Goal: Task Accomplishment & Management: Complete application form

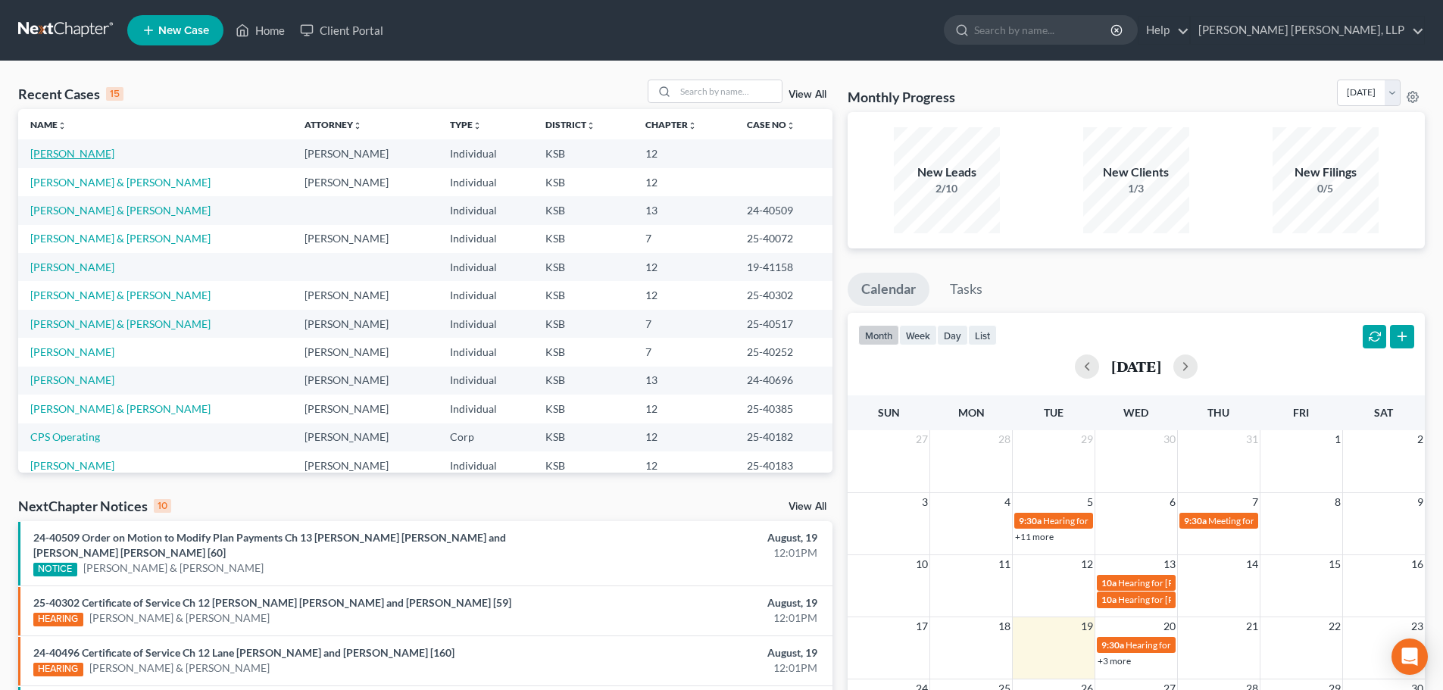
click at [74, 153] on link "[PERSON_NAME]" at bounding box center [72, 153] width 84 height 13
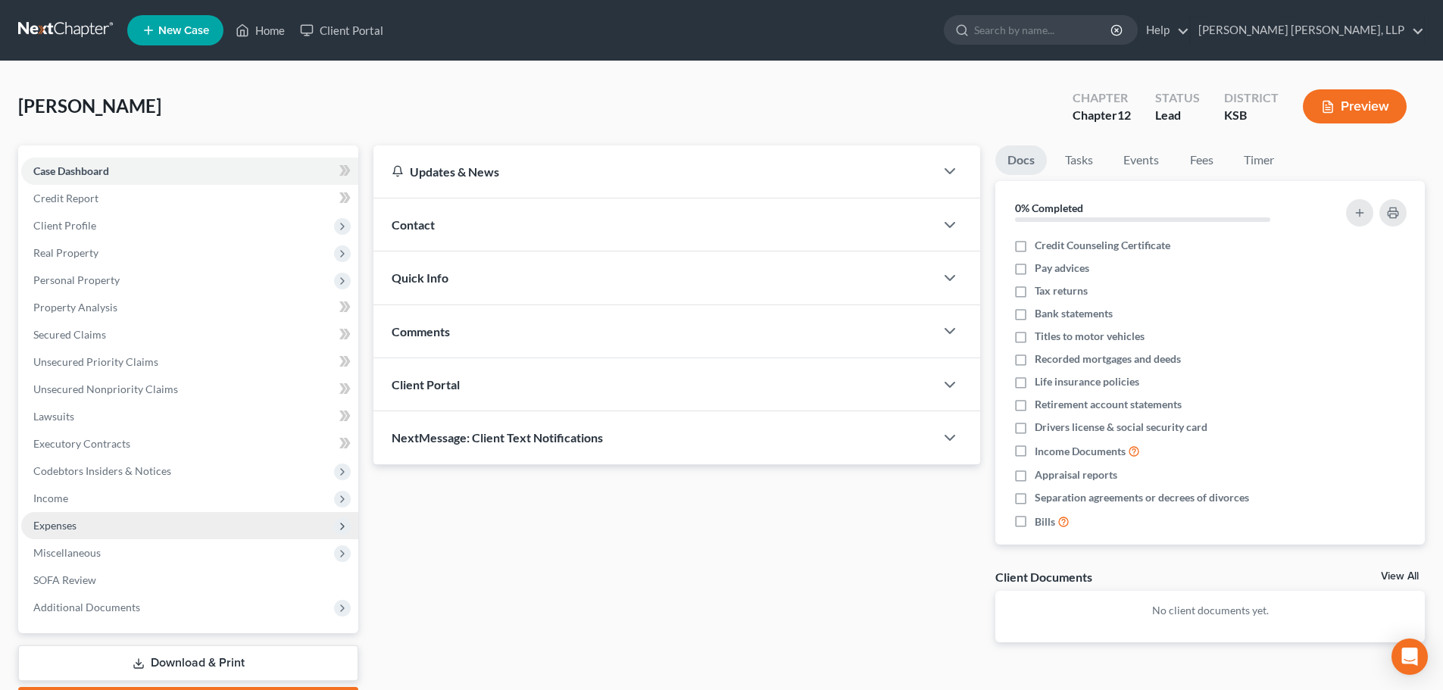
click at [67, 525] on span "Expenses" at bounding box center [54, 525] width 43 height 13
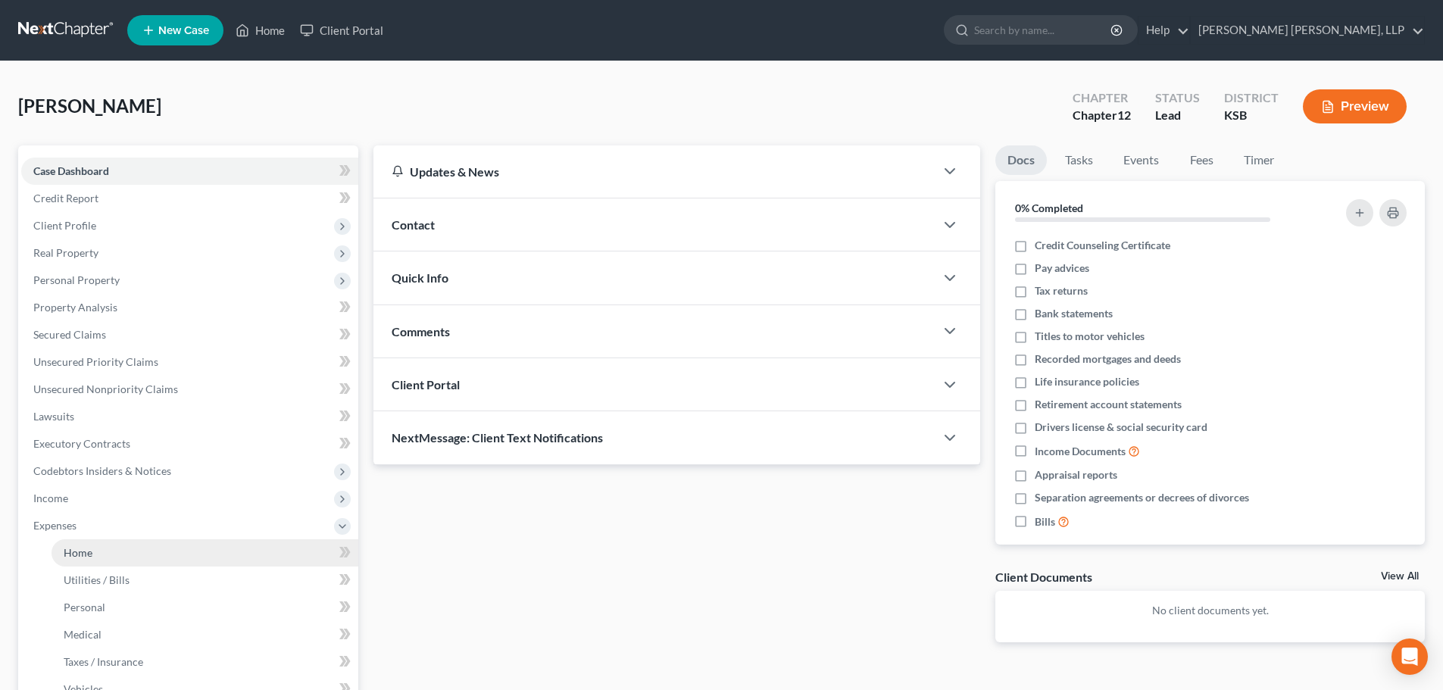
click at [83, 554] on span "Home" at bounding box center [78, 552] width 29 height 13
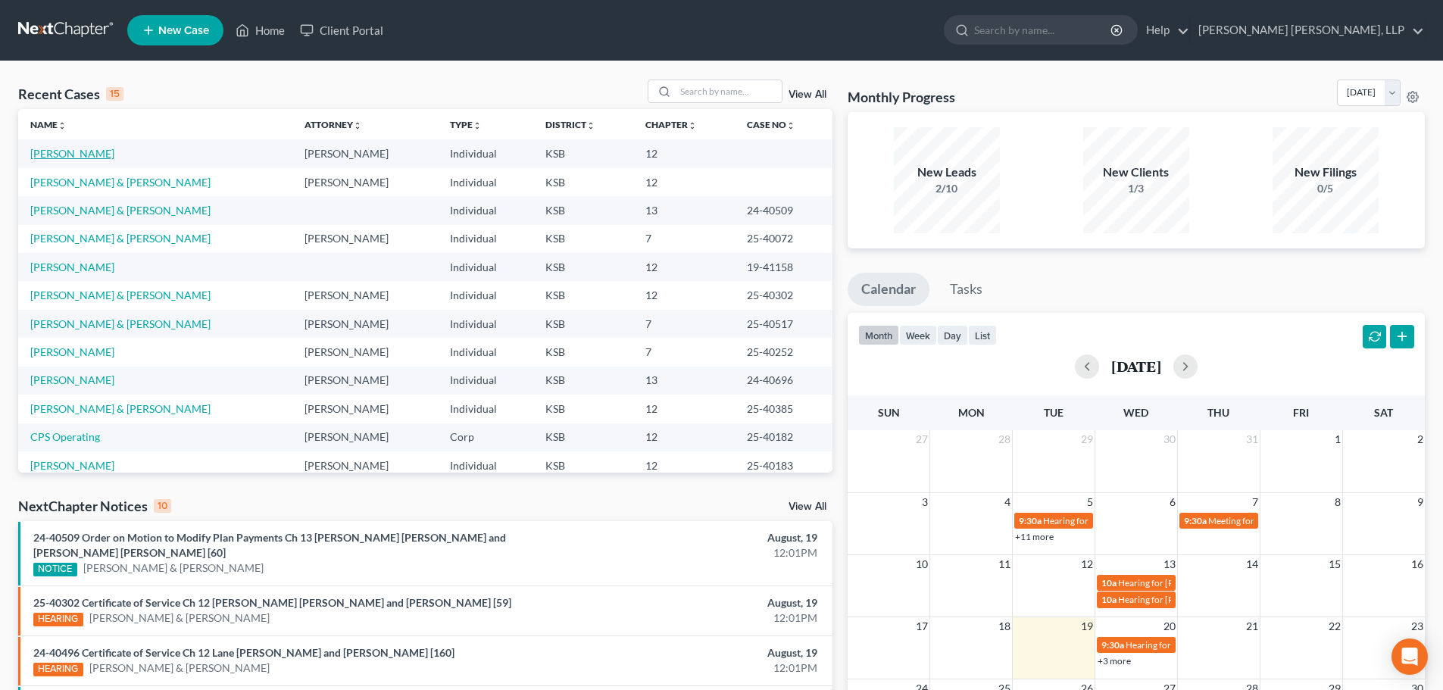
click at [86, 157] on link "[PERSON_NAME]" at bounding box center [72, 153] width 84 height 13
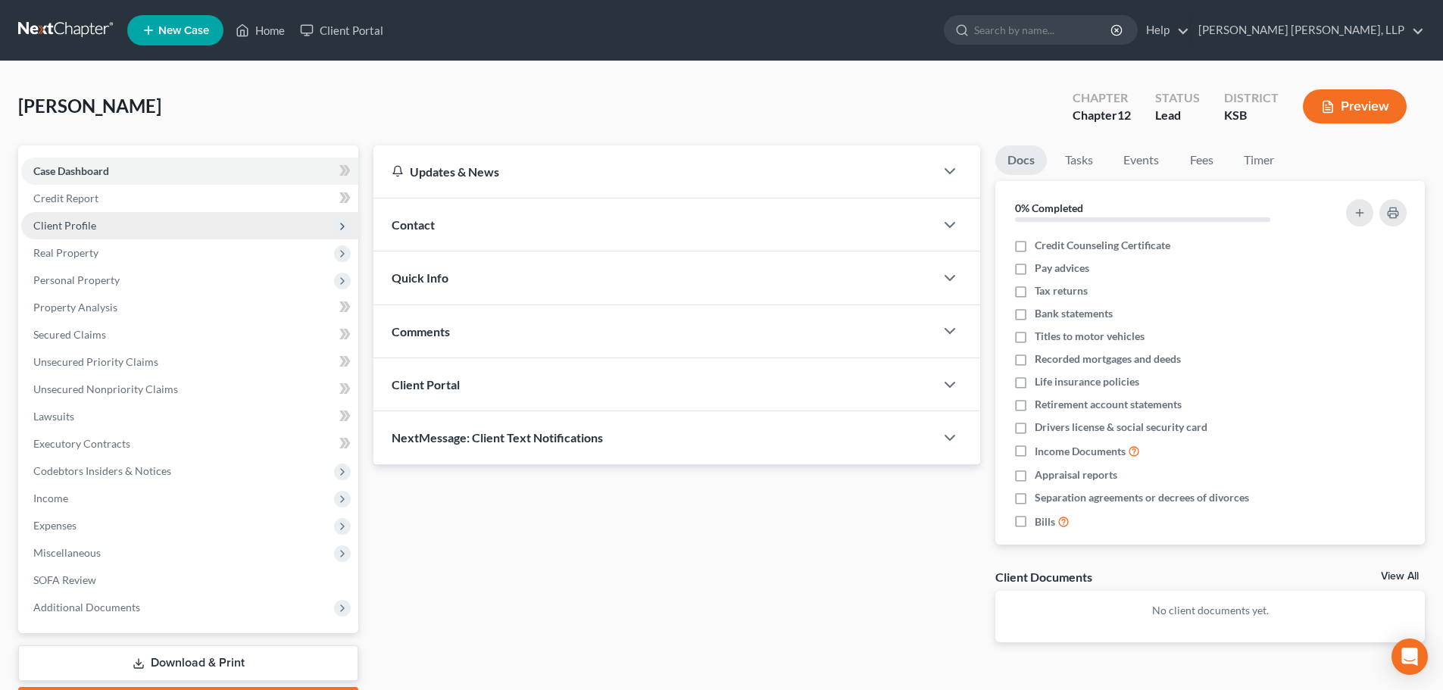
click at [83, 228] on span "Client Profile" at bounding box center [64, 225] width 63 height 13
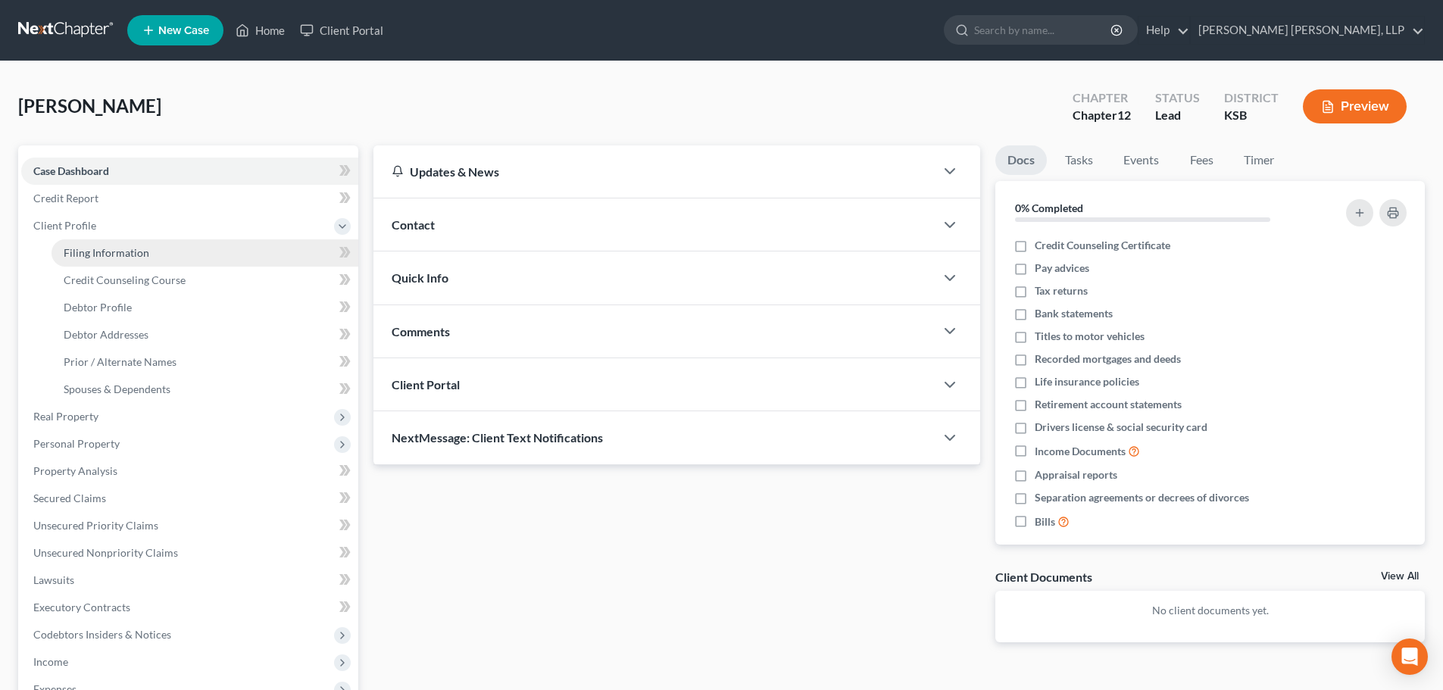
click at [92, 251] on span "Filing Information" at bounding box center [107, 252] width 86 height 13
select select "0"
select select "3"
select select "0"
select select "2"
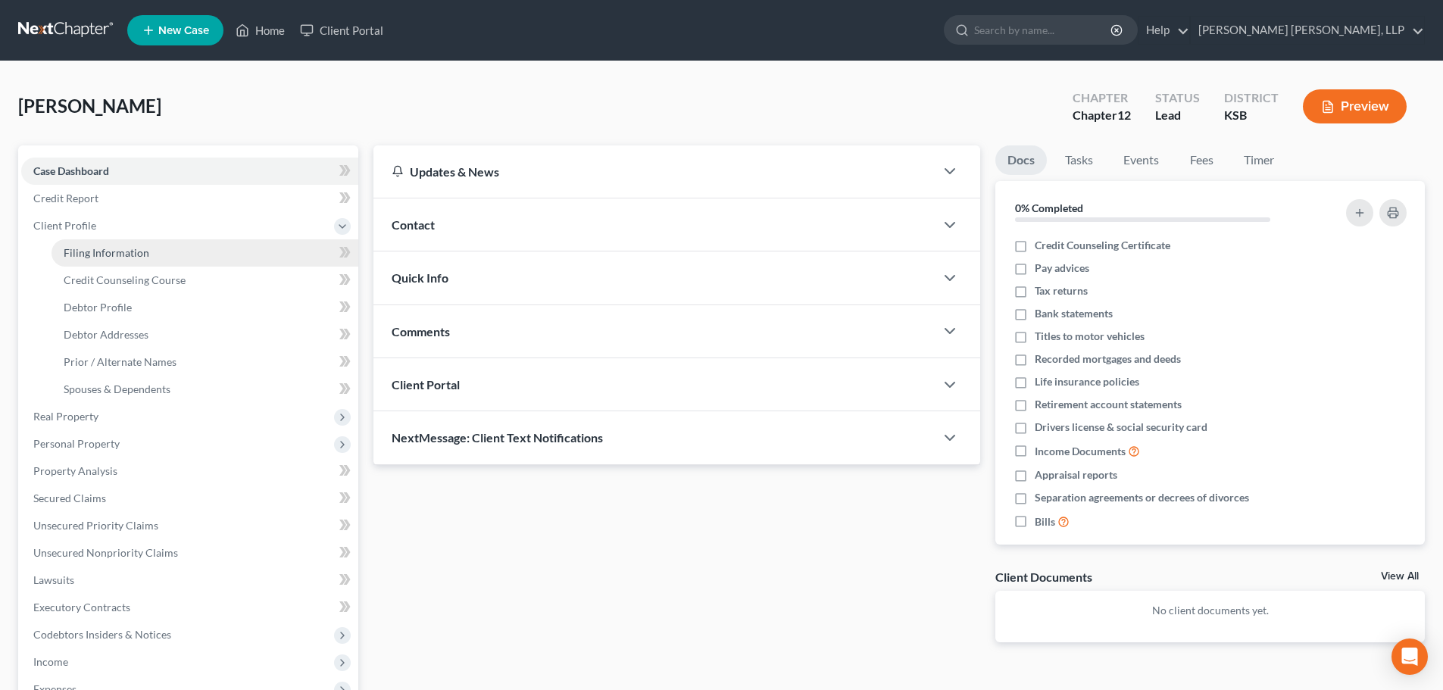
select select "17"
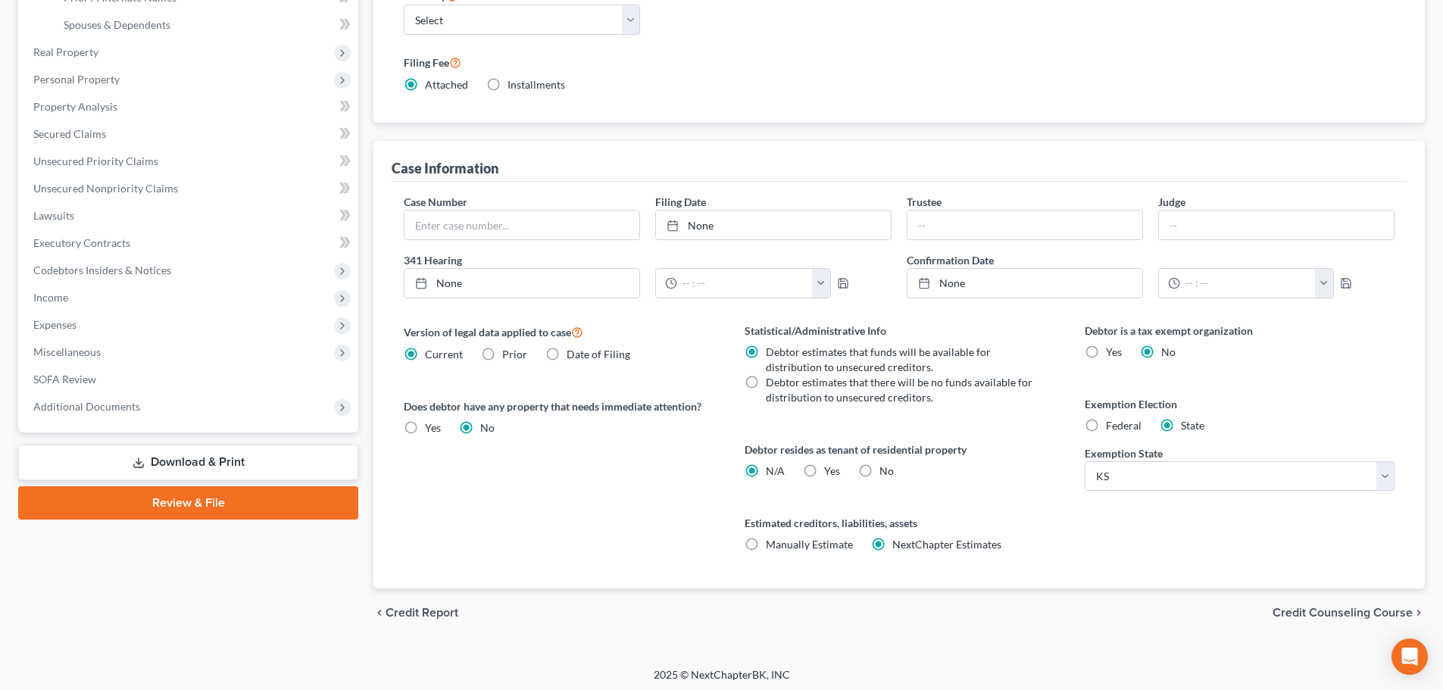
scroll to position [369, 0]
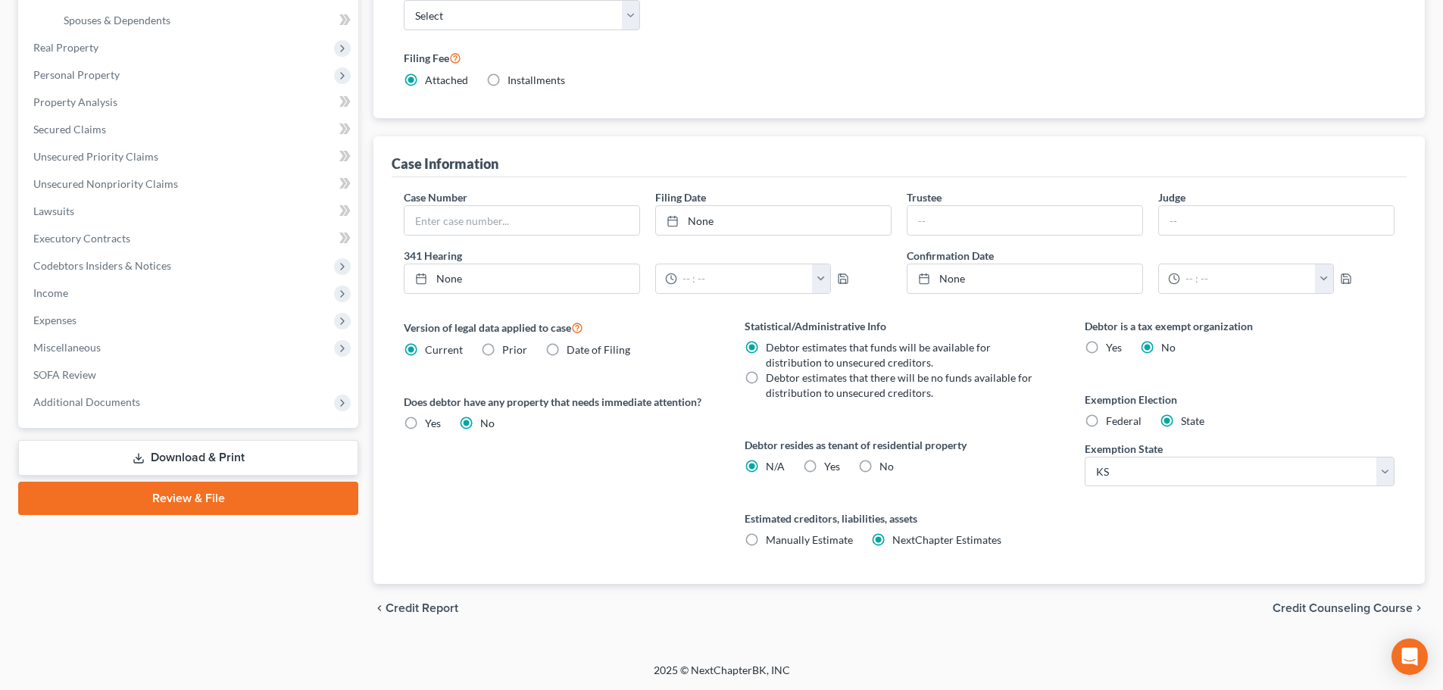
click at [1344, 609] on span "Credit Counseling Course" at bounding box center [1342, 608] width 140 height 12
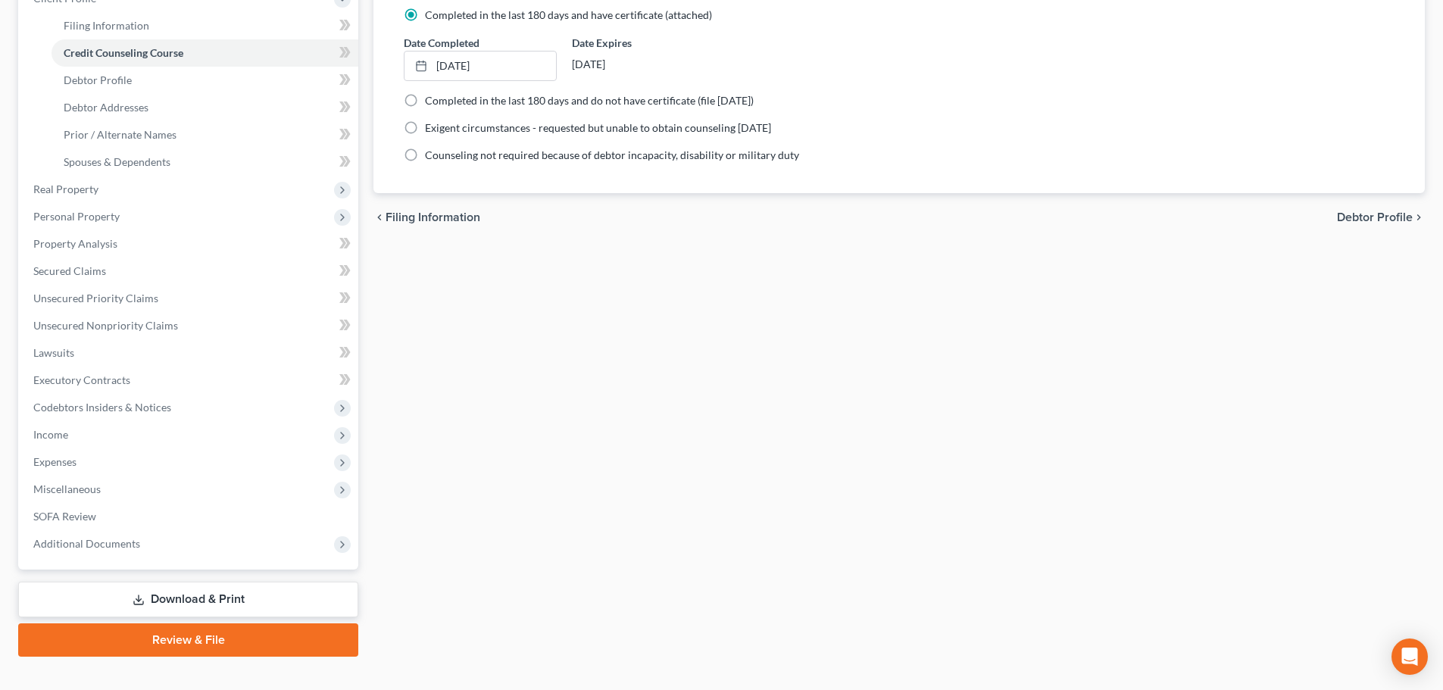
scroll to position [251, 0]
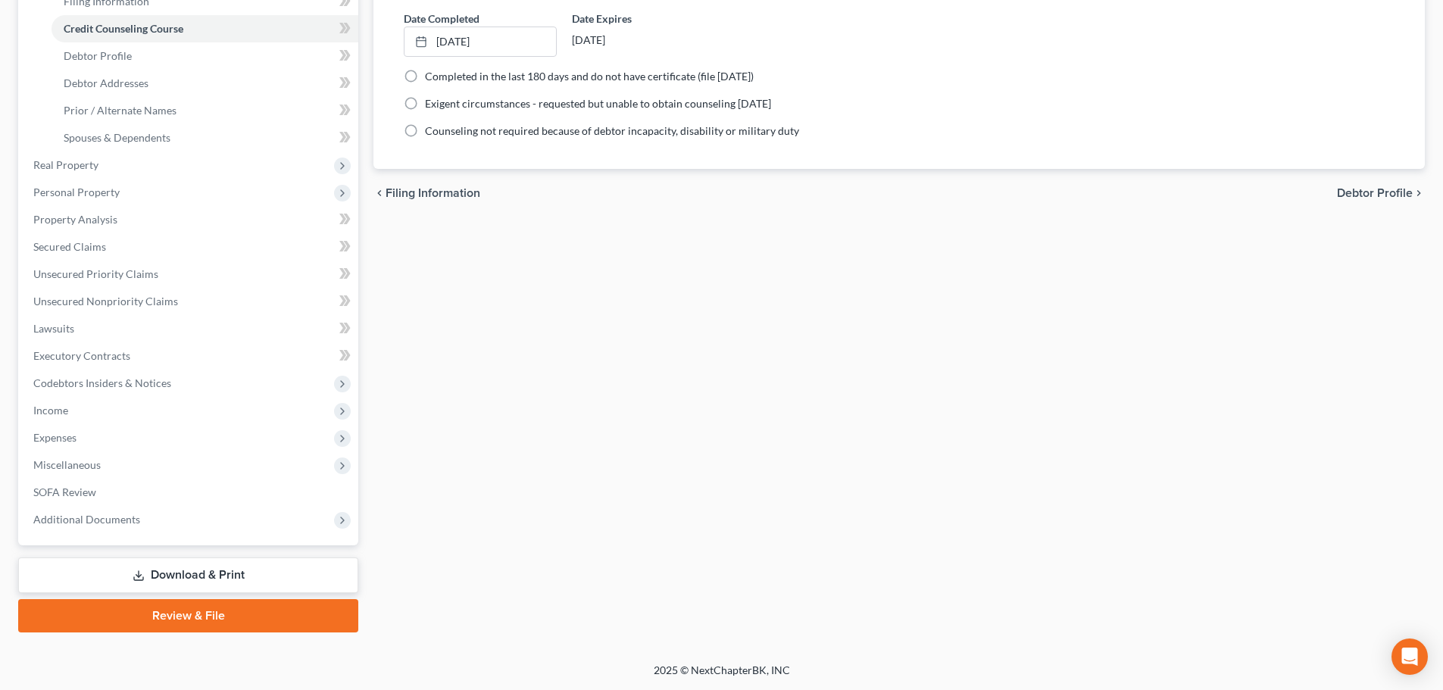
click at [1366, 197] on span "Debtor Profile" at bounding box center [1375, 193] width 76 height 12
select select "0"
select select "1"
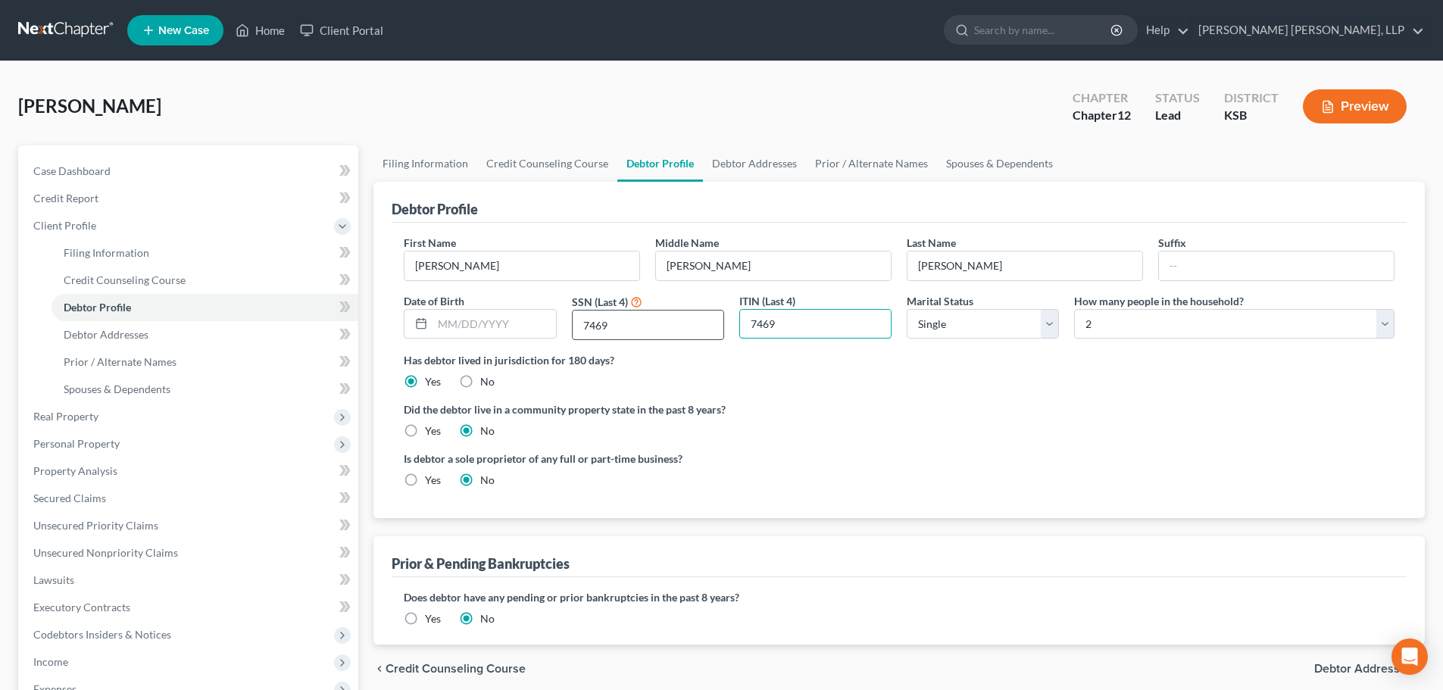
drag, startPoint x: 813, startPoint y: 327, endPoint x: 708, endPoint y: 329, distance: 105.3
click at [708, 329] on div "First Name [PERSON_NAME] Middle Name [PERSON_NAME] Last Name [PERSON_NAME] Date…" at bounding box center [899, 293] width 1006 height 117
click at [901, 382] on div "Has debtor lived in jurisdiction for 180 days? Yes No Debtor must reside in jur…" at bounding box center [899, 370] width 991 height 37
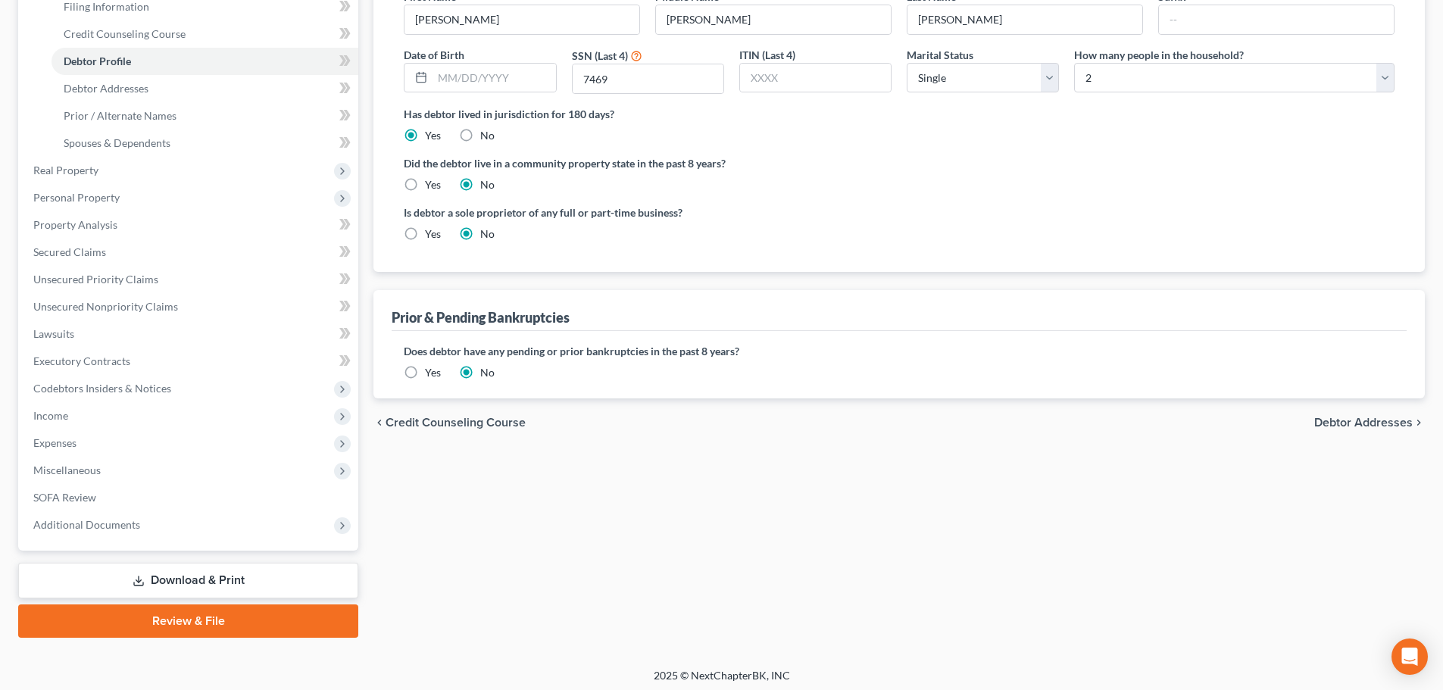
scroll to position [251, 0]
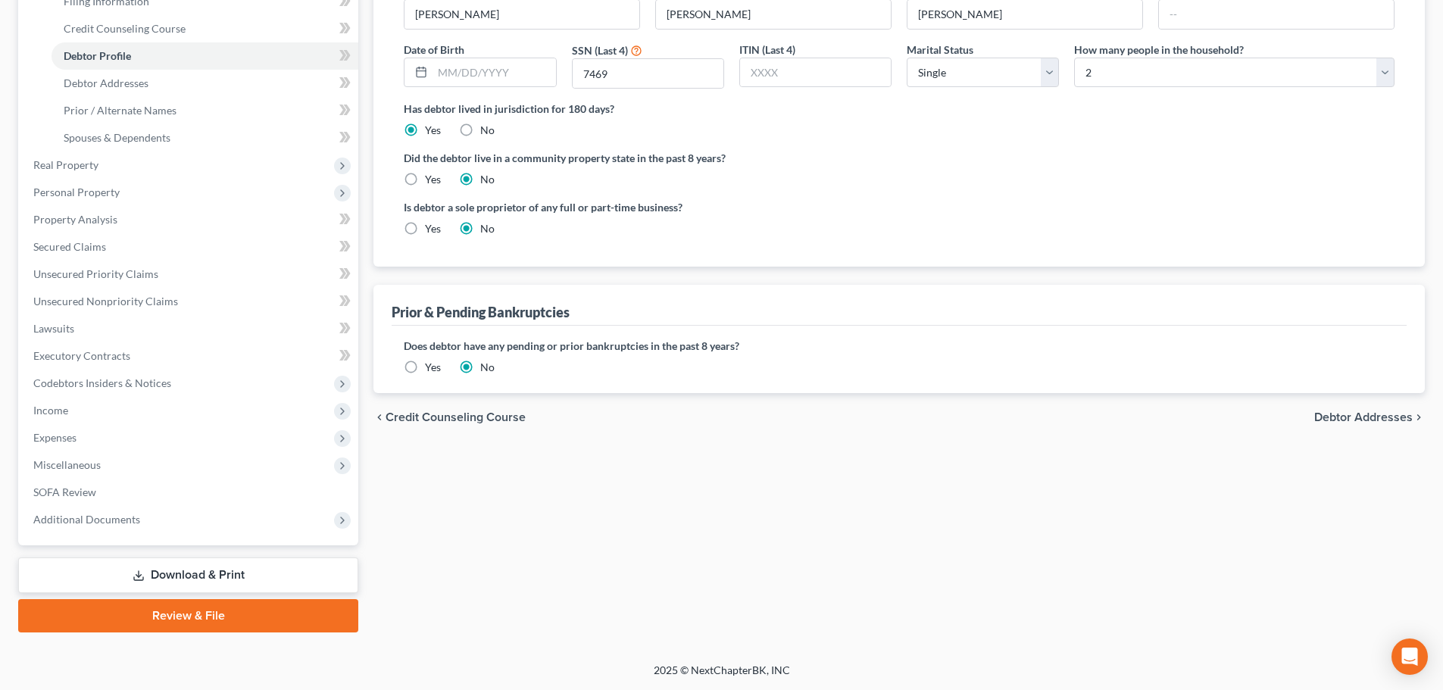
click at [1383, 416] on span "Debtor Addresses" at bounding box center [1363, 417] width 98 height 12
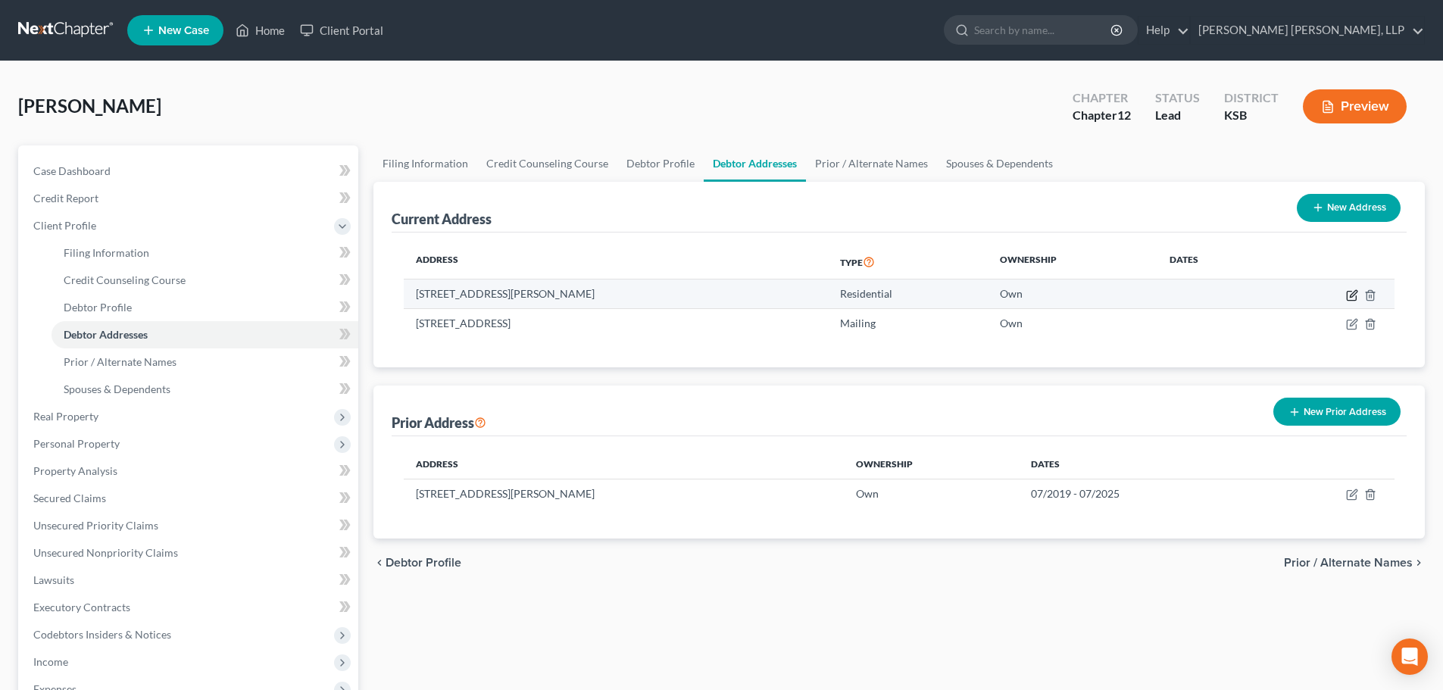
click at [1350, 292] on icon "button" at bounding box center [1352, 295] width 12 height 12
select select "17"
select select "0"
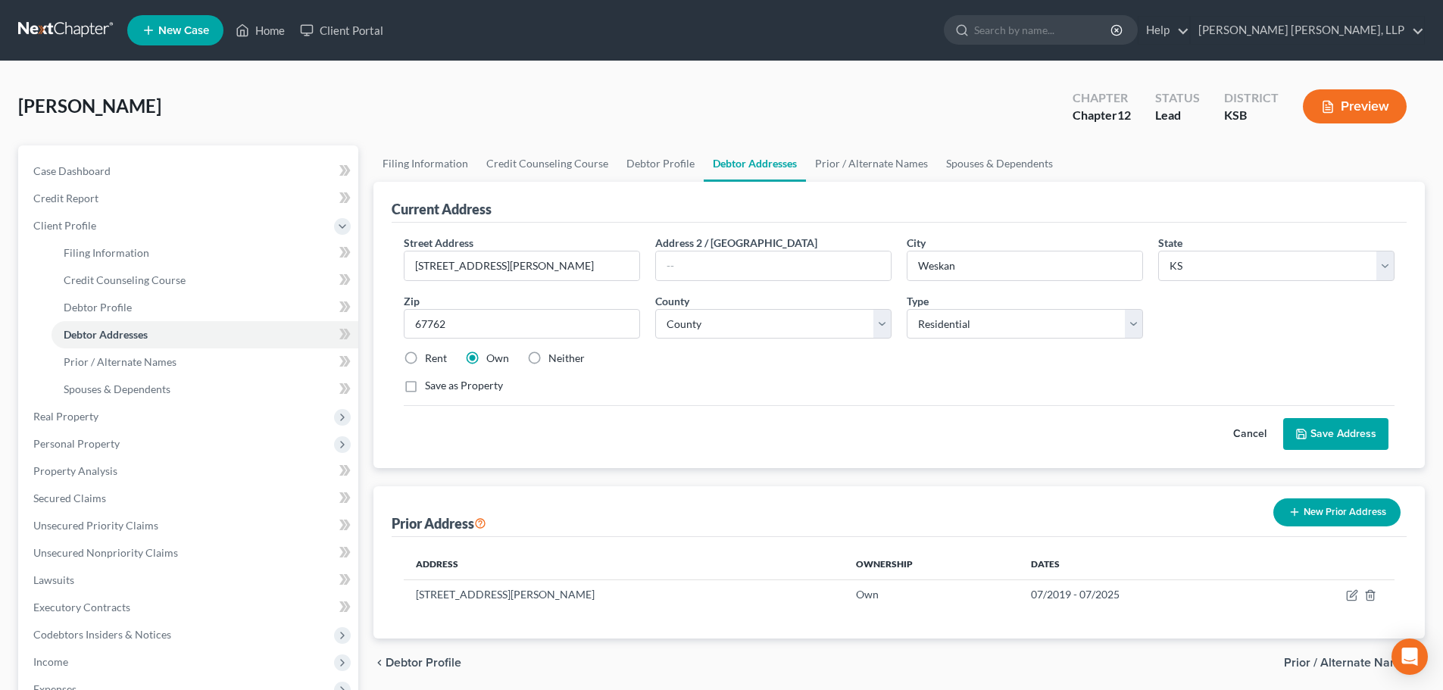
scroll to position [76, 0]
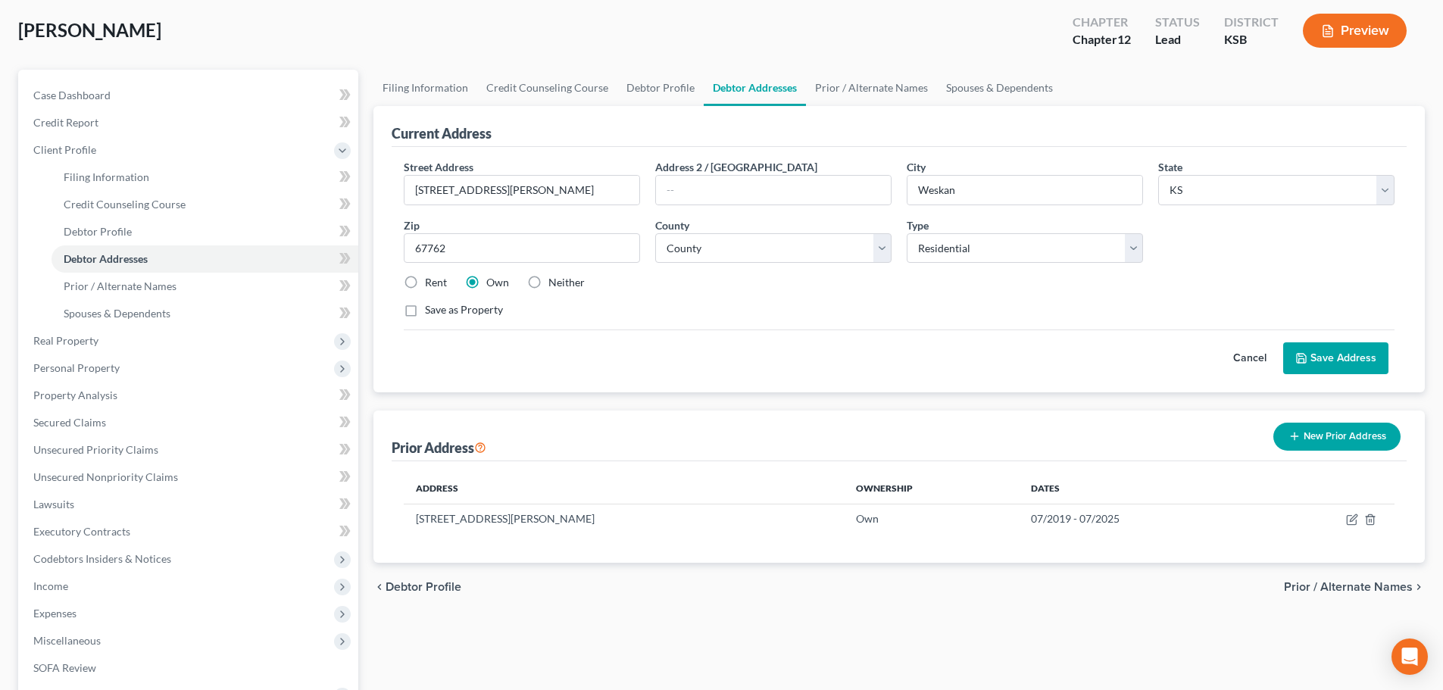
click at [1292, 584] on span "Prior / Alternate Names" at bounding box center [1348, 587] width 129 height 12
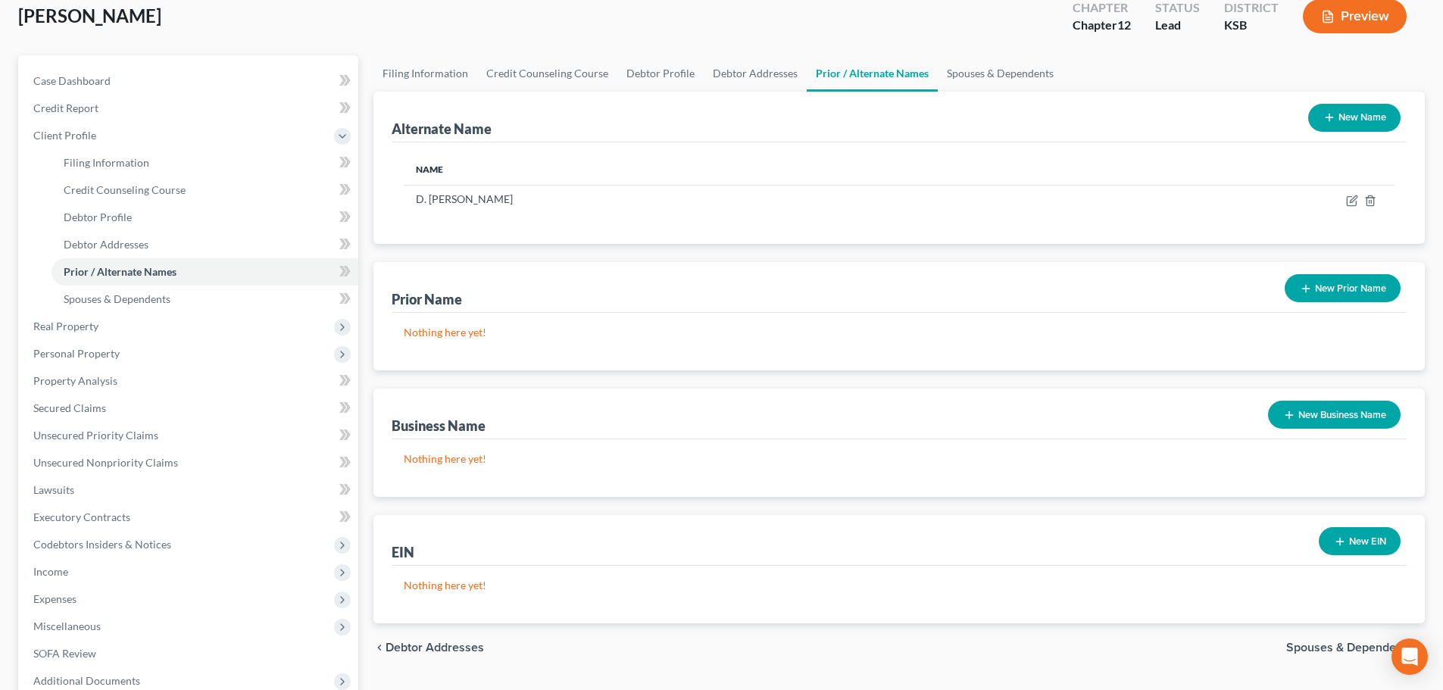
scroll to position [251, 0]
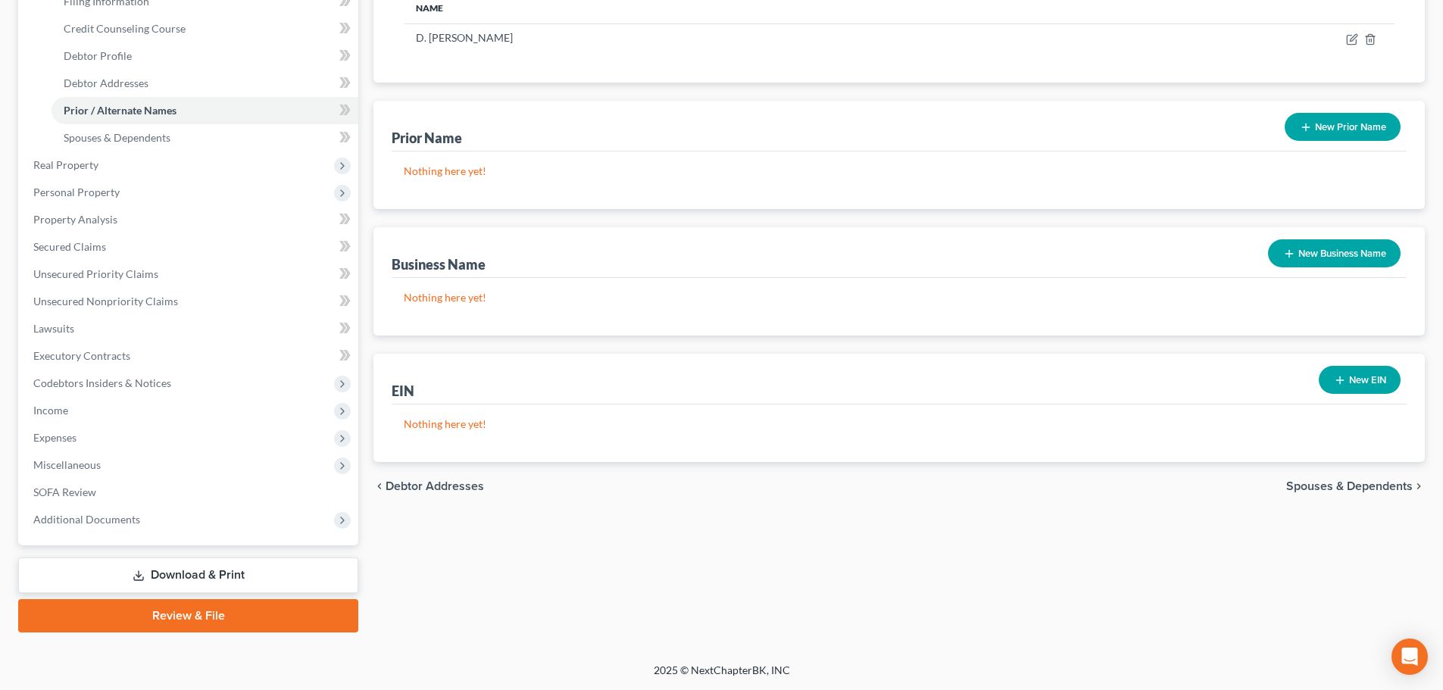
click at [1296, 488] on span "Spouses & Dependents" at bounding box center [1349, 486] width 126 height 12
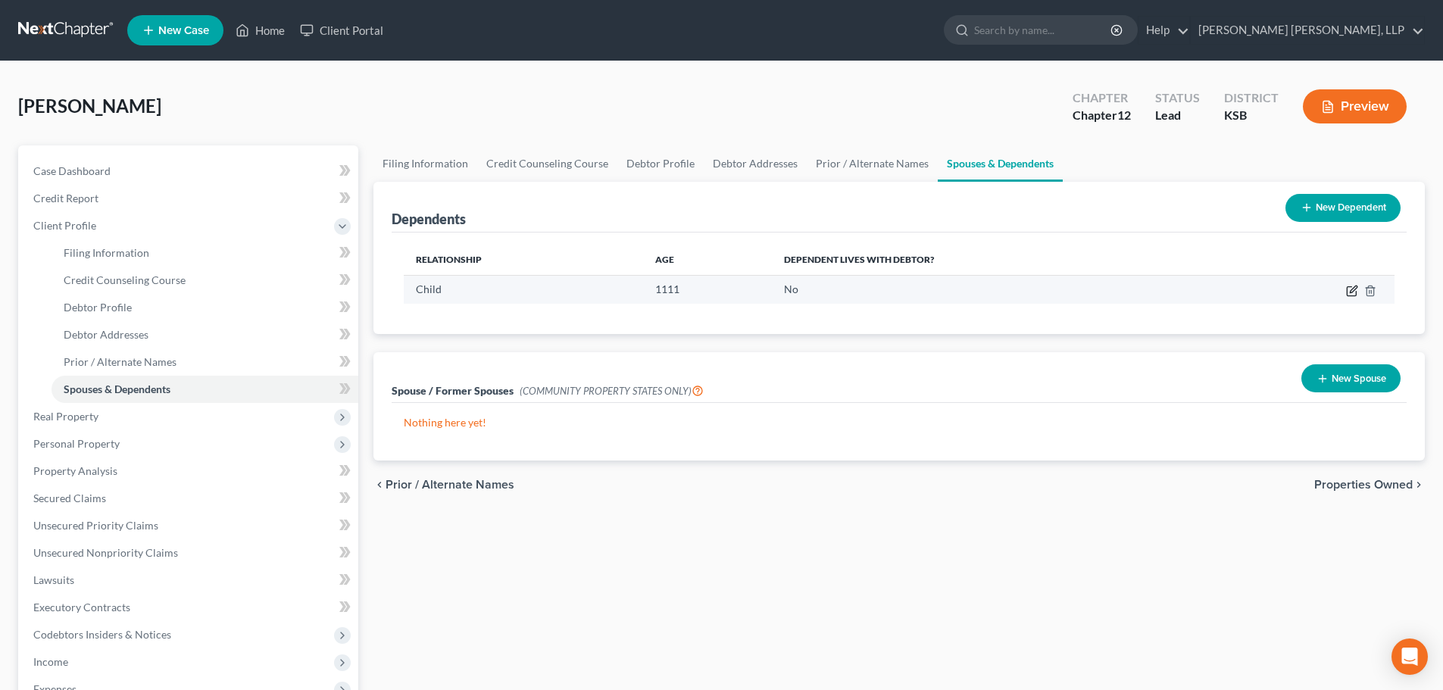
click at [1349, 291] on icon "button" at bounding box center [1352, 291] width 12 height 12
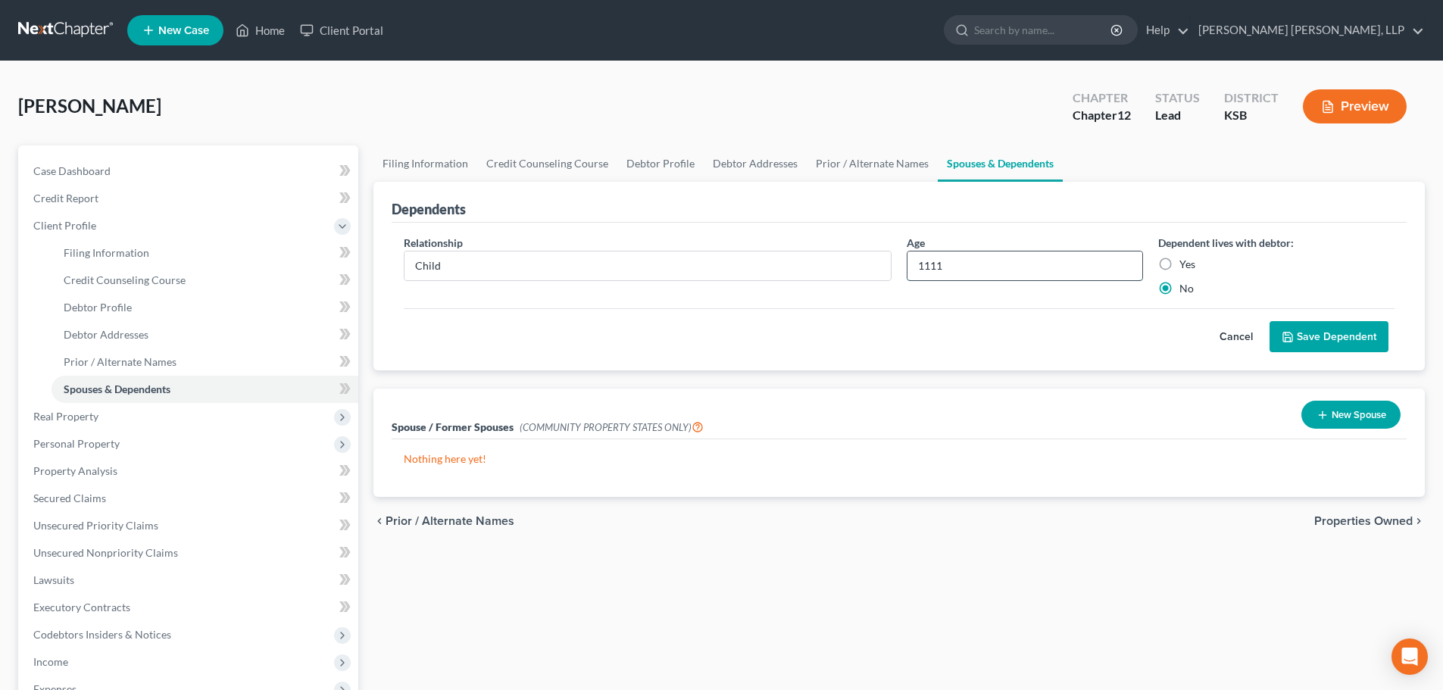
click at [978, 273] on input "1111" at bounding box center [1024, 265] width 235 height 29
drag, startPoint x: 953, startPoint y: 265, endPoint x: 905, endPoint y: 267, distance: 48.5
click at [905, 267] on div "Age 1111" at bounding box center [1024, 265] width 251 height 61
type input "11"
click at [1299, 335] on button "Save Dependent" at bounding box center [1328, 337] width 119 height 32
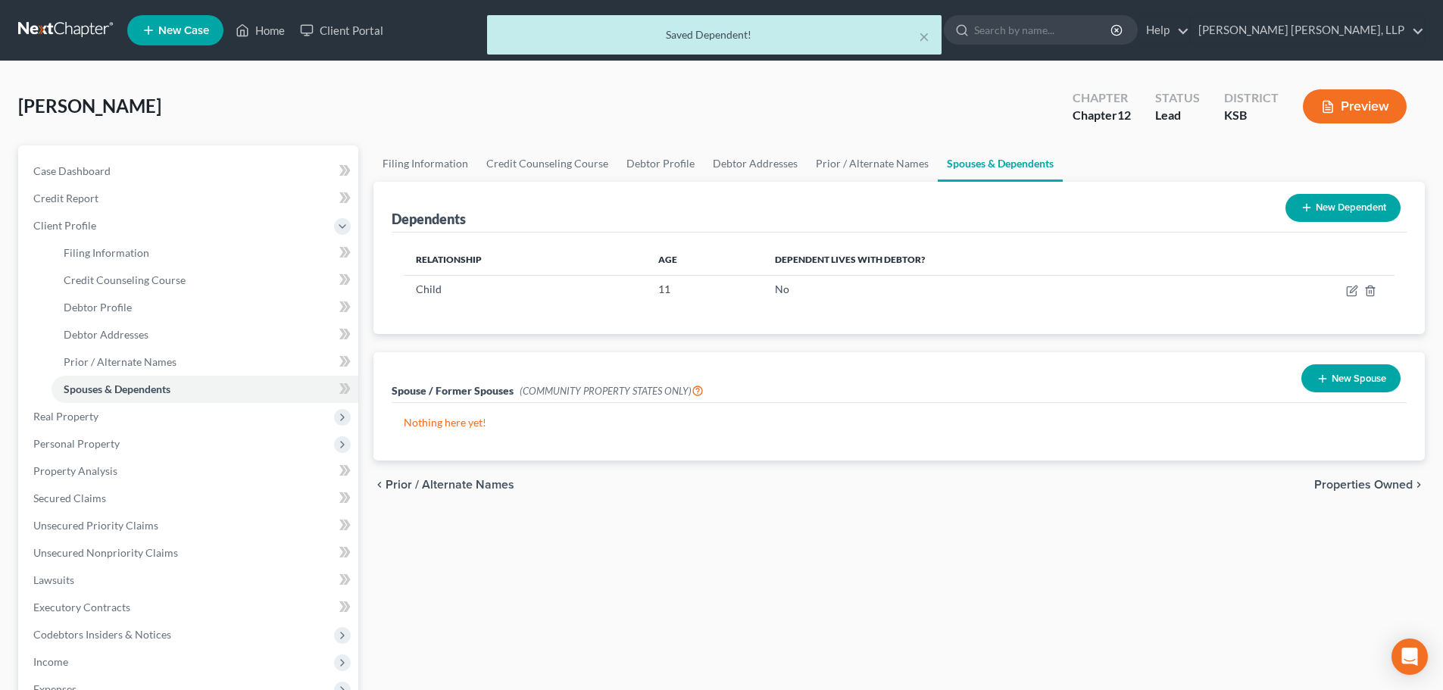
click at [1326, 489] on span "Properties Owned" at bounding box center [1363, 485] width 98 height 12
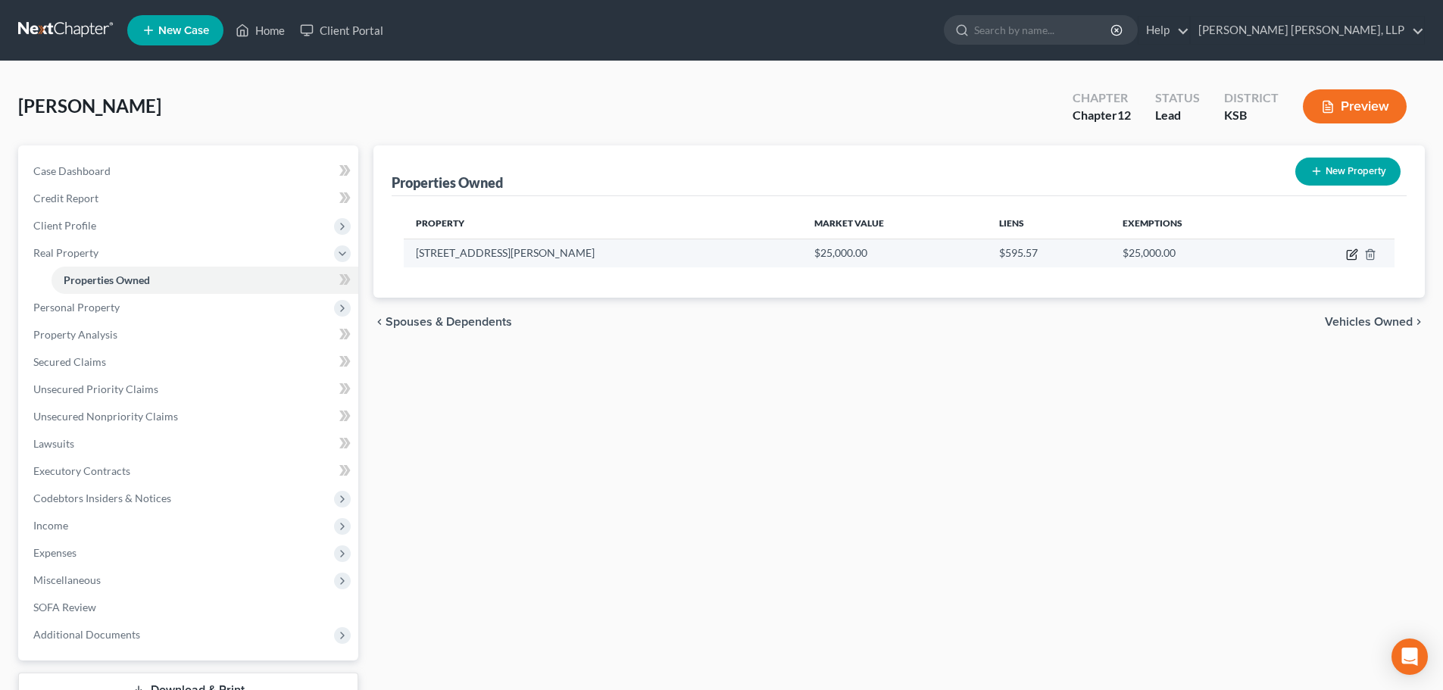
click at [1349, 252] on icon "button" at bounding box center [1352, 254] width 12 height 12
select select "17"
select select "99"
select select "0"
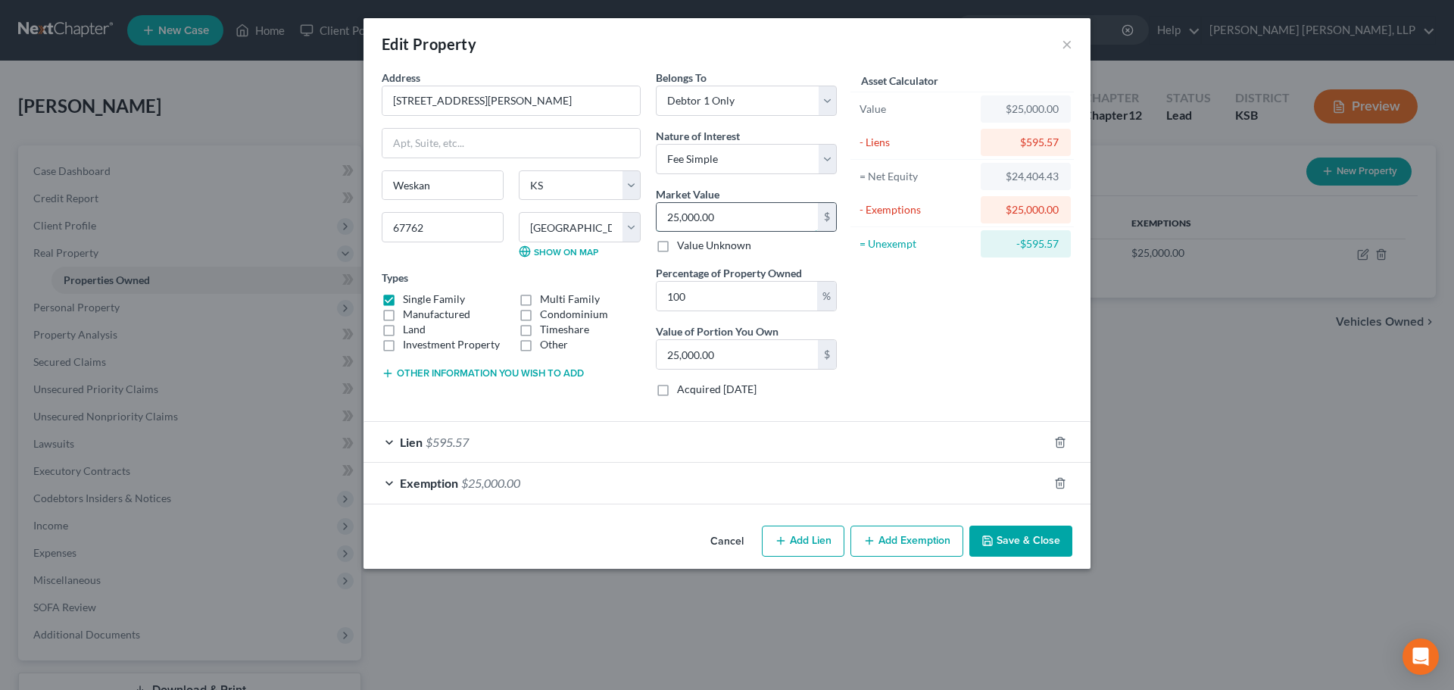
click at [692, 208] on input "25,000.00" at bounding box center [737, 217] width 161 height 29
type input "4"
type input "4.00"
type input "40"
type input "40.00"
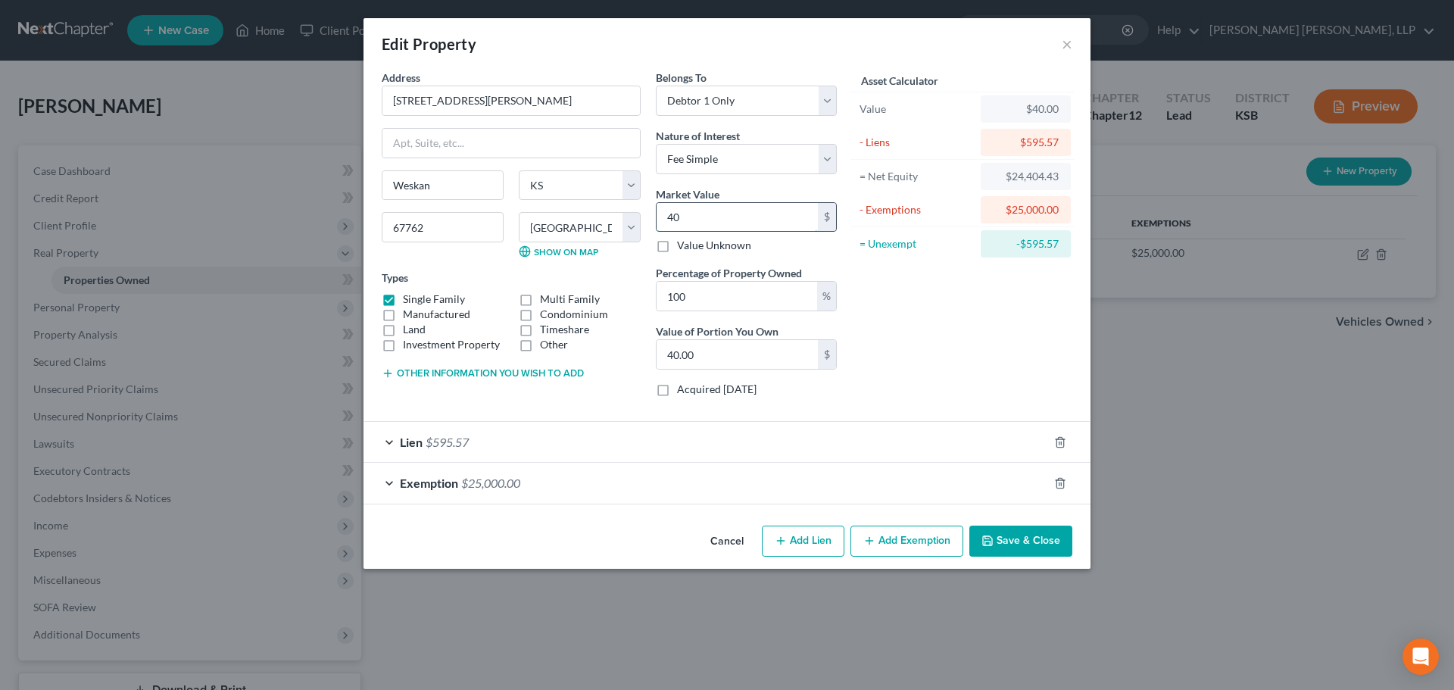
type input "400"
type input "400.00"
type input "4000"
type input "4,000.00"
type input "4,0000"
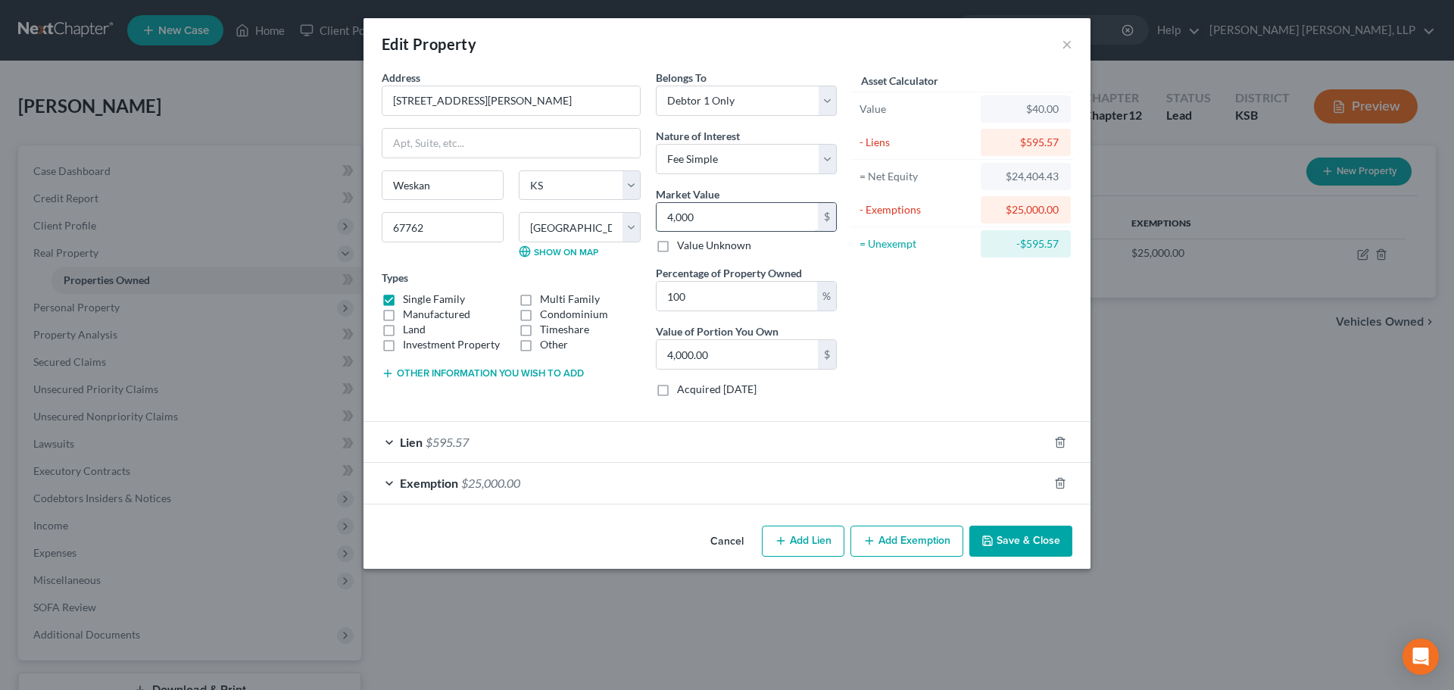
type input "40,000.00"
type input "40,000"
click at [1025, 539] on button "Save & Close" at bounding box center [1020, 542] width 103 height 32
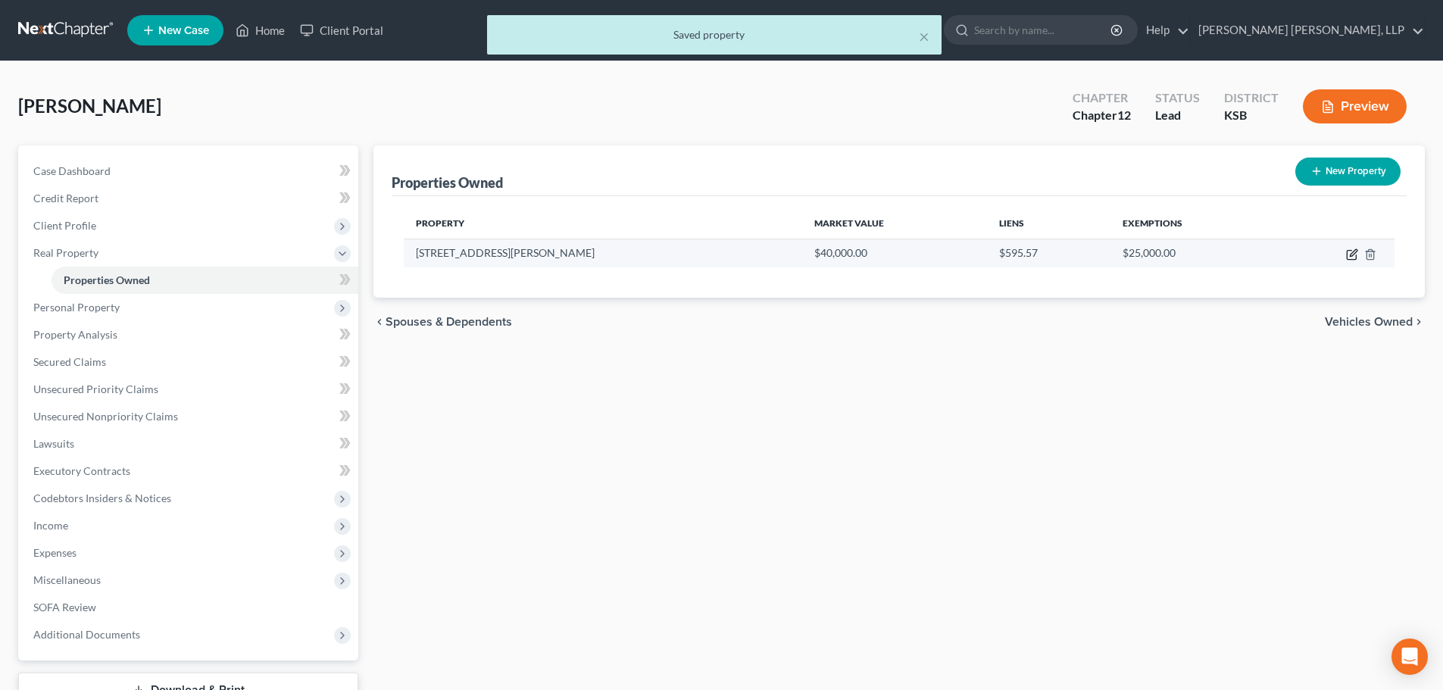
click at [1347, 254] on icon "button" at bounding box center [1351, 255] width 9 height 9
select select "17"
select select "99"
select select "0"
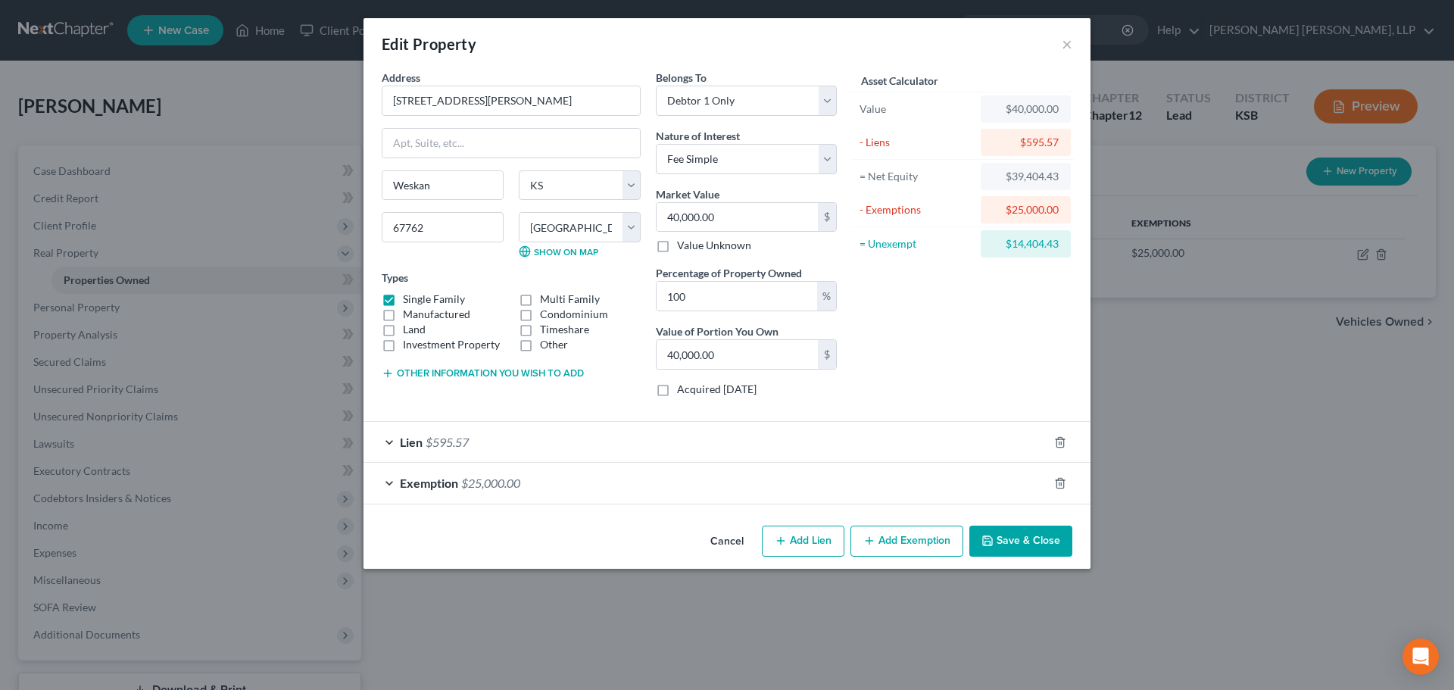
click at [446, 479] on span "Exemption" at bounding box center [429, 483] width 58 height 14
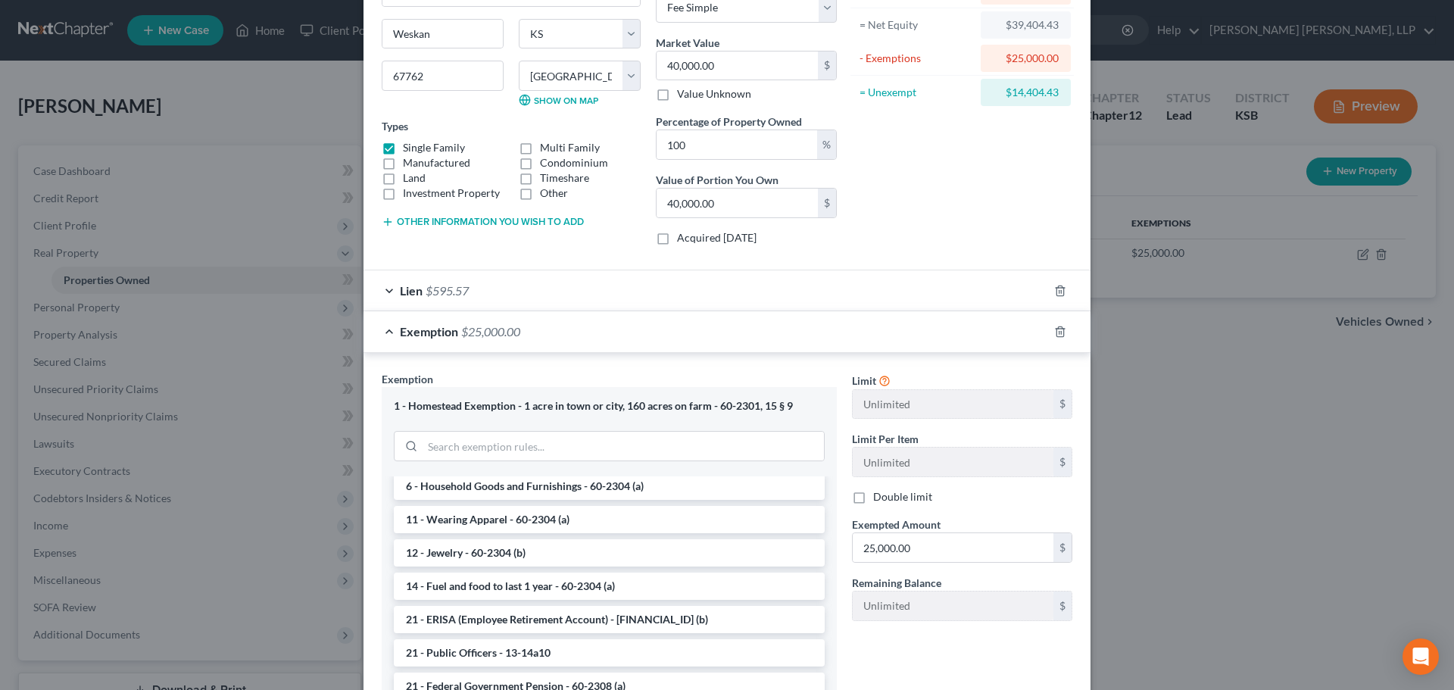
scroll to position [227, 0]
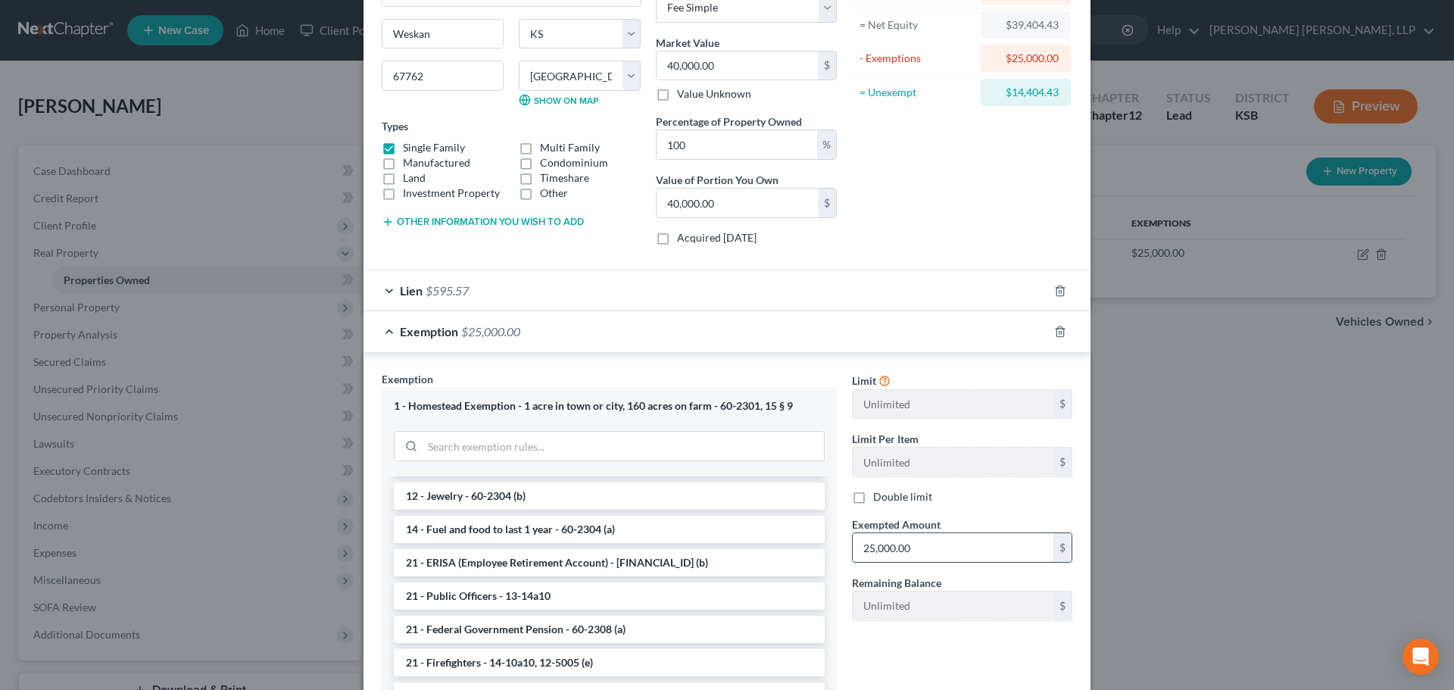
click at [854, 546] on input "25,000.00" at bounding box center [953, 547] width 201 height 29
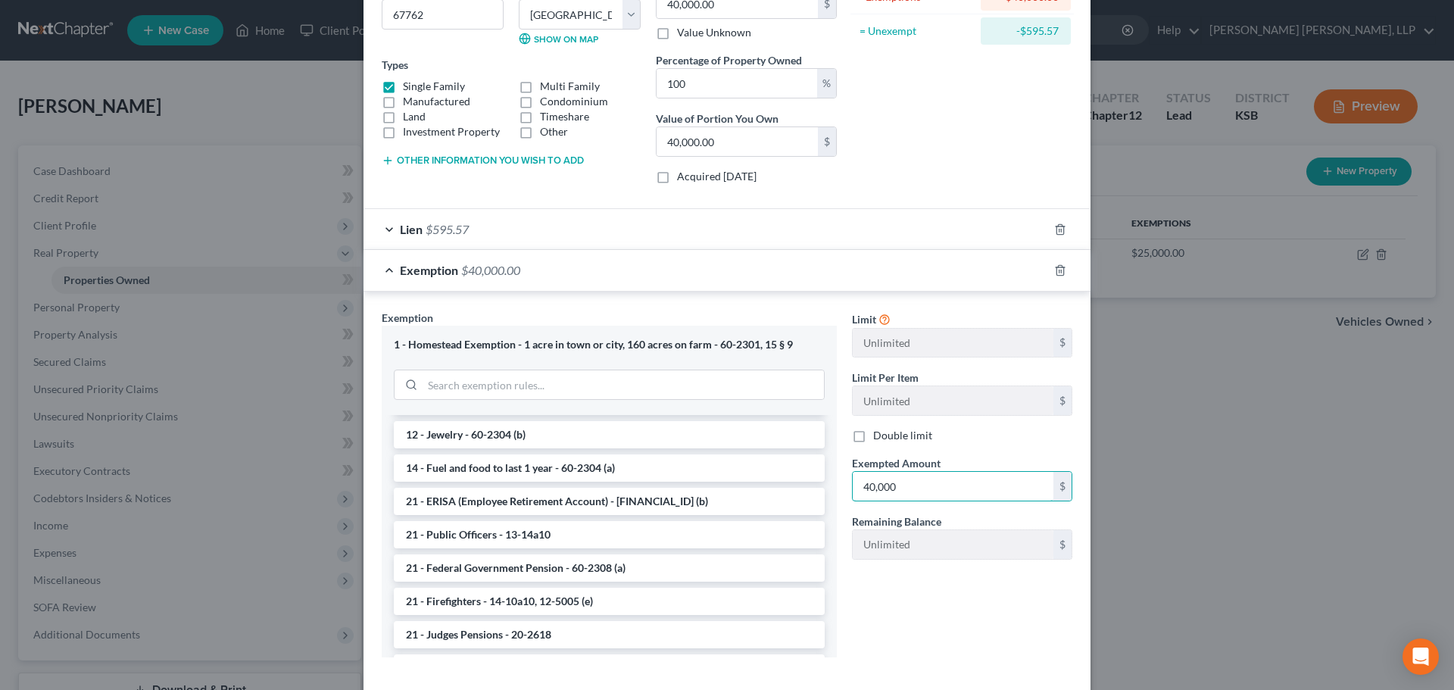
scroll to position [289, 0]
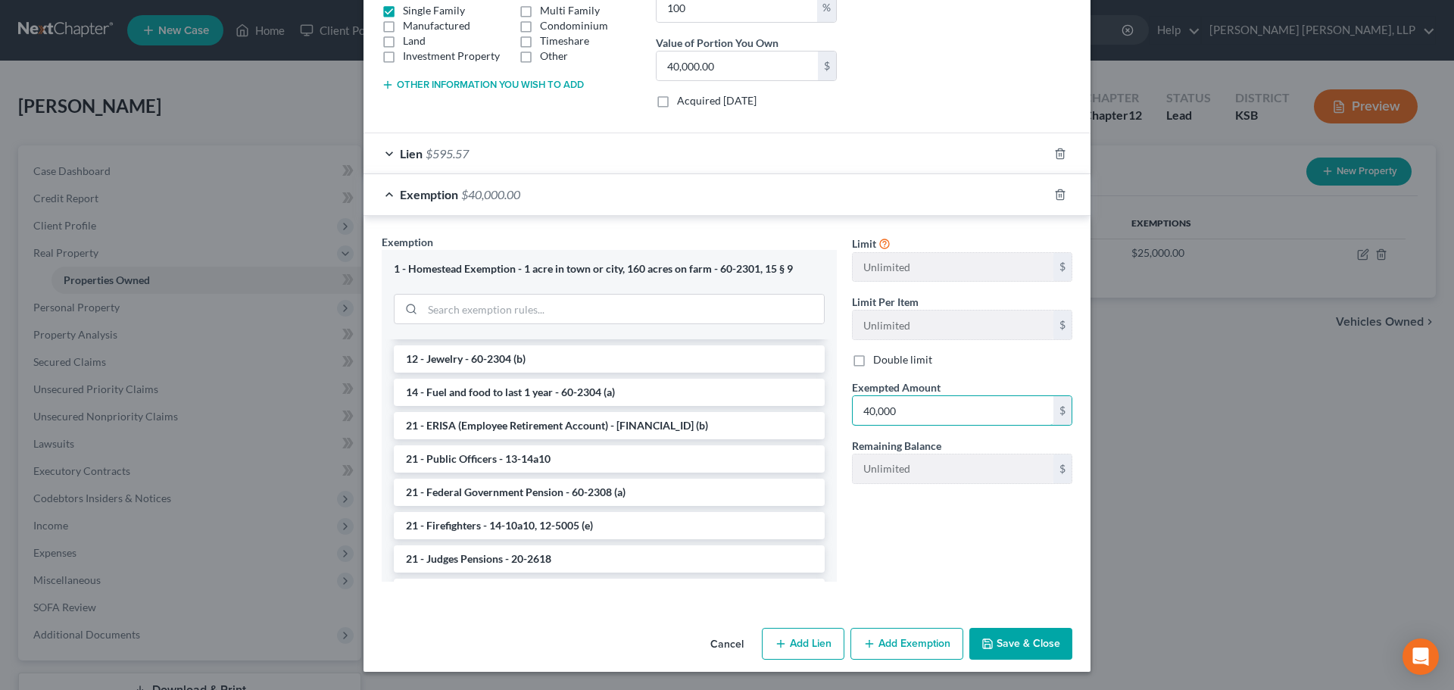
type input "40,000"
click at [1009, 641] on button "Save & Close" at bounding box center [1020, 644] width 103 height 32
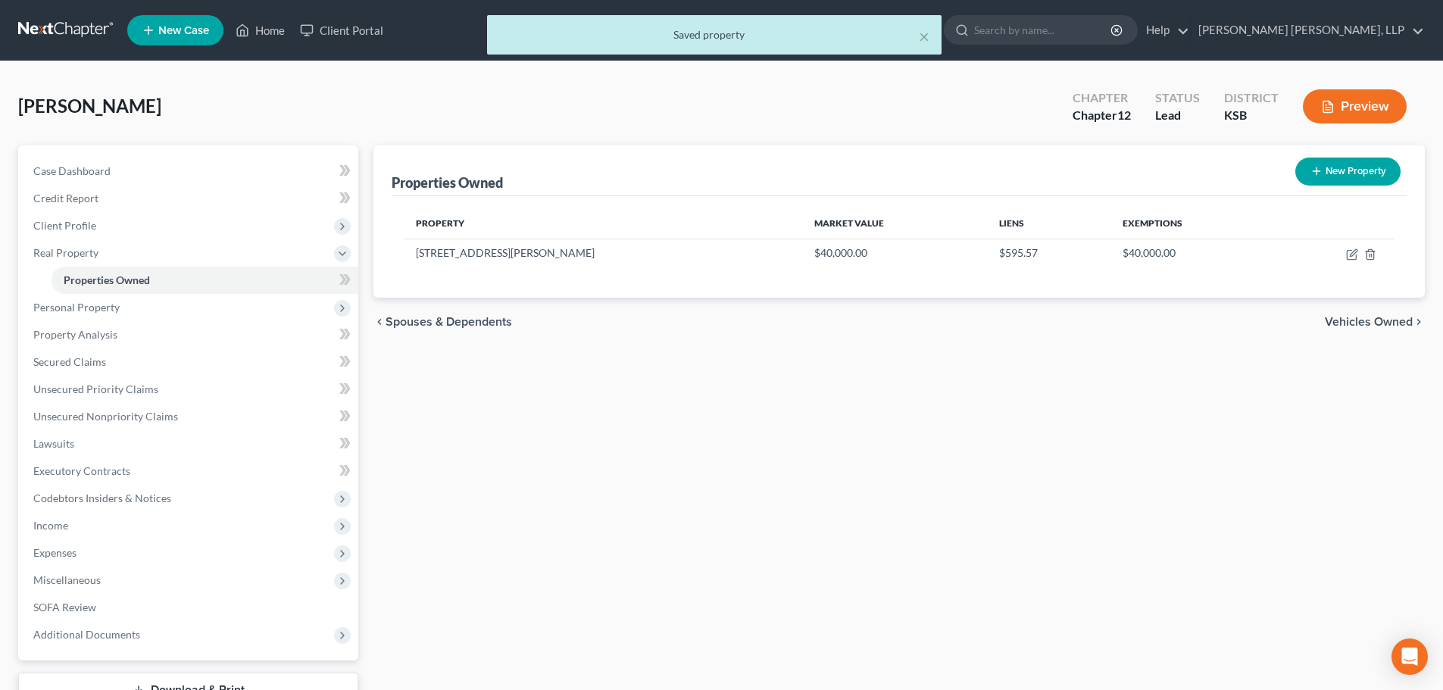
click at [1331, 319] on span "Vehicles Owned" at bounding box center [1369, 322] width 88 height 12
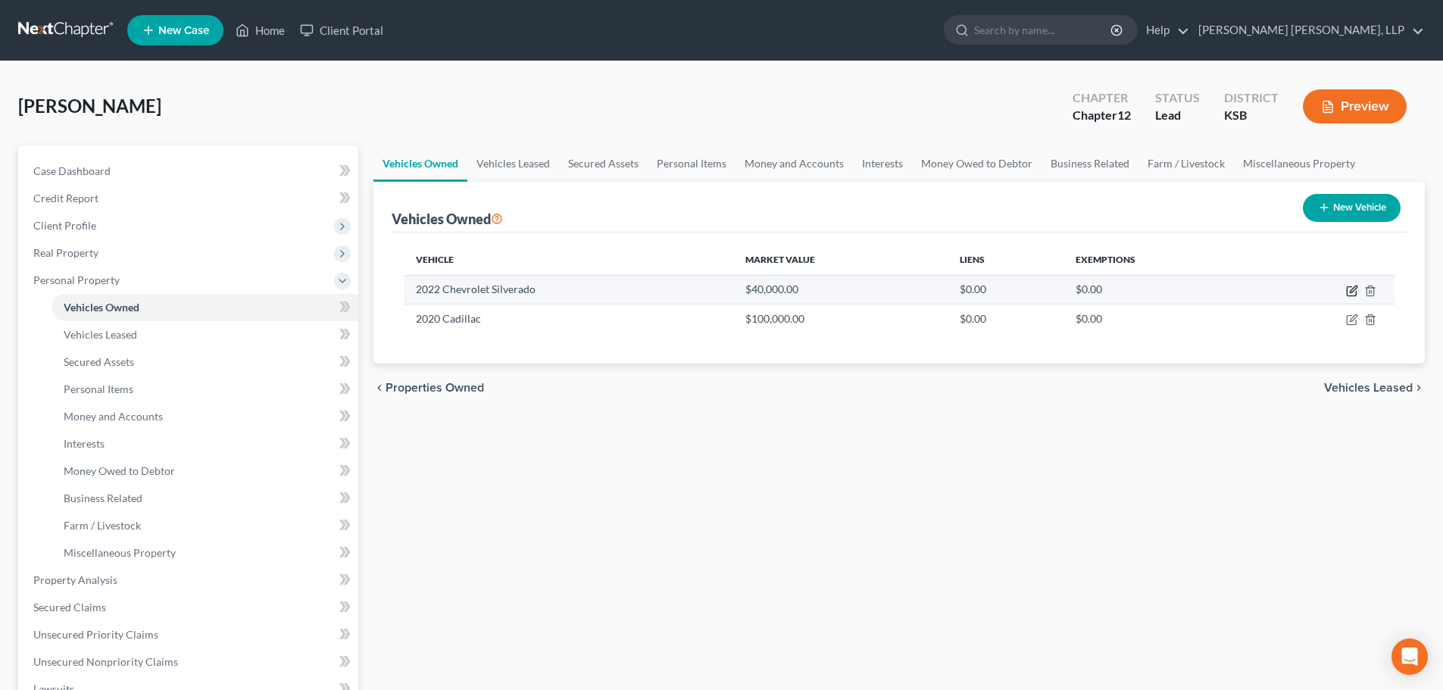
click at [1354, 290] on icon "button" at bounding box center [1353, 289] width 7 height 7
select select "0"
select select "4"
select select "2"
select select "0"
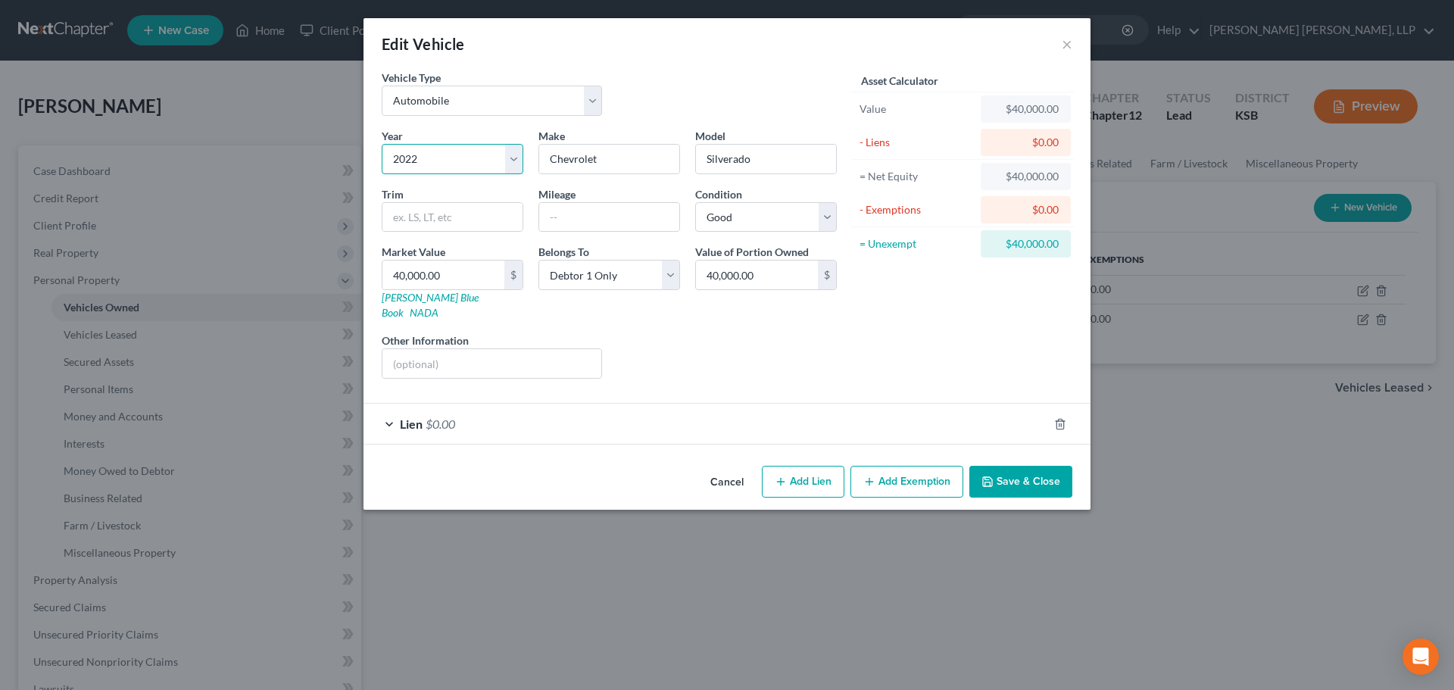
click at [448, 151] on select "Select 2026 2025 2024 2023 2022 2021 2020 2019 2018 2017 2016 2015 2014 2013 20…" at bounding box center [453, 159] width 142 height 30
click at [448, 161] on select "Select 2026 2025 2024 2023 2022 2021 2020 2019 2018 2017 2016 2015 2014 2013 20…" at bounding box center [453, 159] width 142 height 30
click at [448, 159] on select "Select 2026 2025 2024 2023 2022 2021 2020 2019 2018 2017 2016 2015 2014 2013 20…" at bounding box center [453, 159] width 142 height 30
select select "3"
click at [382, 144] on select "Select 2026 2025 2024 2023 2022 2021 2020 2019 2018 2017 2016 2015 2014 2013 20…" at bounding box center [453, 159] width 142 height 30
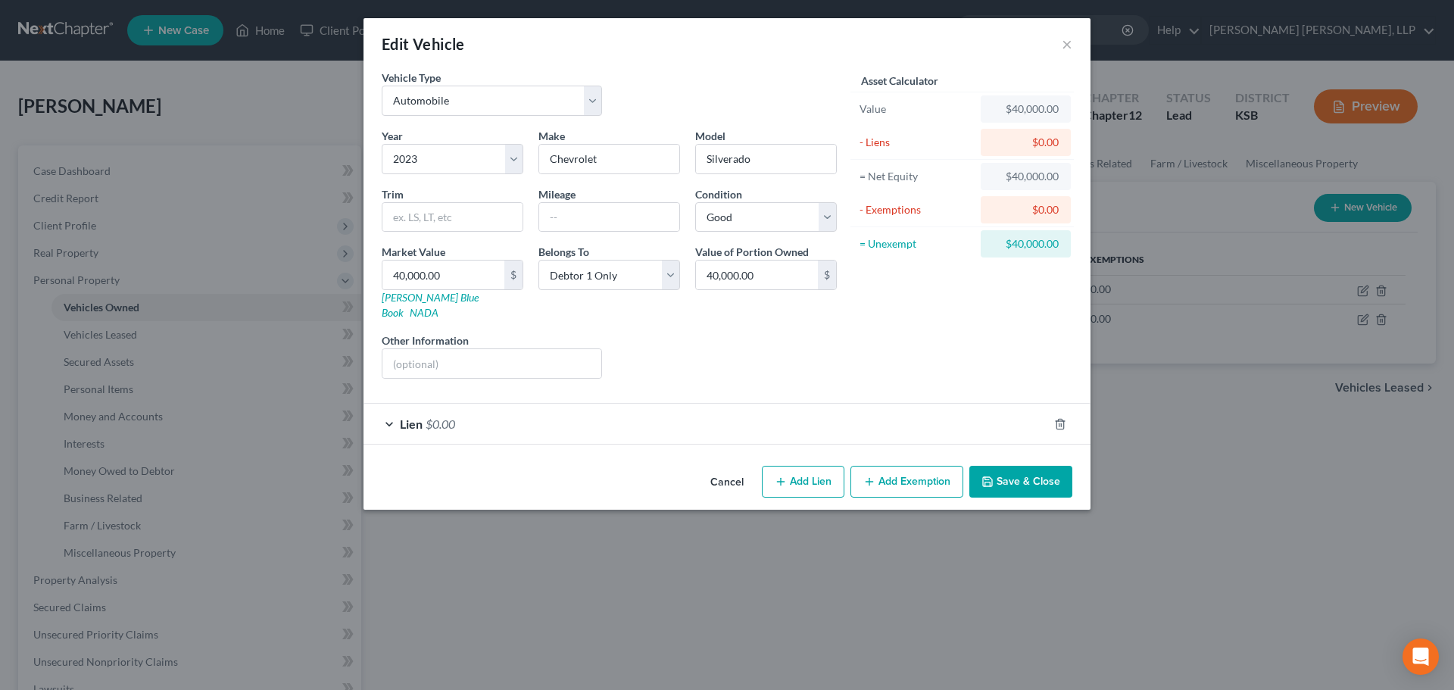
click at [1020, 101] on div "$40,000.00" at bounding box center [1026, 108] width 66 height 15
click at [741, 268] on input "40,000.00" at bounding box center [757, 275] width 122 height 29
type input "68,000"
click at [456, 270] on input "40,000.00" at bounding box center [443, 275] width 122 height 29
type input "6"
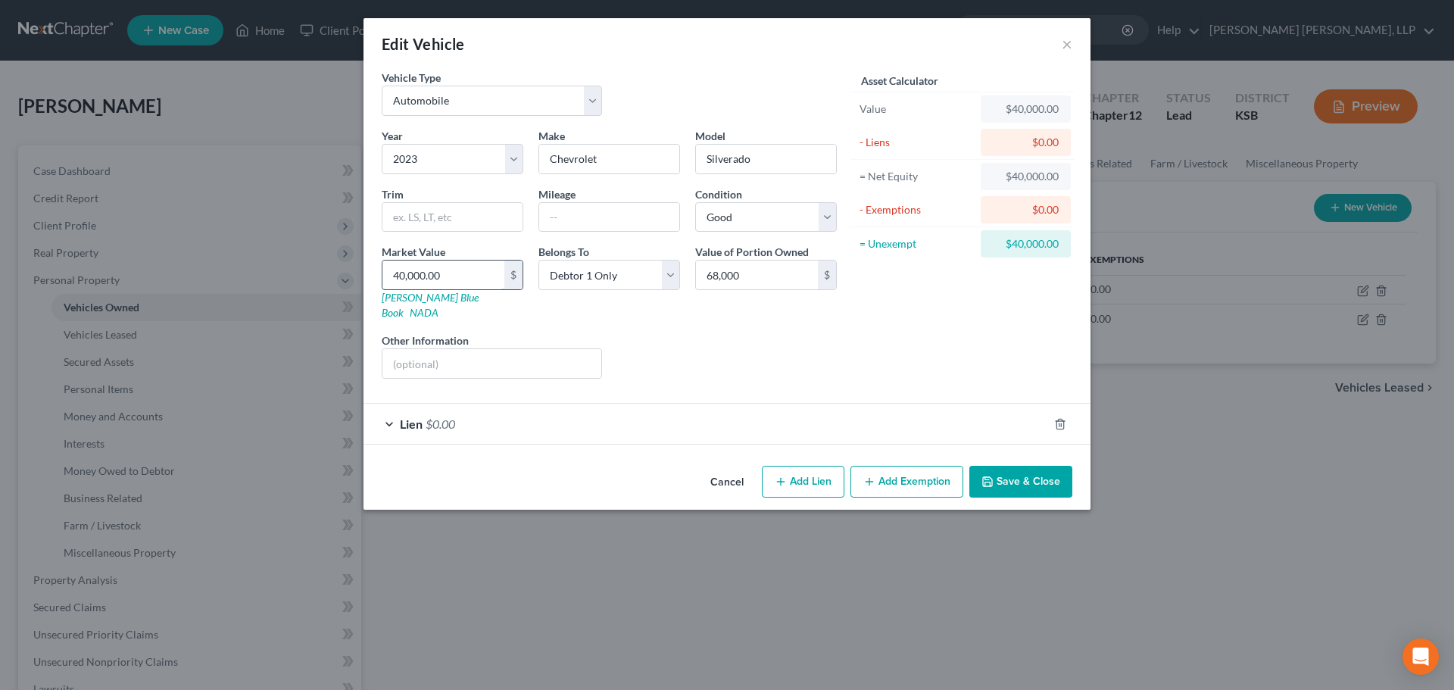
type input "6.00"
type input "68"
type input "68.00"
type input "680"
type input "680.00"
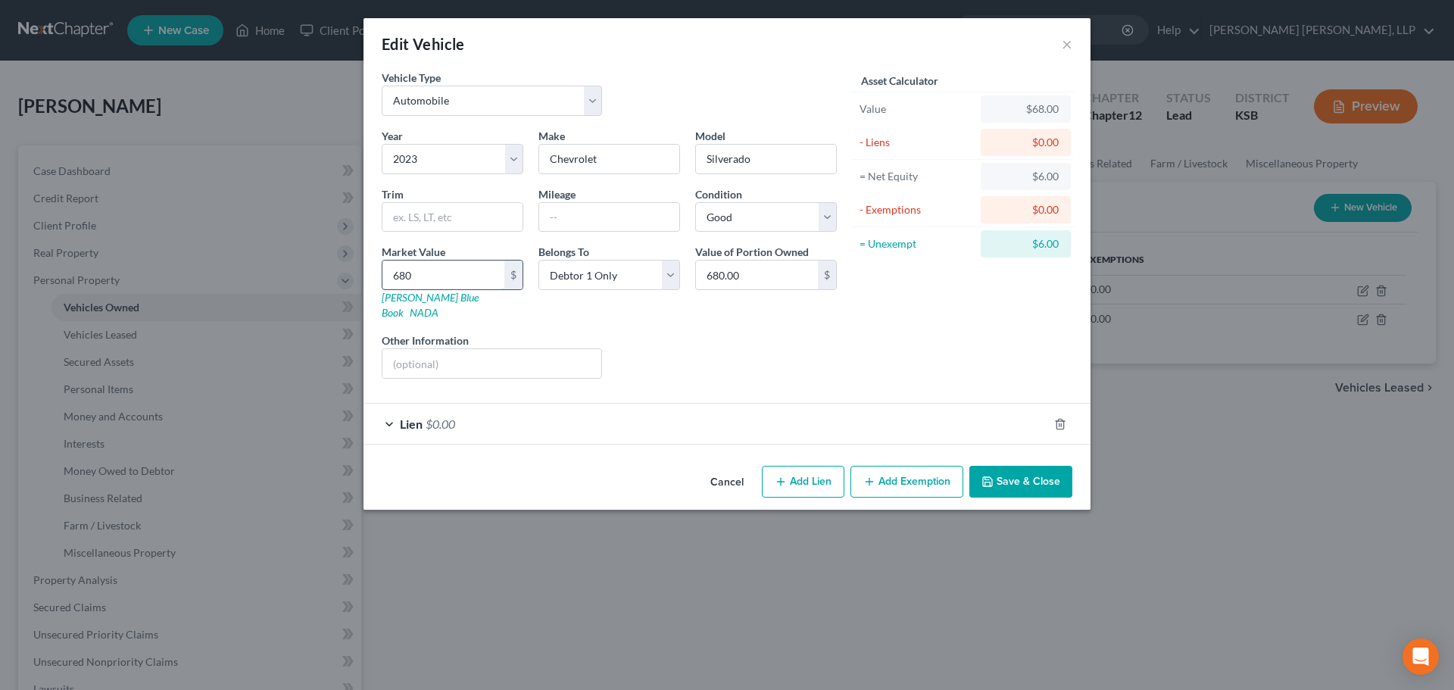
type input "6800"
type input "6,800.00"
type input "6,8000"
type input "68,000.00"
type input "68,000"
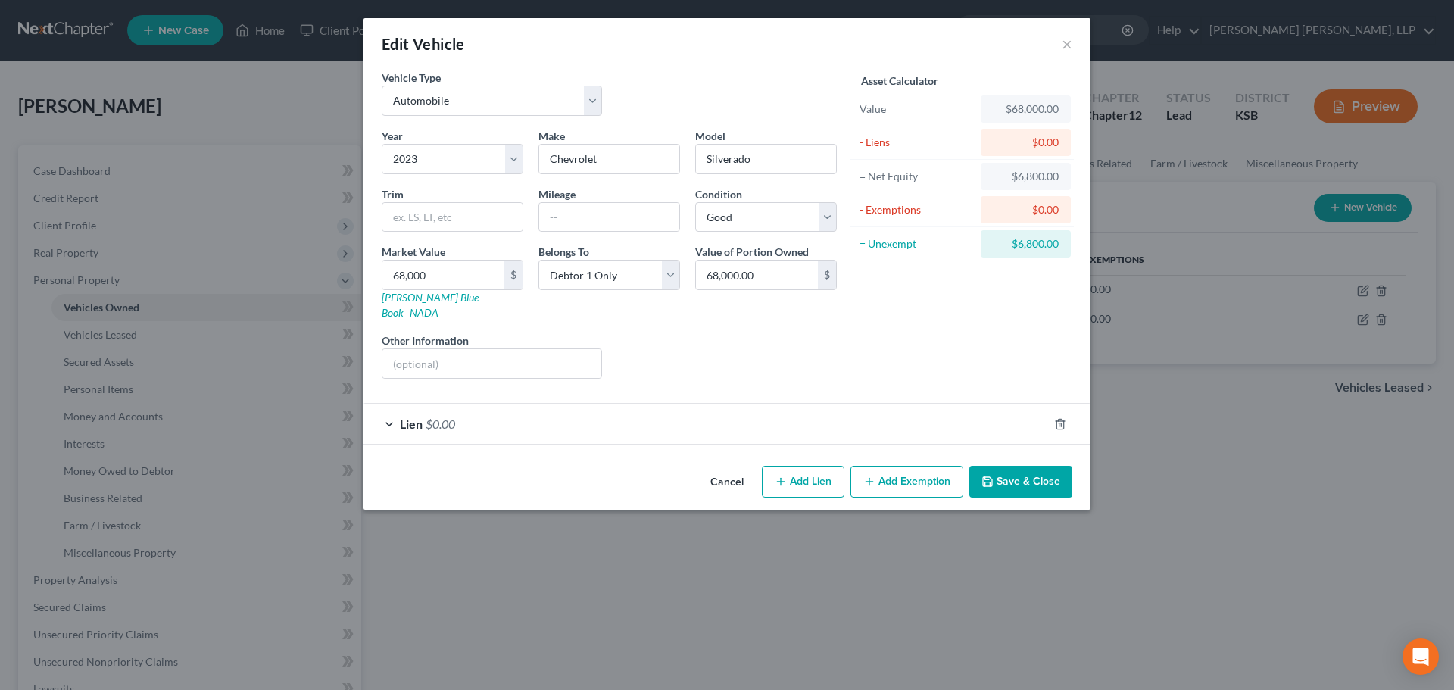
click at [1037, 466] on button "Save & Close" at bounding box center [1020, 482] width 103 height 32
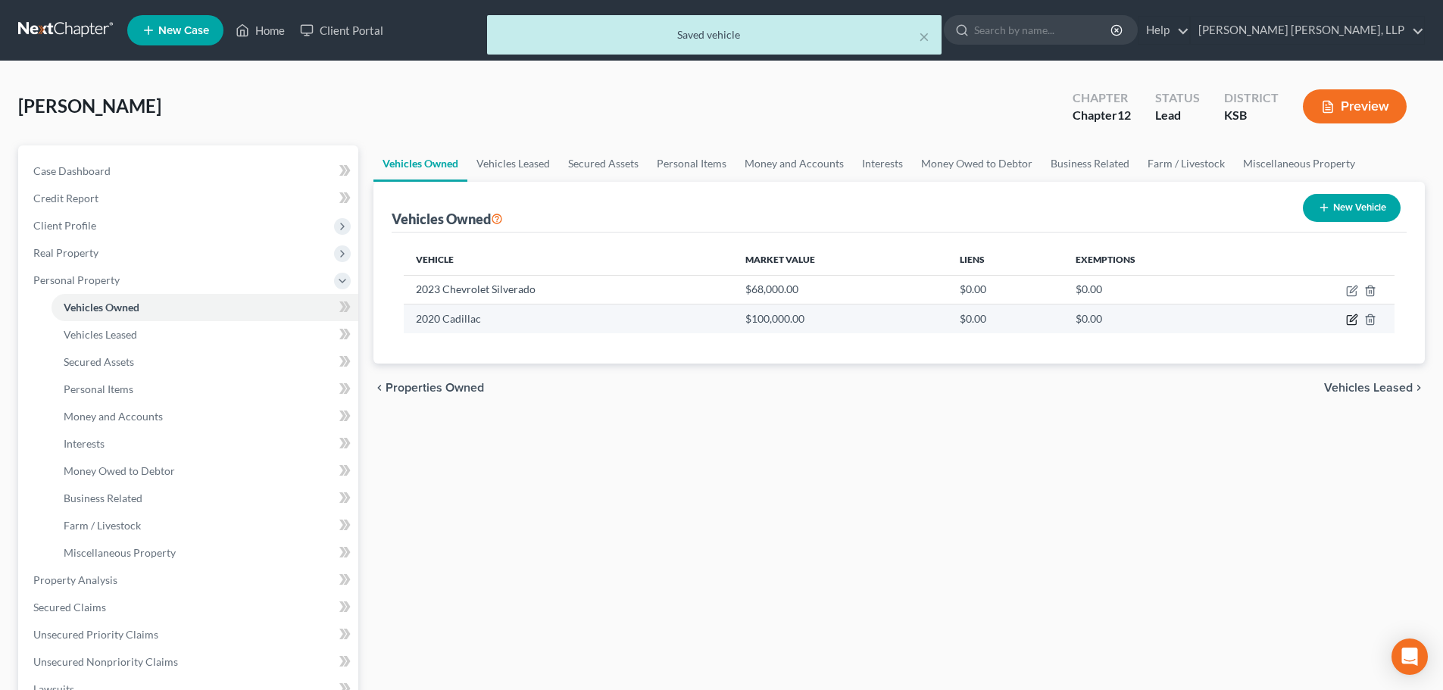
click at [1352, 317] on icon "button" at bounding box center [1352, 320] width 12 height 12
select select "0"
select select "6"
select select "0"
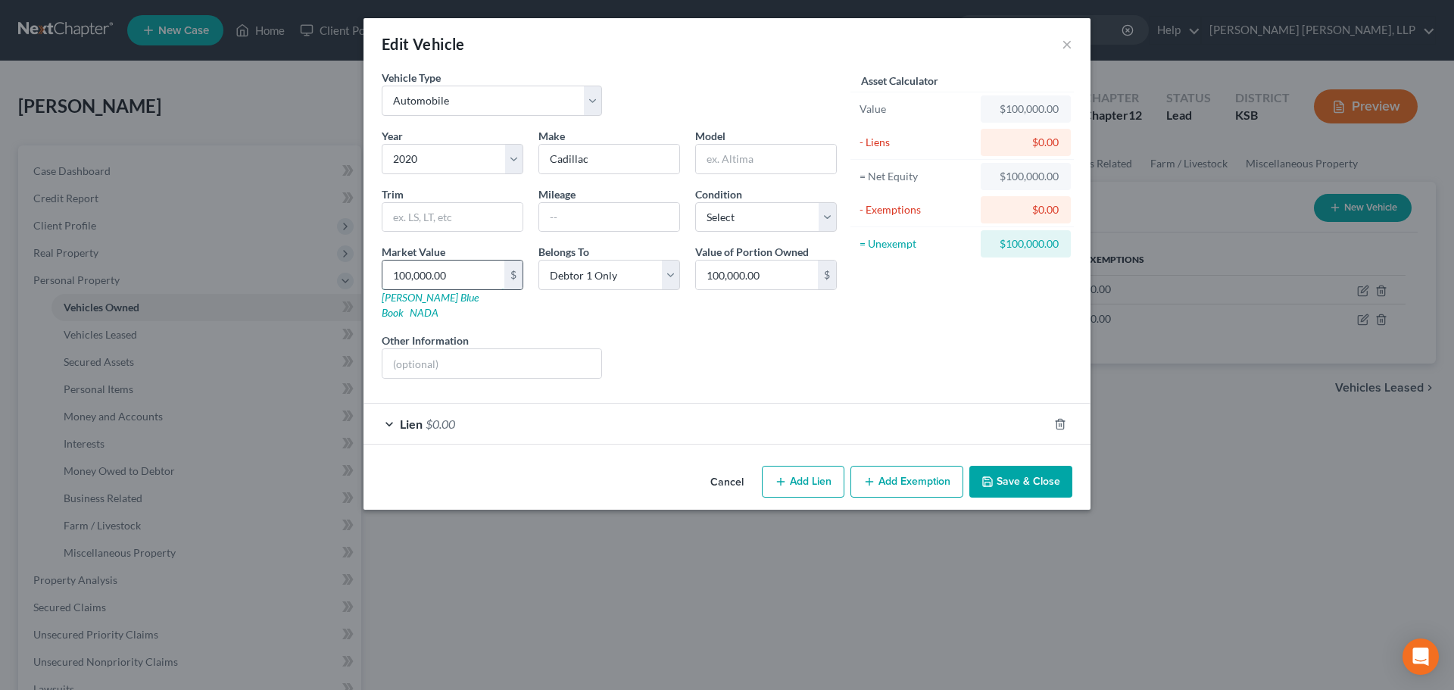
click at [461, 273] on input "100,000.00" at bounding box center [443, 275] width 122 height 29
type input "6"
type input "6.00"
type input "65"
type input "65.00"
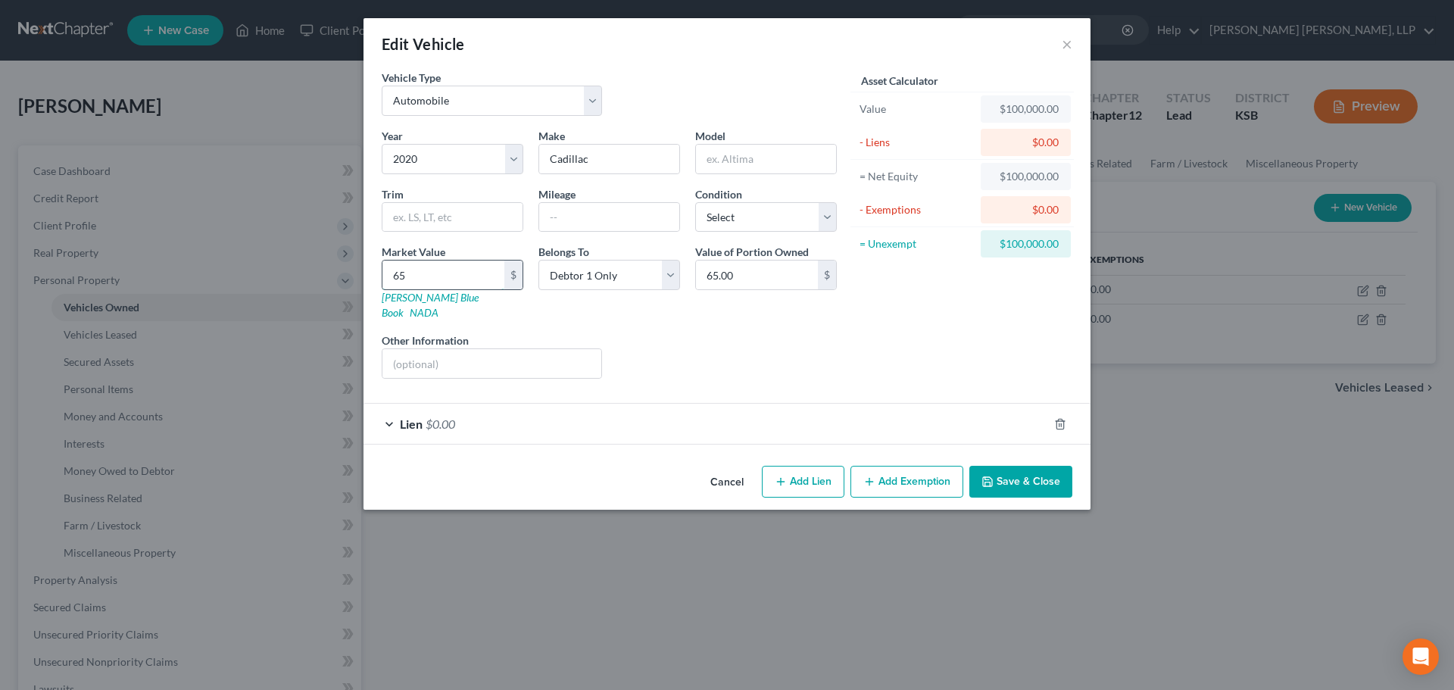
type input "650"
type input "650.00"
type input "6500"
type input "6,500.00"
type input "6,500"
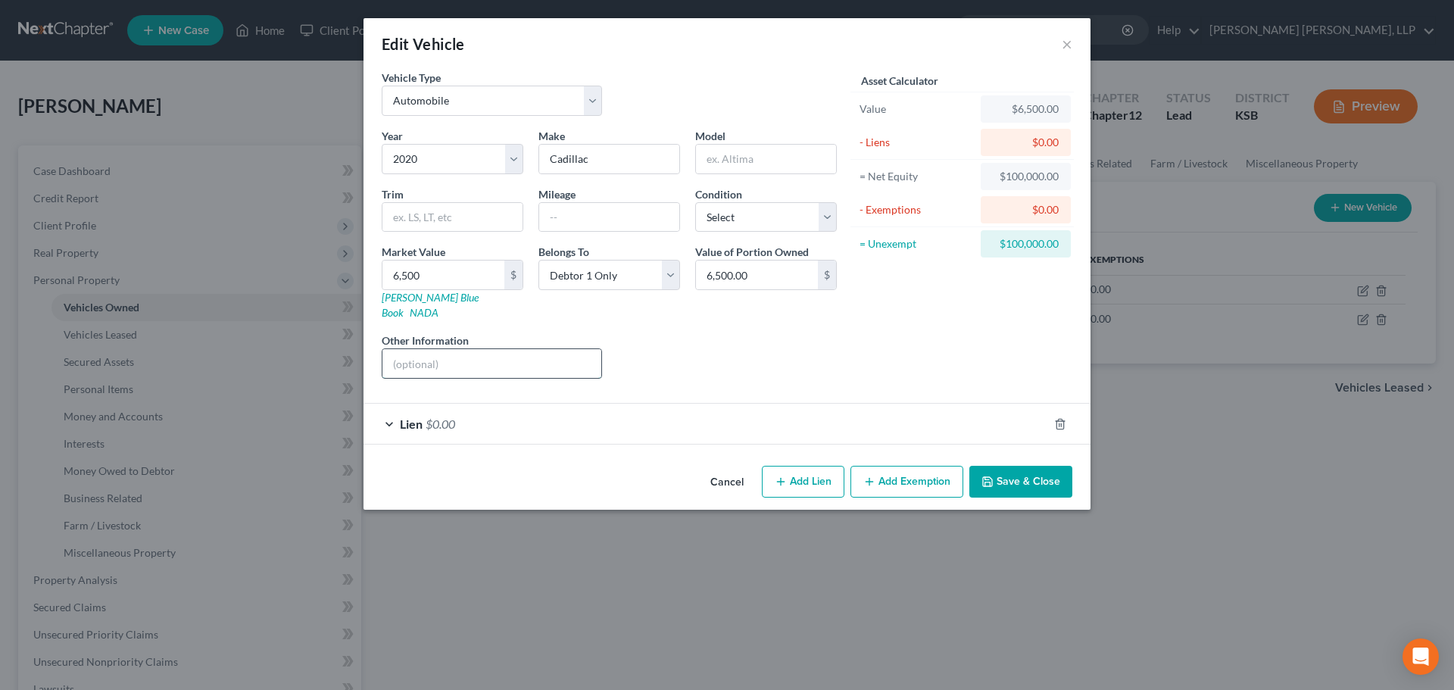
click at [545, 349] on input "text" at bounding box center [491, 363] width 219 height 29
type input "totaled in a hail storm. purchase back from Insurance company in [DATE]"
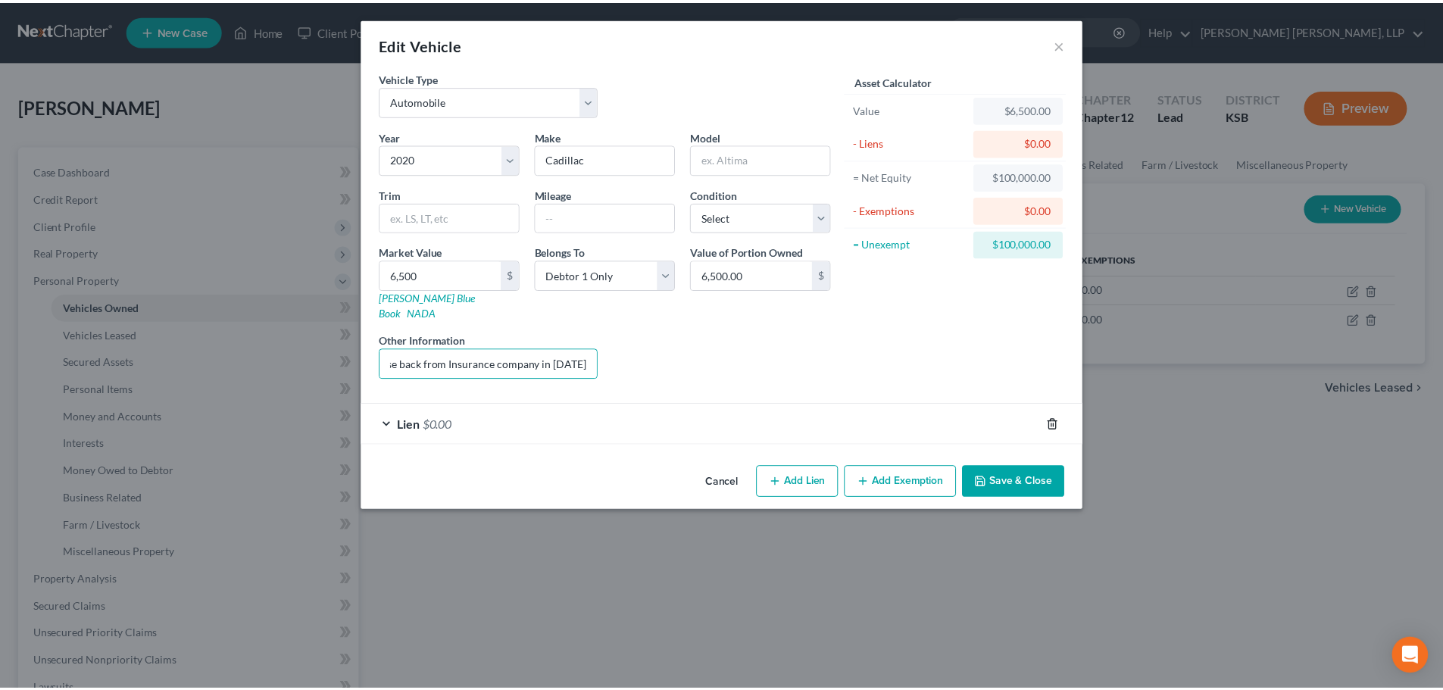
scroll to position [0, 0]
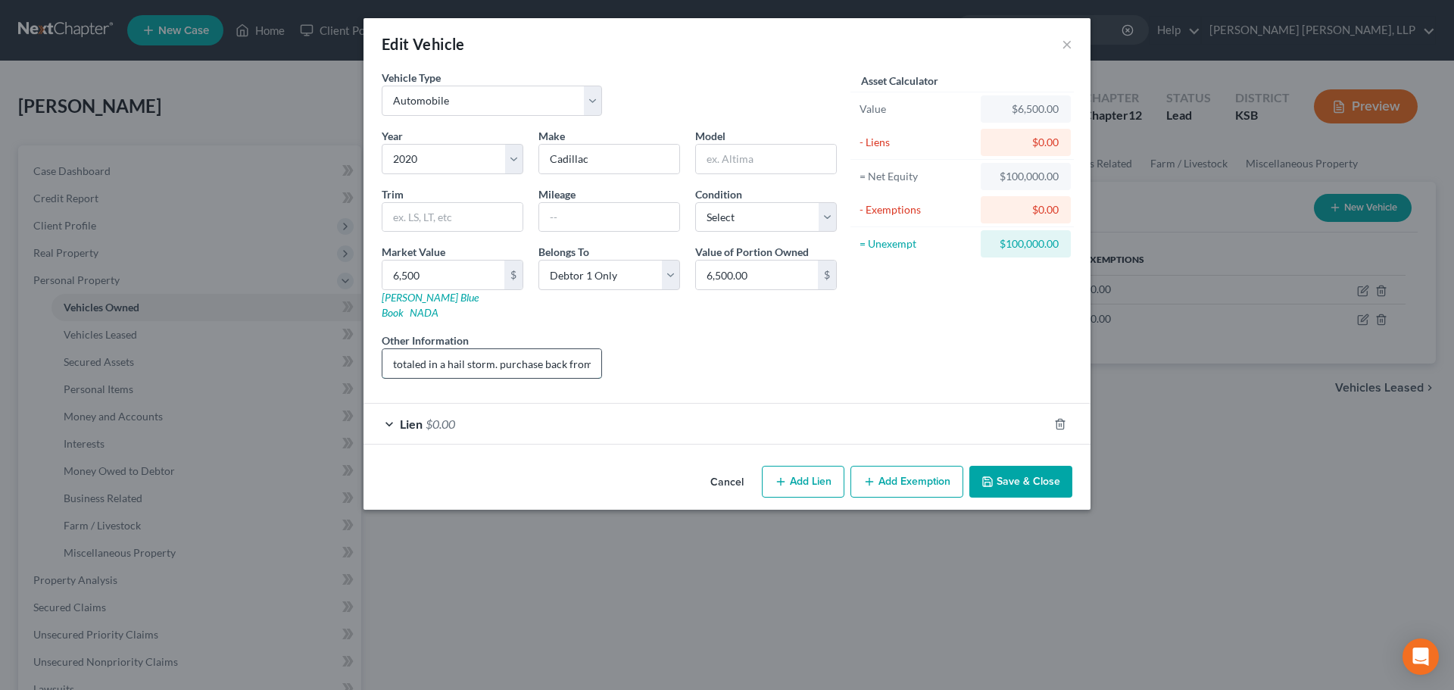
click at [529, 349] on input "totaled in a hail storm. purchase back from Insurance company in [DATE]" at bounding box center [491, 363] width 219 height 29
click at [1011, 467] on button "Save & Close" at bounding box center [1020, 482] width 103 height 32
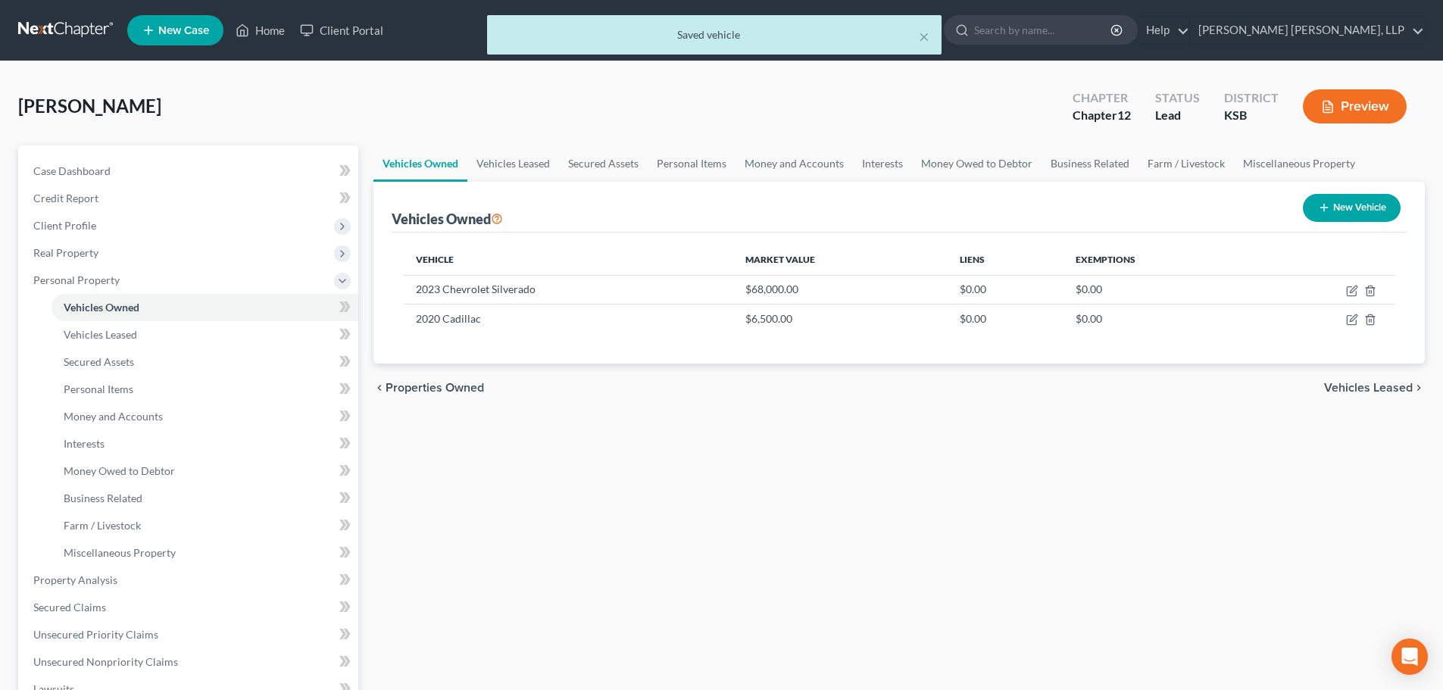
click at [1352, 385] on span "Vehicles Leased" at bounding box center [1368, 388] width 89 height 12
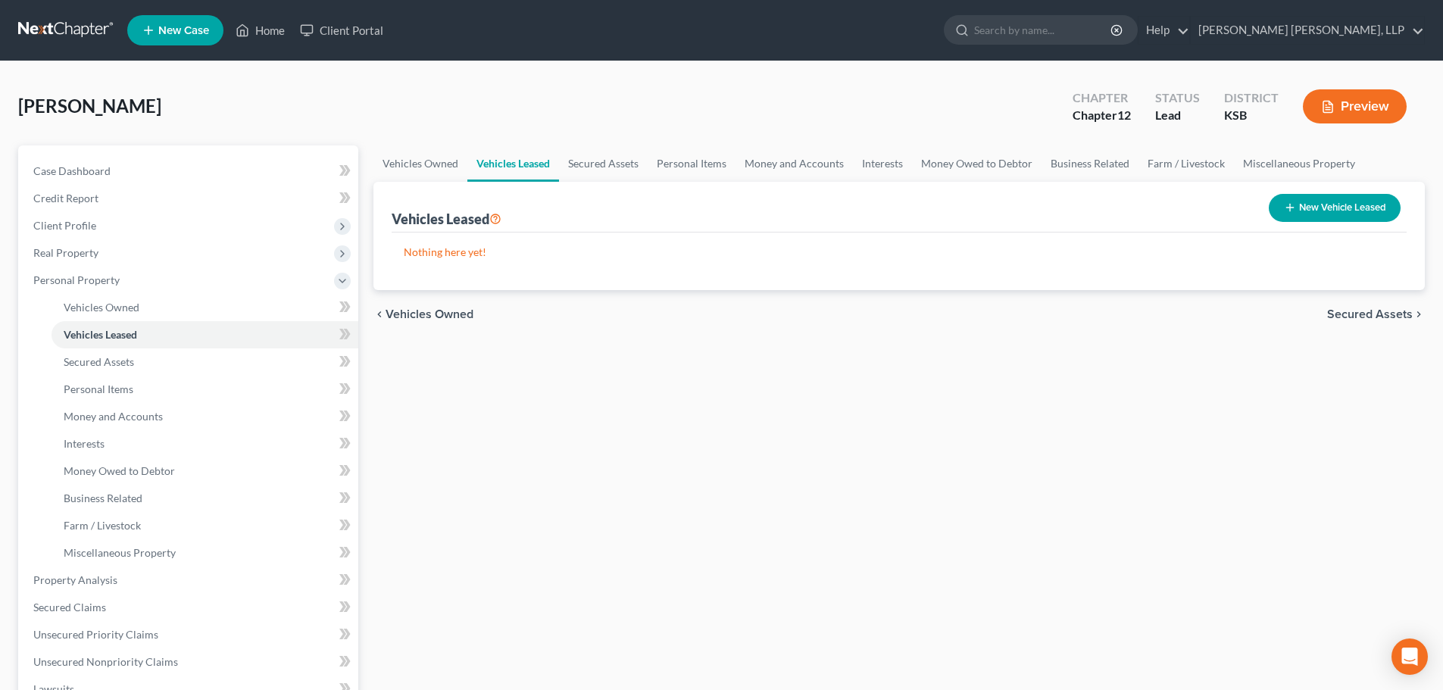
click at [1362, 311] on span "Secured Assets" at bounding box center [1370, 314] width 86 height 12
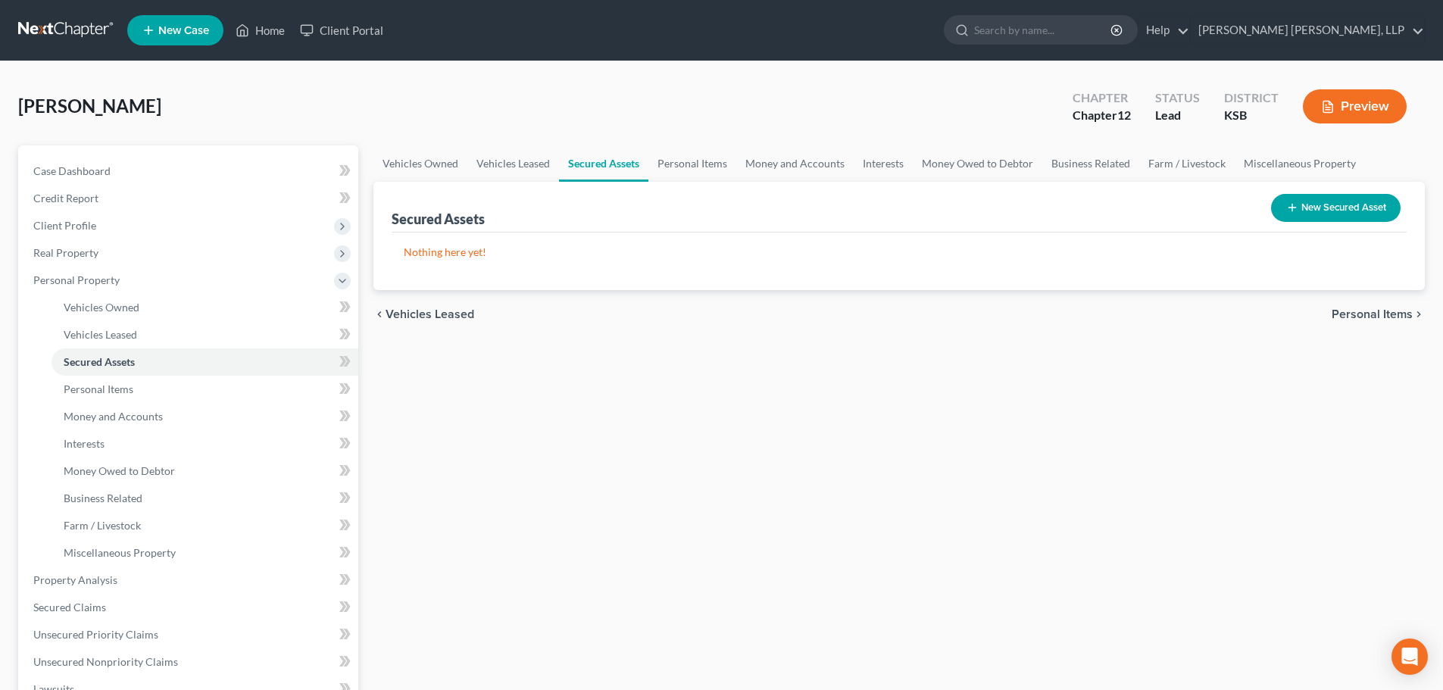
click at [1349, 317] on span "Personal Items" at bounding box center [1371, 314] width 81 height 12
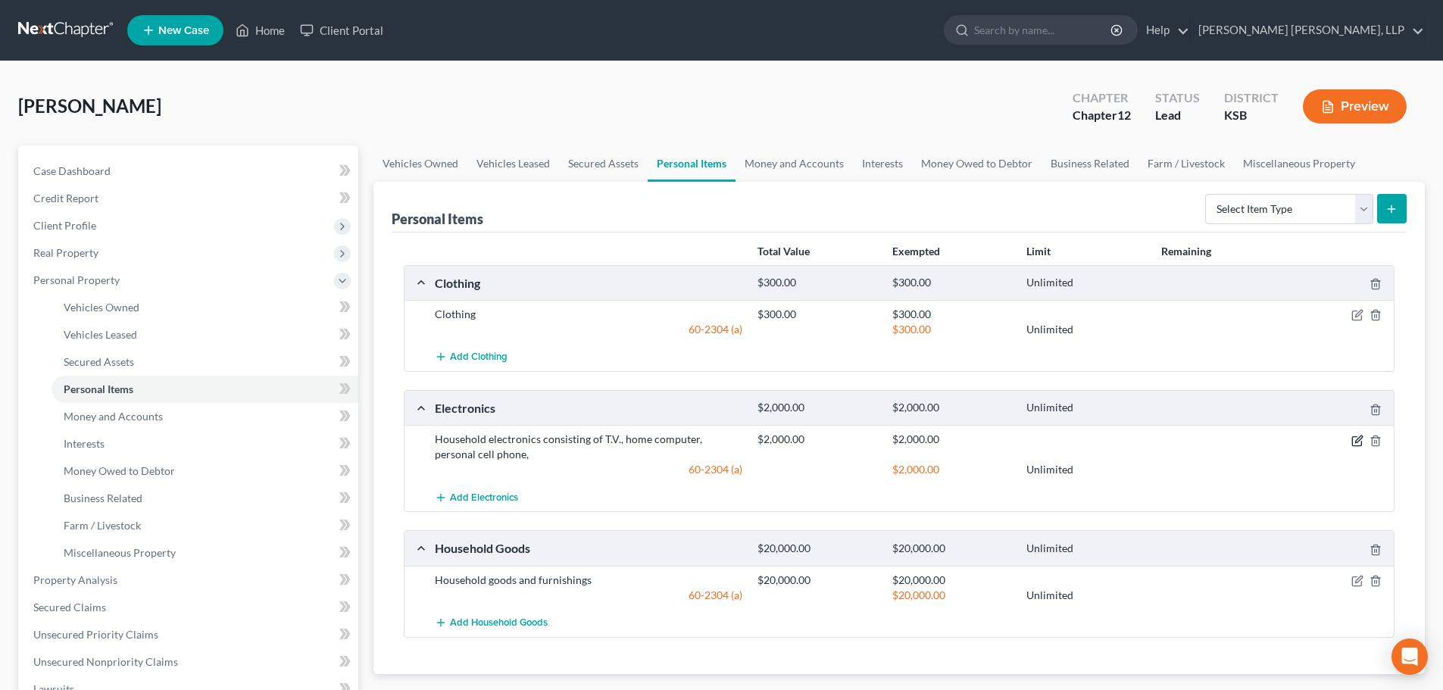
click at [1355, 439] on icon "button" at bounding box center [1357, 441] width 12 height 12
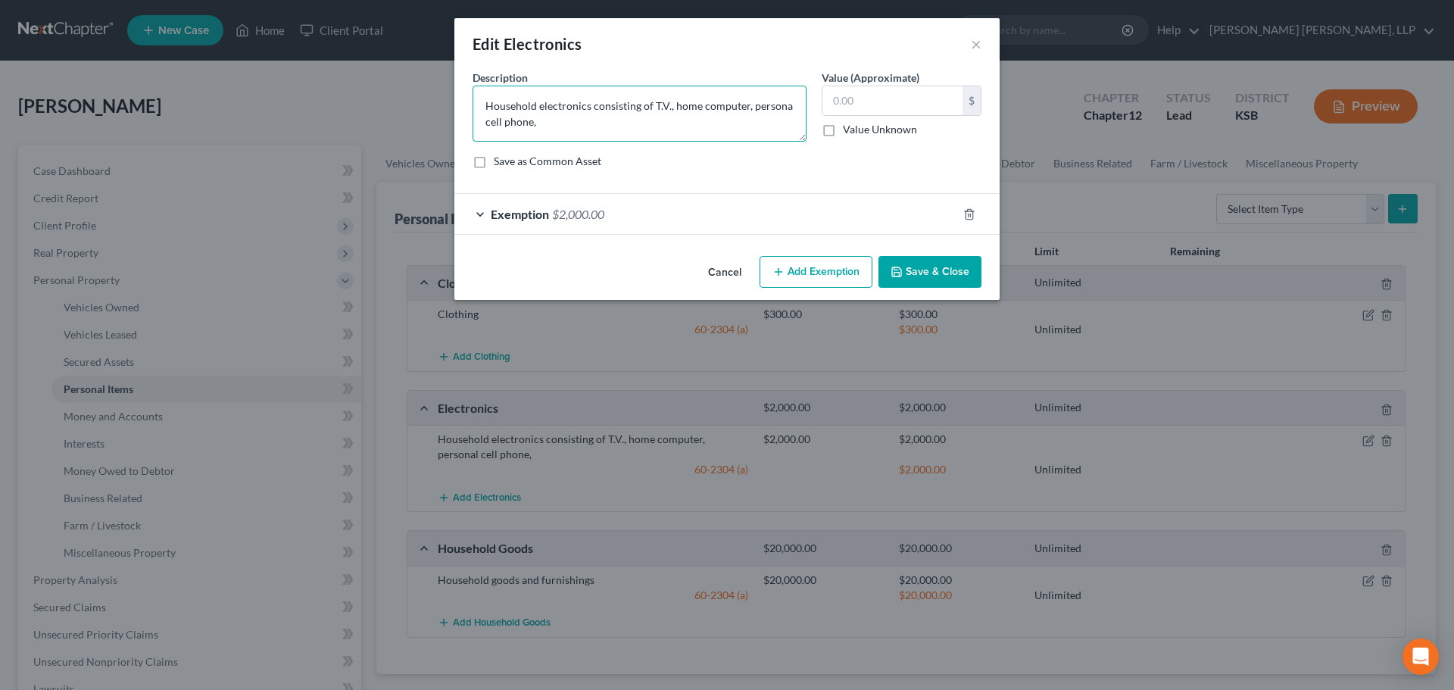
type textarea "Household electronics consisting of T.V., home computer, personal cell phone,"
click at [850, 106] on input "text" at bounding box center [892, 100] width 140 height 29
type input "1,000"
click at [478, 222] on div "Exemption $2,000.00" at bounding box center [705, 214] width 503 height 40
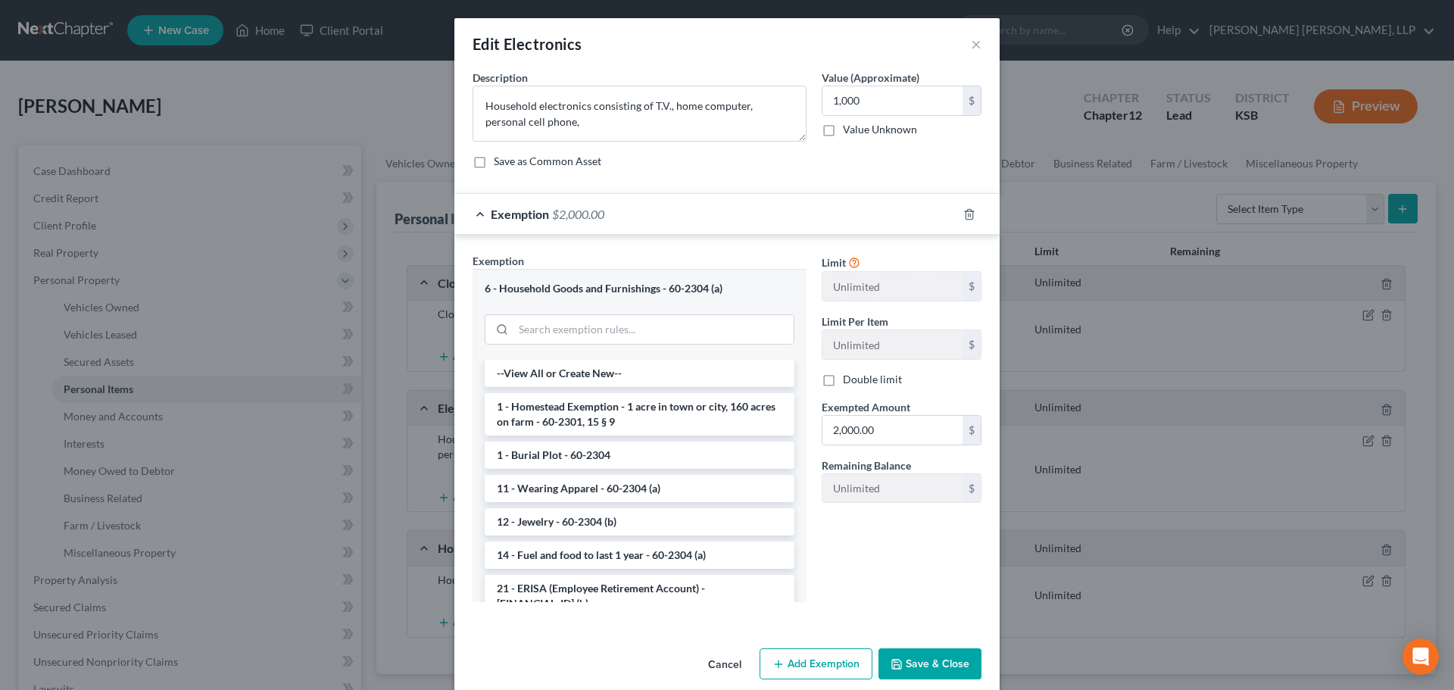
click at [926, 660] on button "Save & Close" at bounding box center [930, 664] width 103 height 32
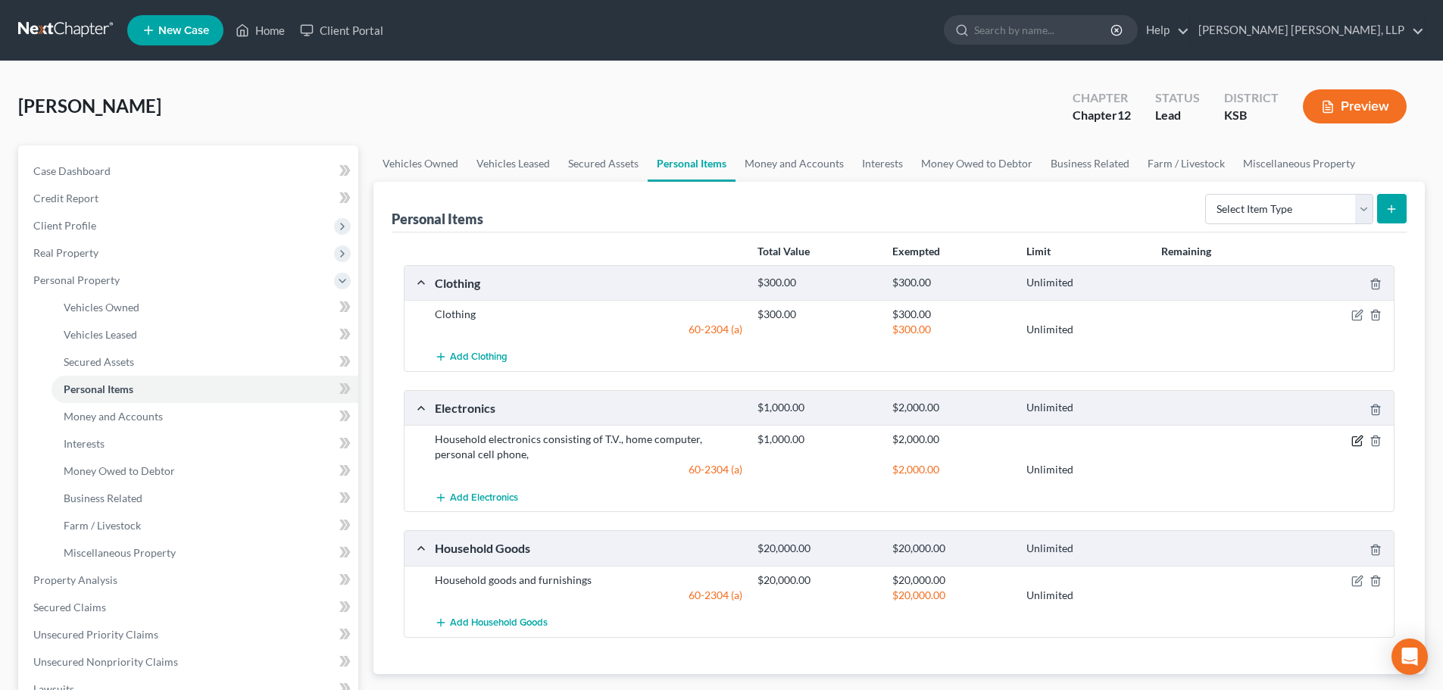
click at [1357, 443] on icon "button" at bounding box center [1357, 441] width 12 height 12
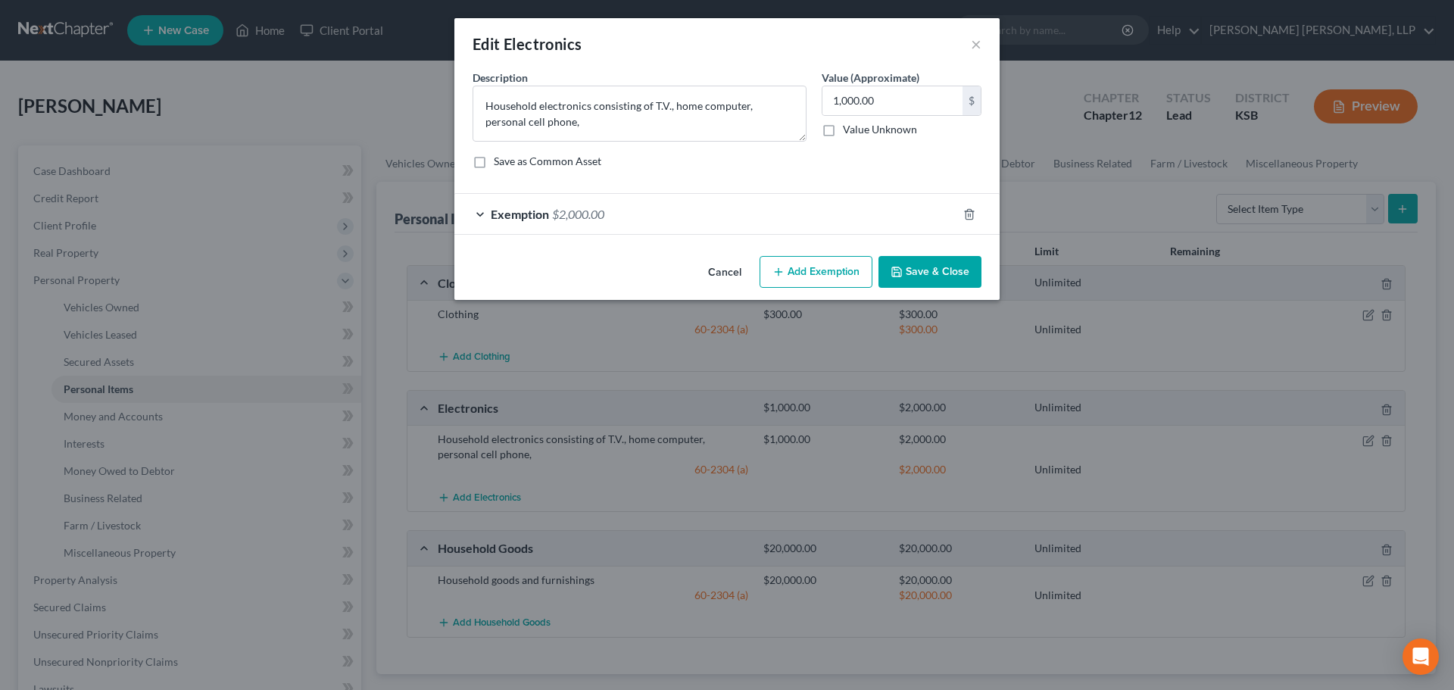
click at [496, 214] on span "Exemption" at bounding box center [520, 214] width 58 height 14
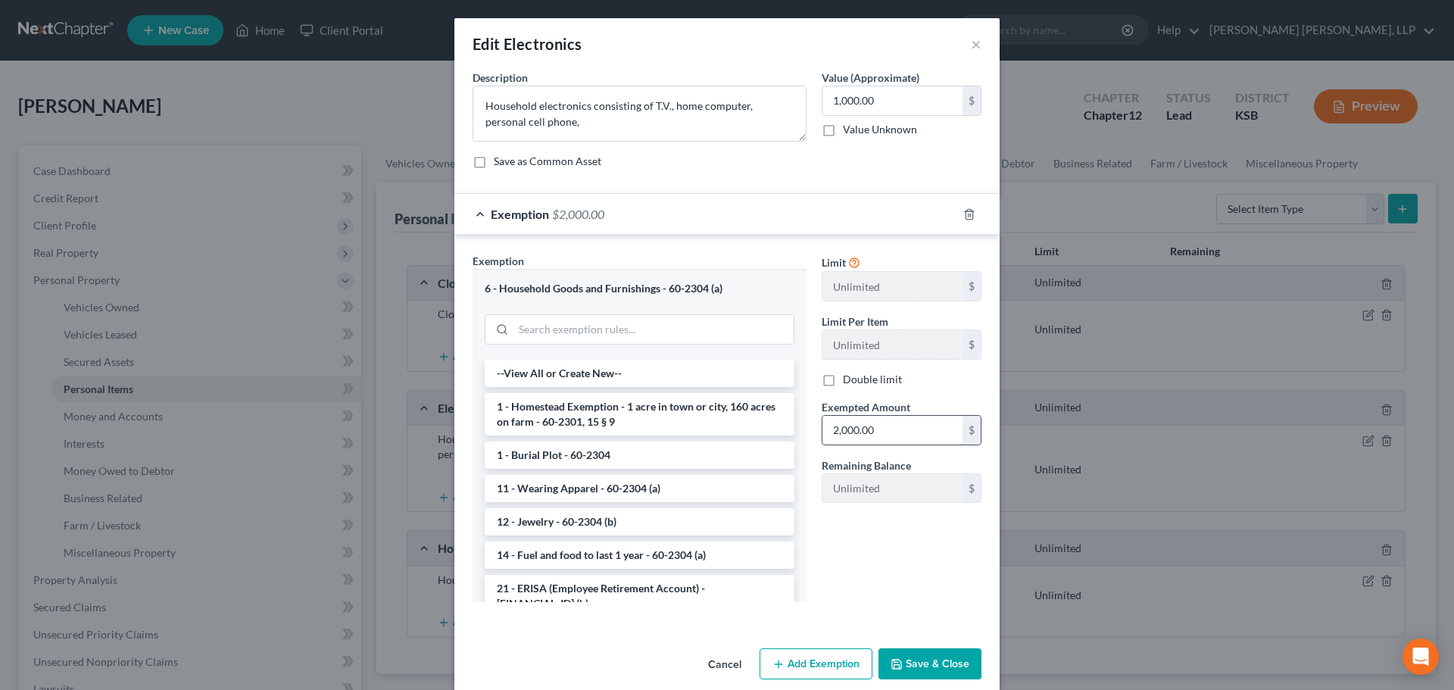
click at [907, 431] on input "2,000.00" at bounding box center [892, 430] width 140 height 29
type input "1,000"
click at [922, 667] on button "Save & Close" at bounding box center [930, 664] width 103 height 32
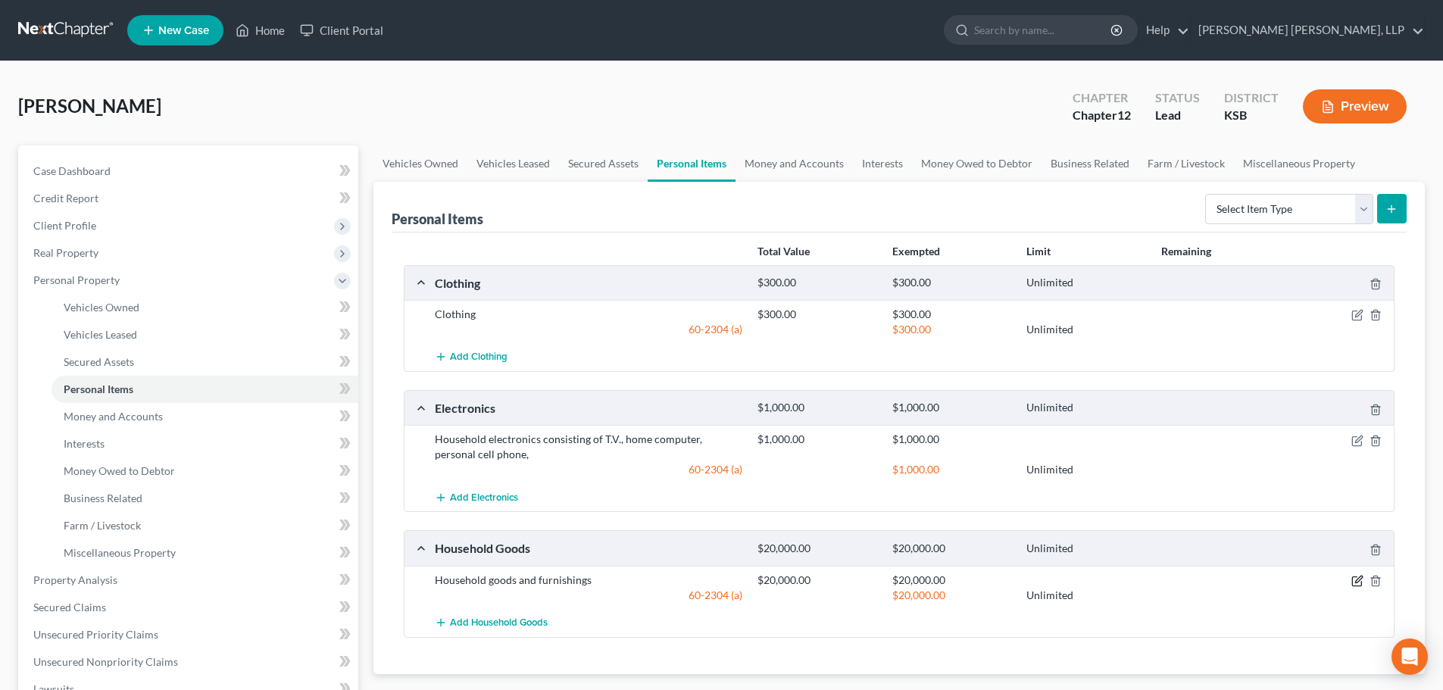
click at [1355, 579] on icon "button" at bounding box center [1357, 581] width 12 height 12
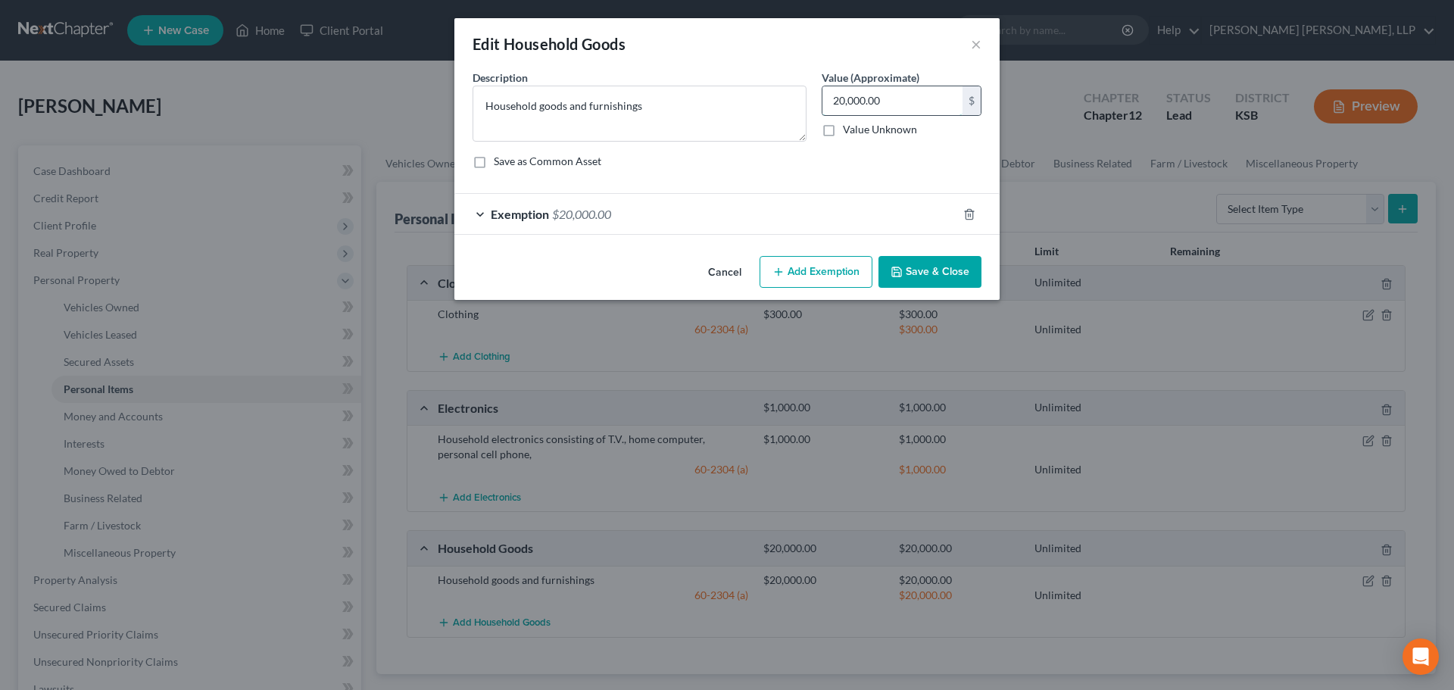
click at [882, 100] on input "20,000.00" at bounding box center [892, 100] width 140 height 29
type input "10,000"
click at [475, 214] on div "Exemption $20,000.00" at bounding box center [705, 214] width 503 height 40
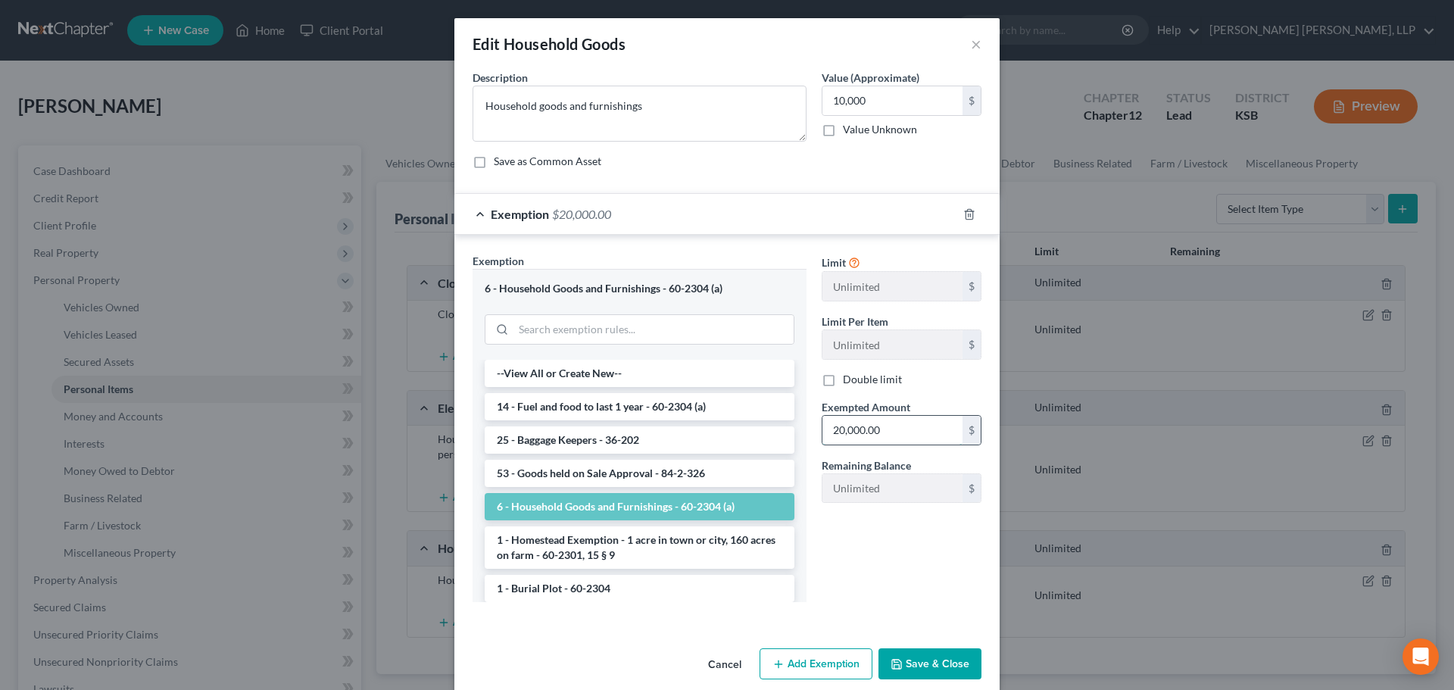
click at [843, 431] on input "20,000.00" at bounding box center [892, 430] width 140 height 29
type input "10,000"
click at [951, 669] on button "Save & Close" at bounding box center [930, 664] width 103 height 32
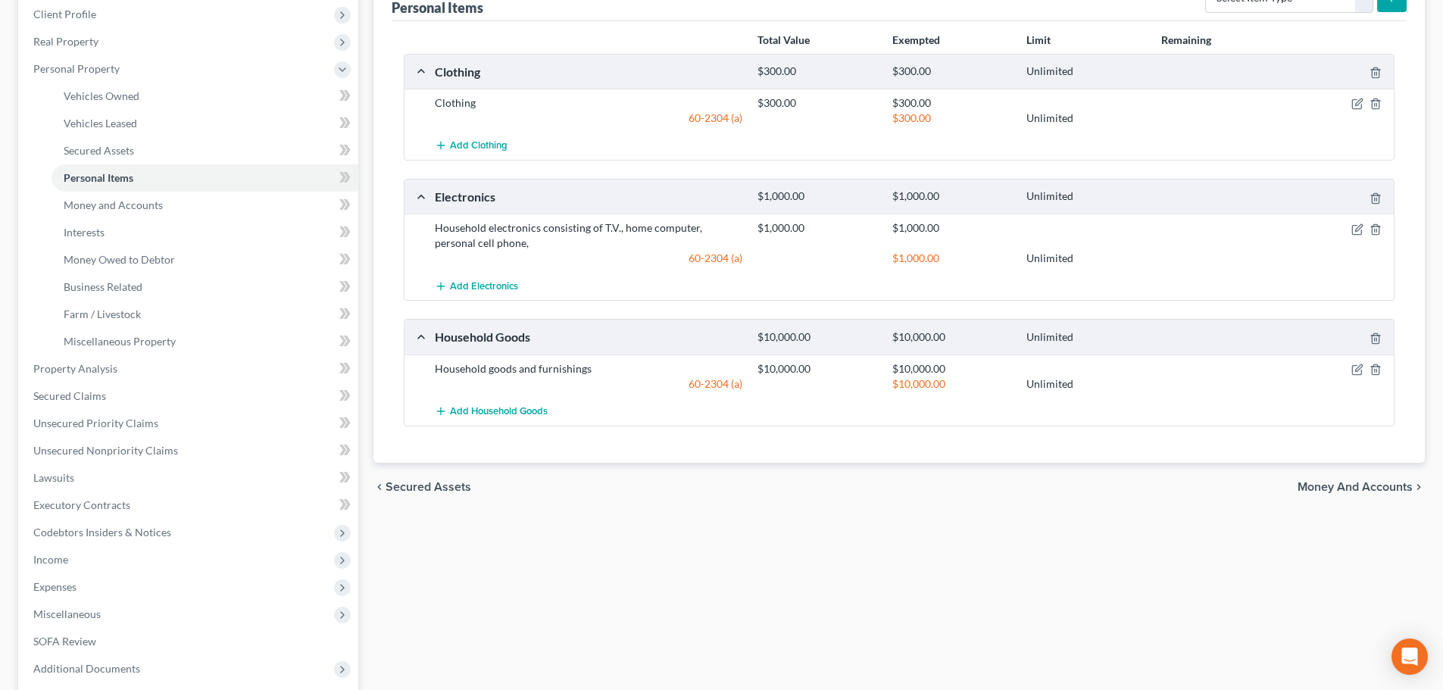
scroll to position [227, 0]
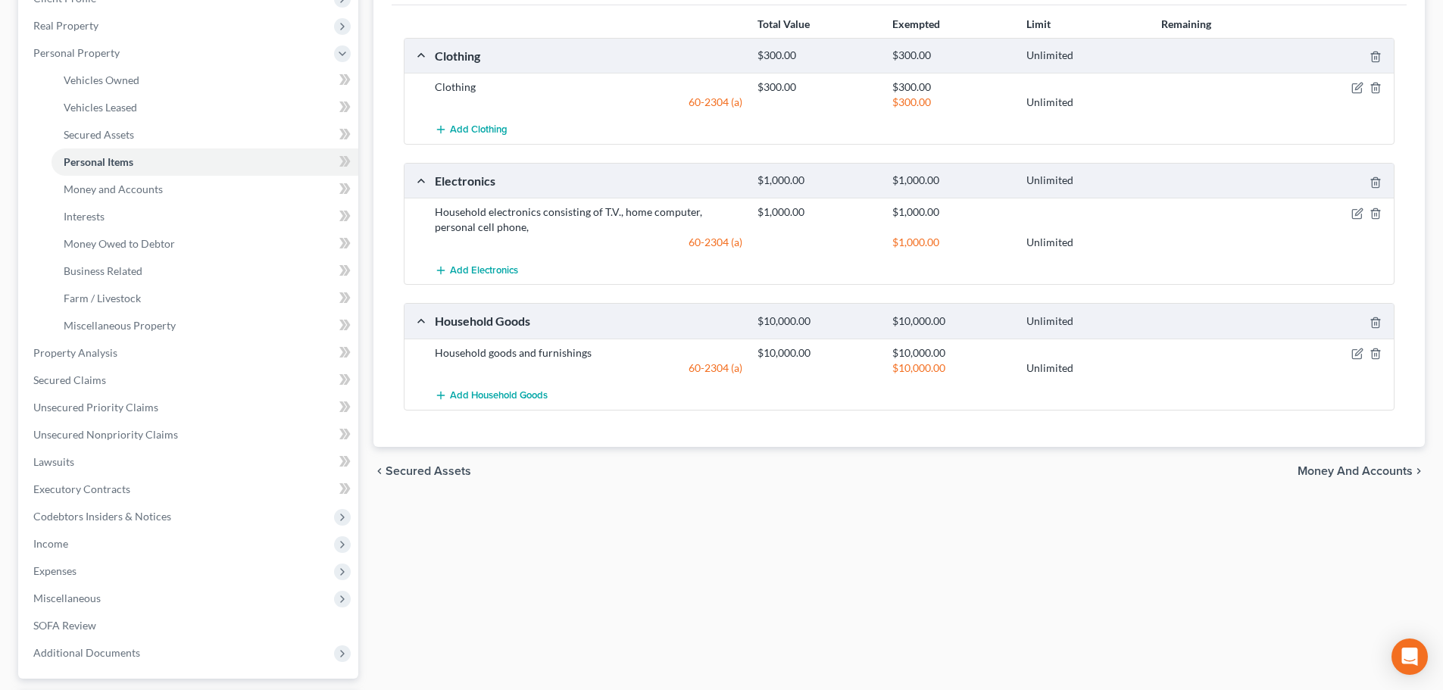
click at [1331, 467] on span "Money and Accounts" at bounding box center [1354, 471] width 115 height 12
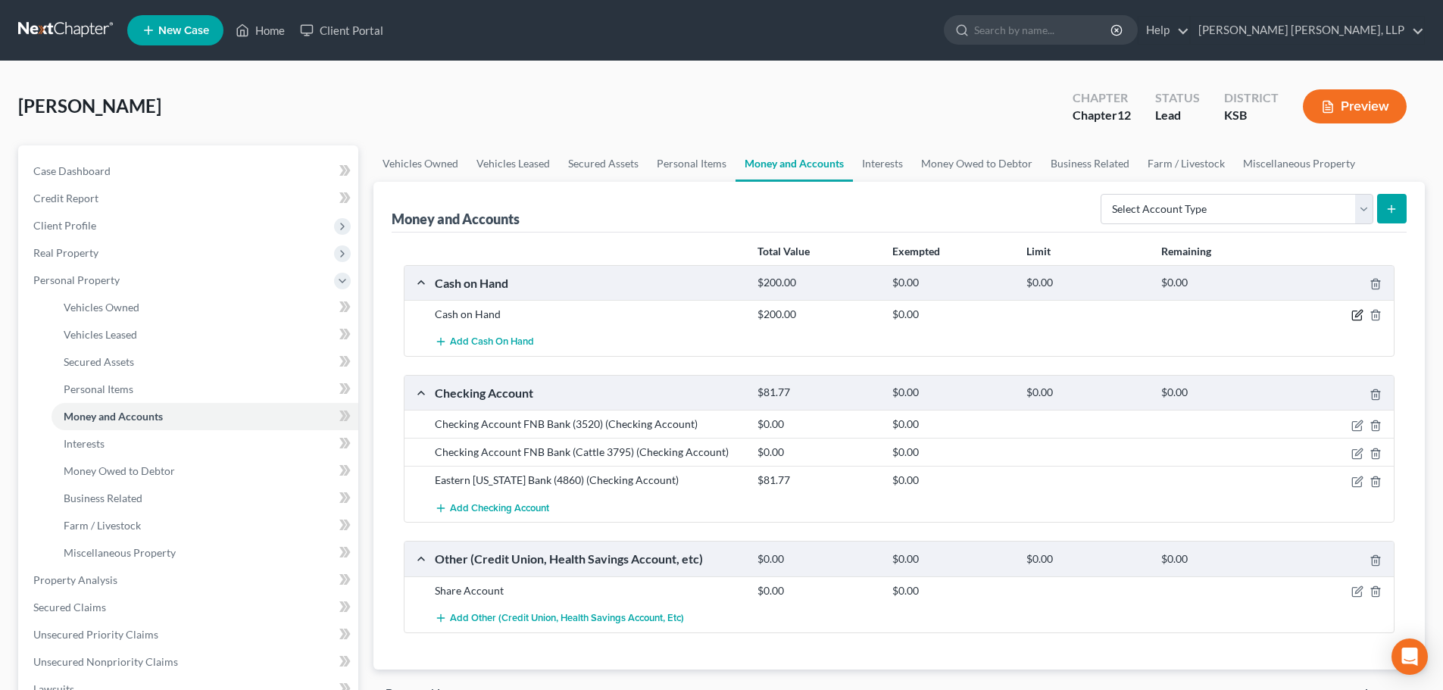
click at [1355, 316] on icon "button" at bounding box center [1357, 315] width 12 height 12
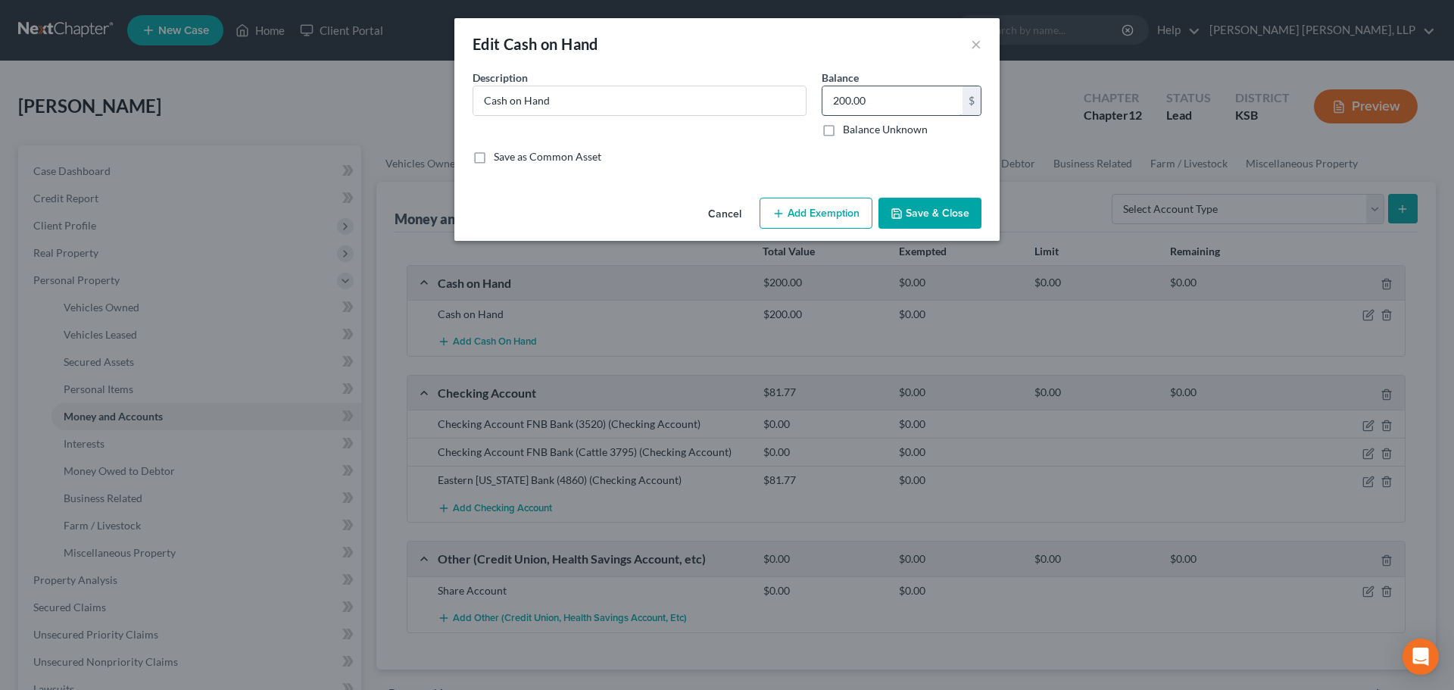
click at [849, 100] on input "200.00" at bounding box center [892, 100] width 140 height 29
type input "19.00"
click at [960, 211] on button "Save & Close" at bounding box center [930, 214] width 103 height 32
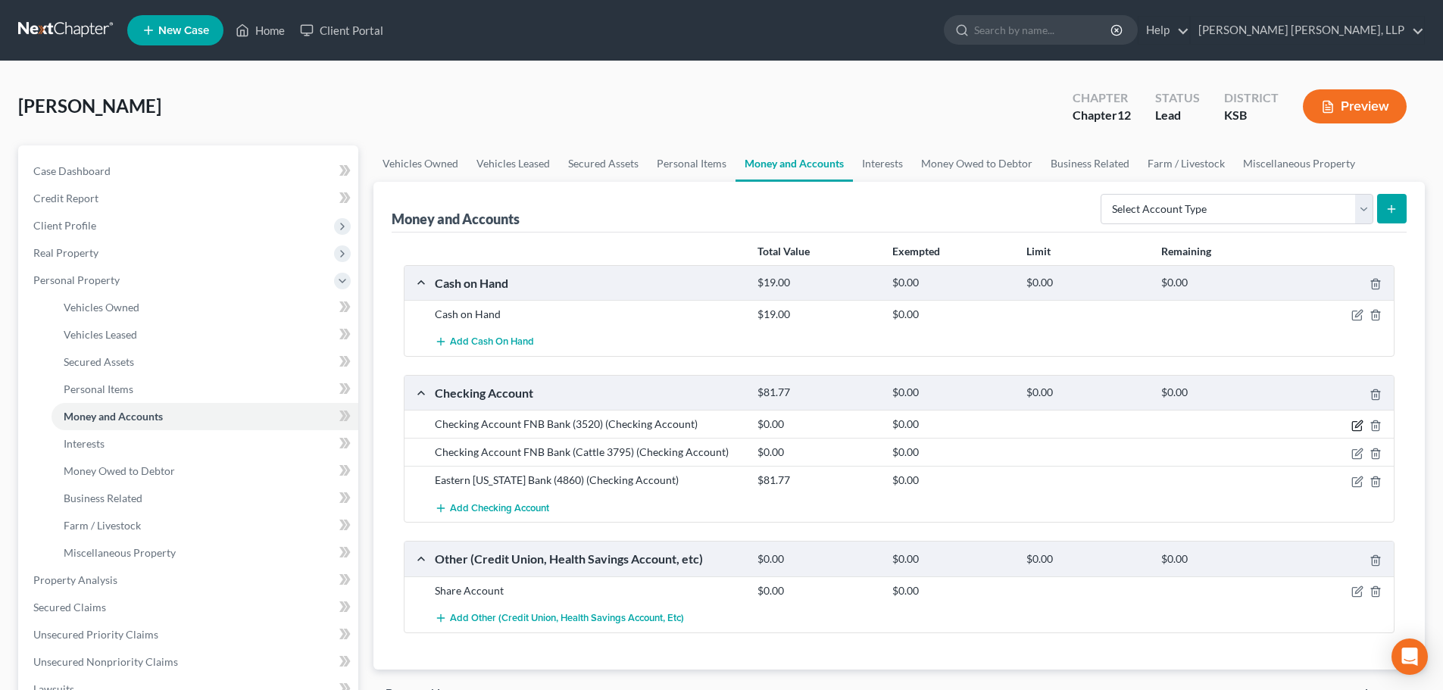
click at [1355, 426] on icon "button" at bounding box center [1358, 423] width 7 height 7
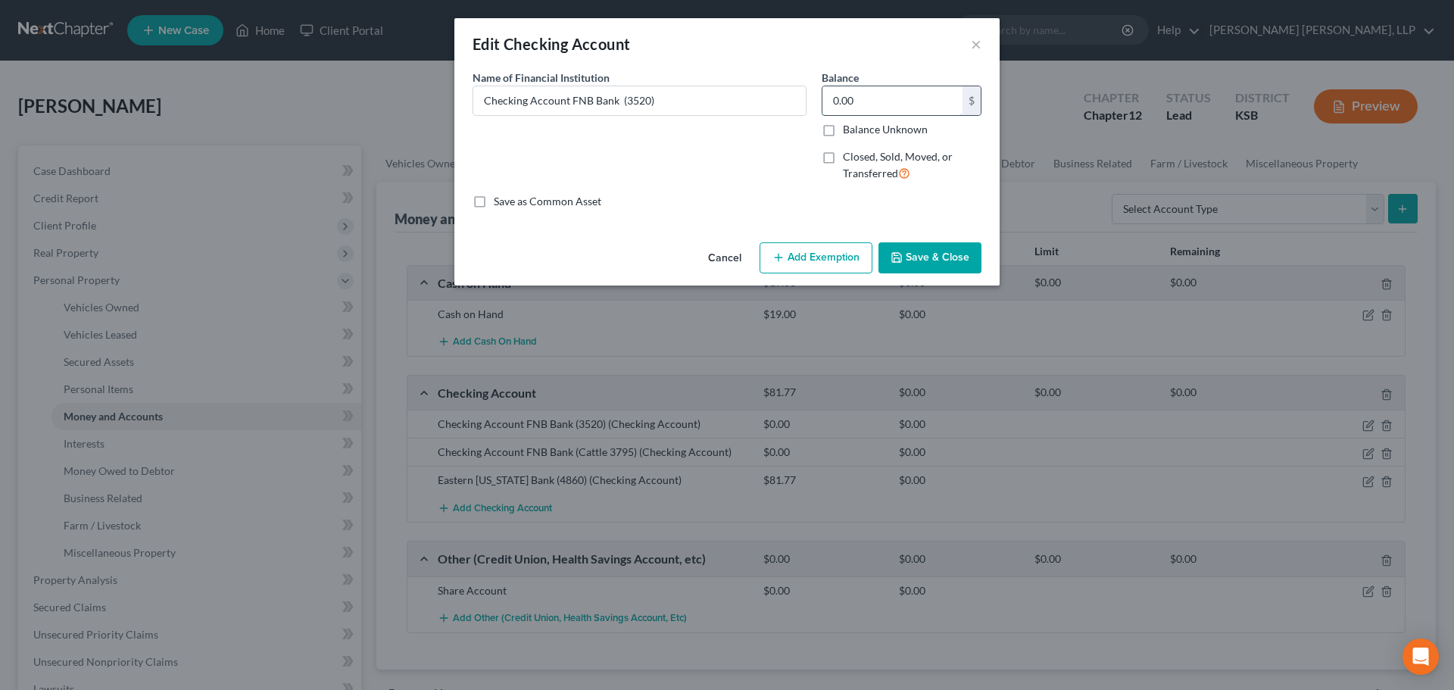
click at [859, 99] on input "0.00" at bounding box center [892, 100] width 140 height 29
type input "2,160"
click at [926, 253] on button "Save & Close" at bounding box center [930, 258] width 103 height 32
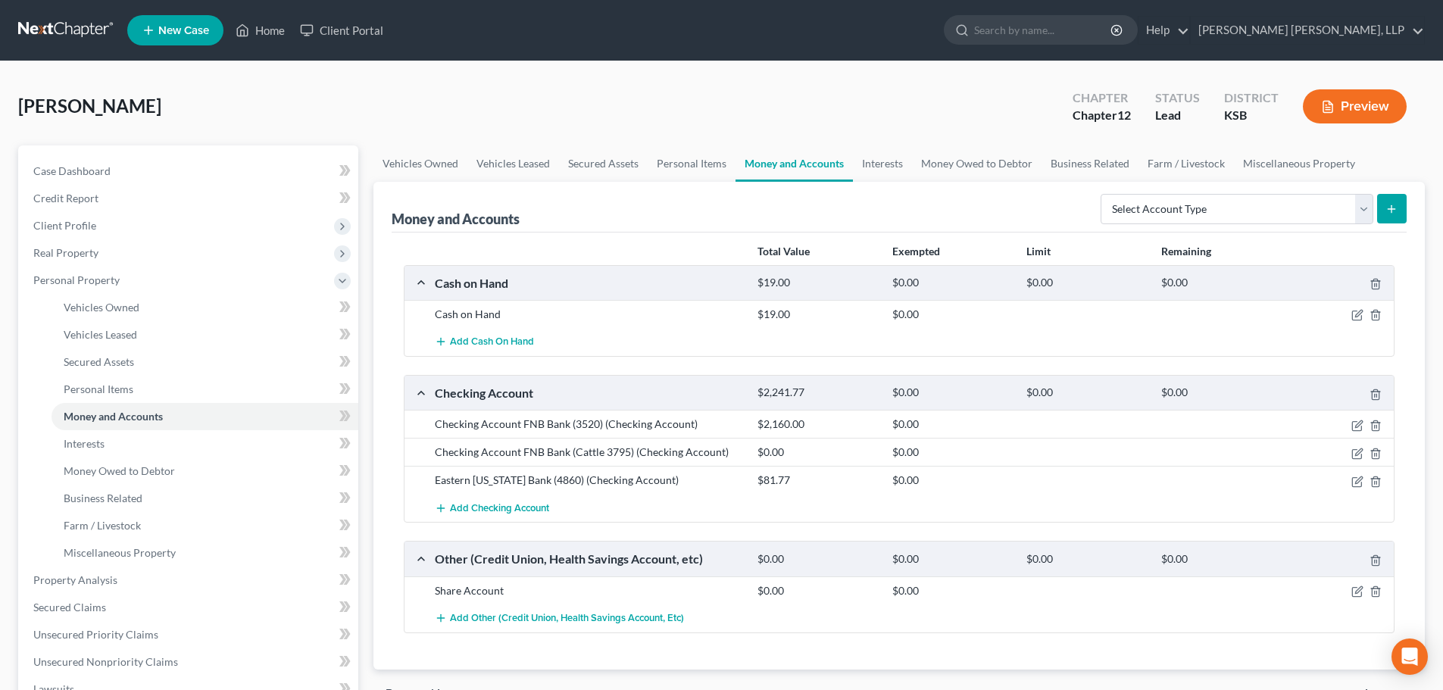
click at [635, 479] on div "Eastern [US_STATE] Bank (4860) (Checking Account)" at bounding box center [588, 480] width 323 height 15
click at [1355, 482] on icon "button" at bounding box center [1358, 479] width 7 height 7
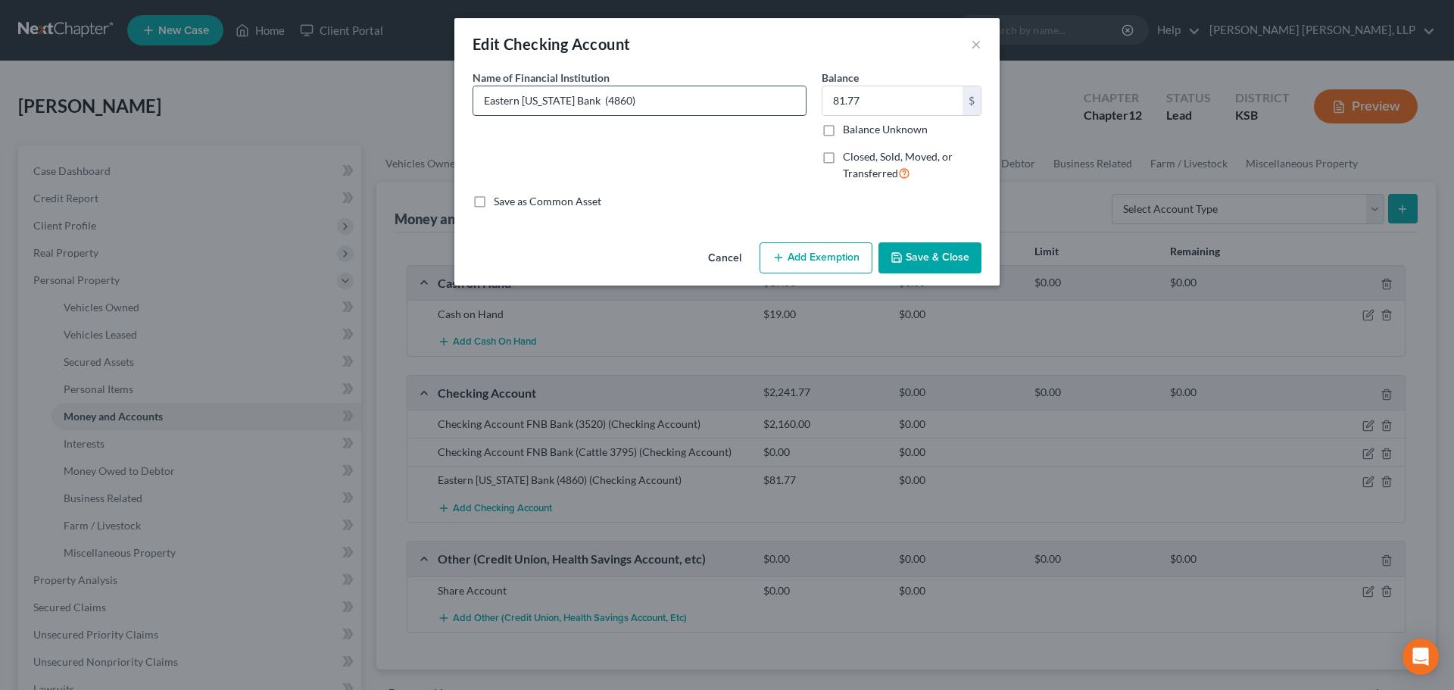
click at [668, 108] on input "Eastern [US_STATE] Bank (4860)" at bounding box center [639, 100] width 332 height 29
type input "Eastern [US_STATE] Bank (4860) Closed [DATE]"
click at [942, 251] on button "Save & Close" at bounding box center [930, 258] width 103 height 32
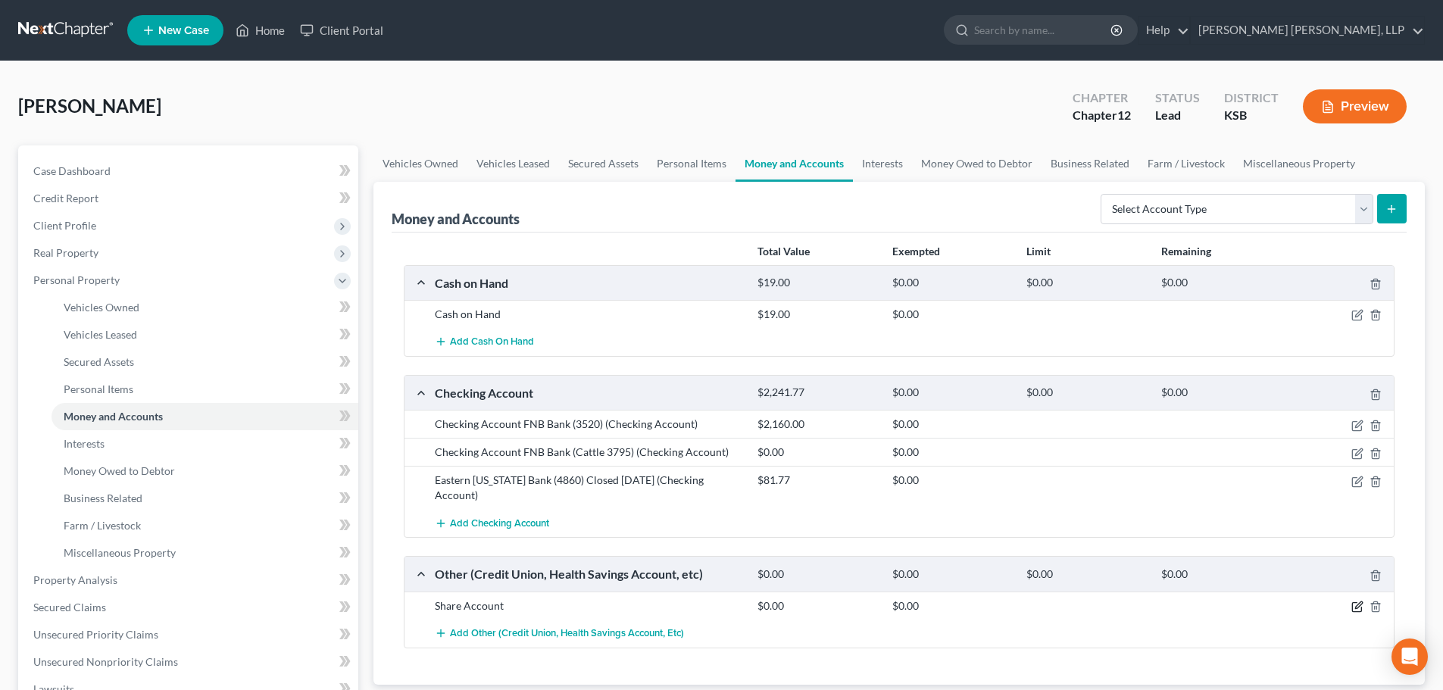
click at [1360, 604] on icon "button" at bounding box center [1357, 607] width 12 height 12
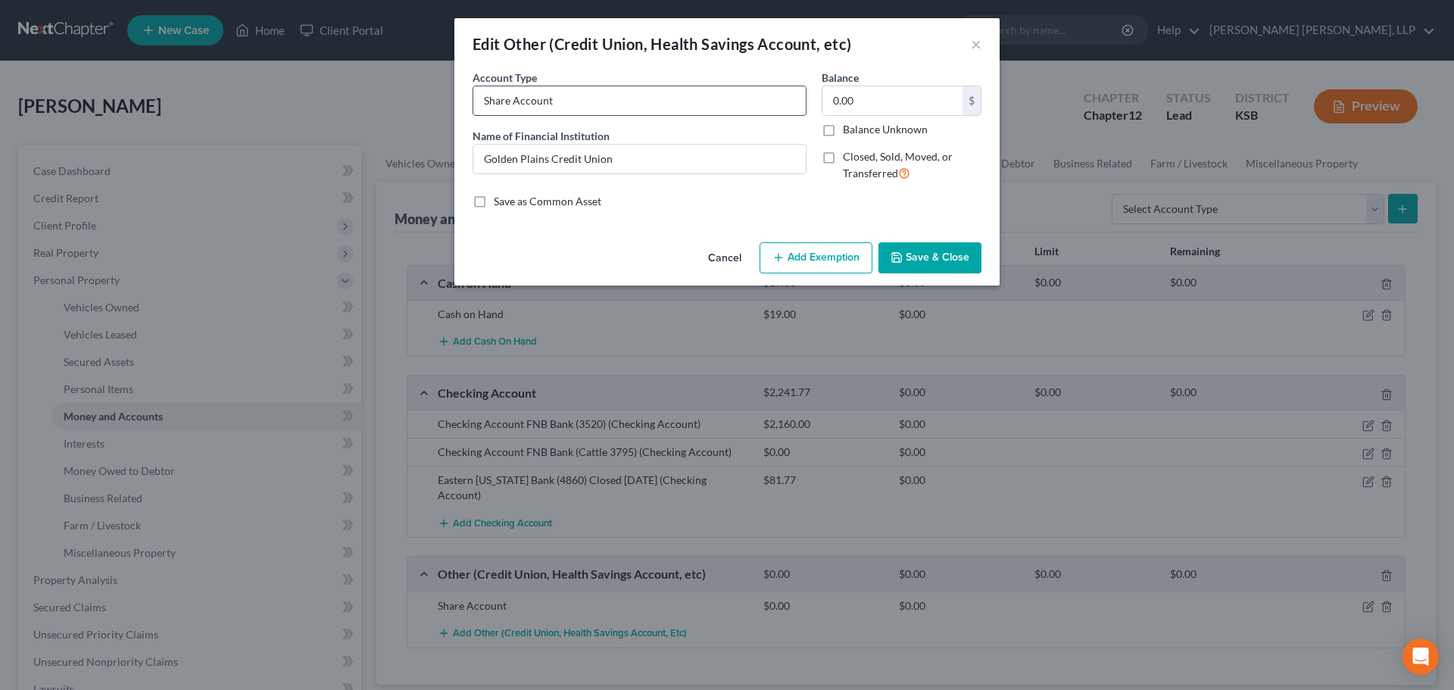
click at [557, 100] on input "Share Account" at bounding box center [639, 100] width 332 height 29
click at [852, 98] on input "0.00" at bounding box center [892, 100] width 140 height 29
type input "5"
click at [931, 257] on button "Save & Close" at bounding box center [930, 258] width 103 height 32
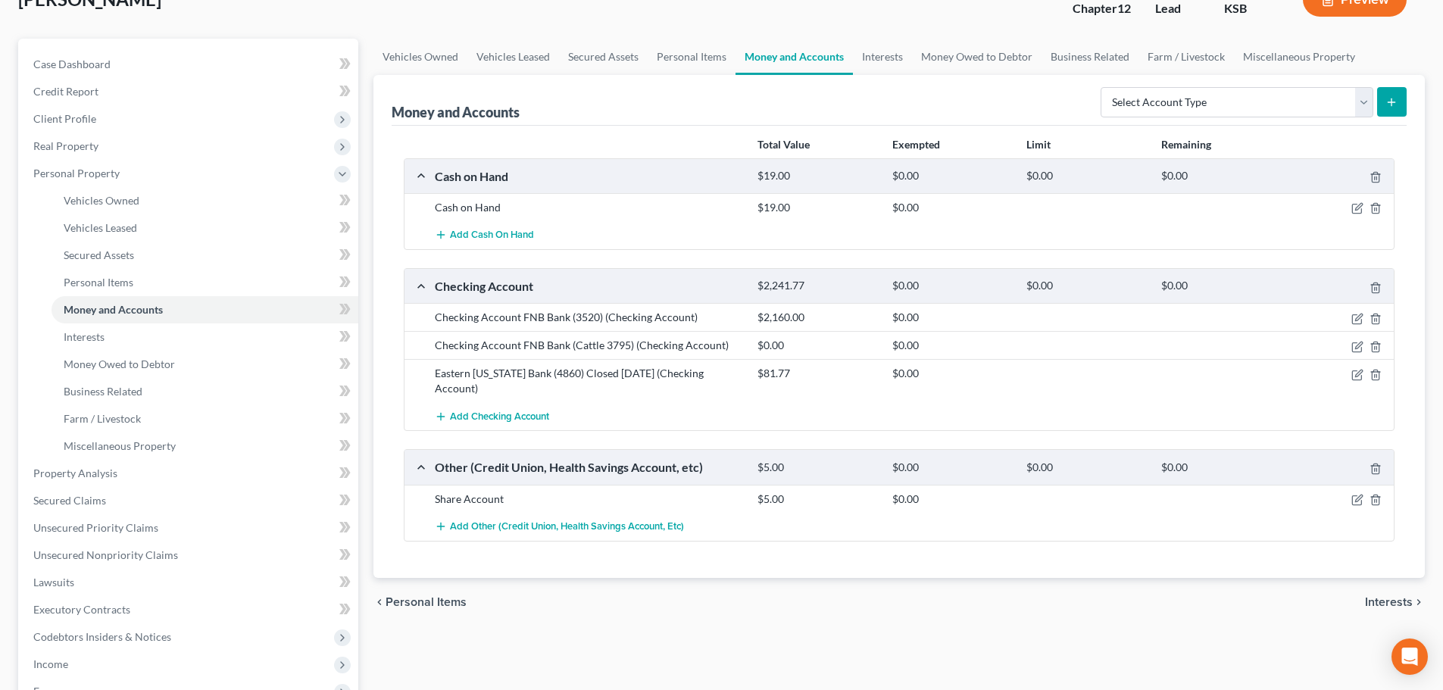
scroll to position [151, 0]
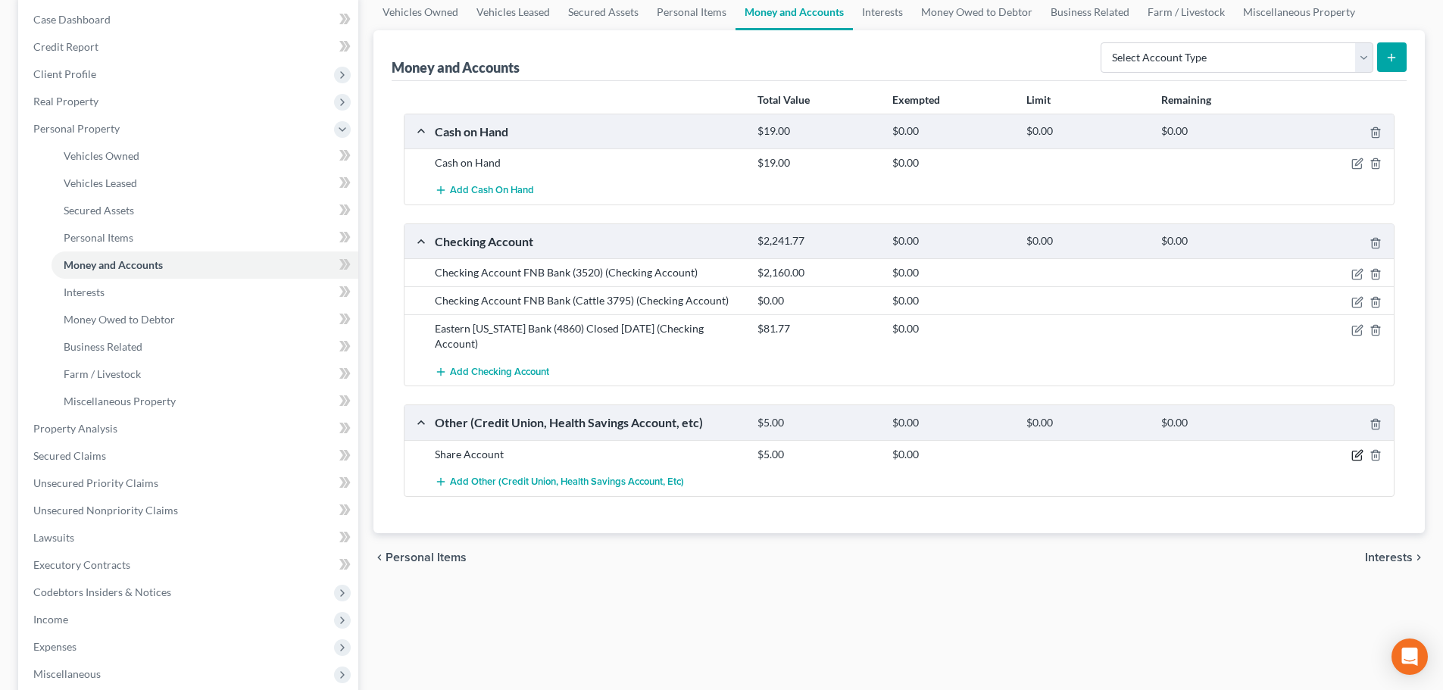
click at [1358, 452] on icon "button" at bounding box center [1357, 455] width 12 height 12
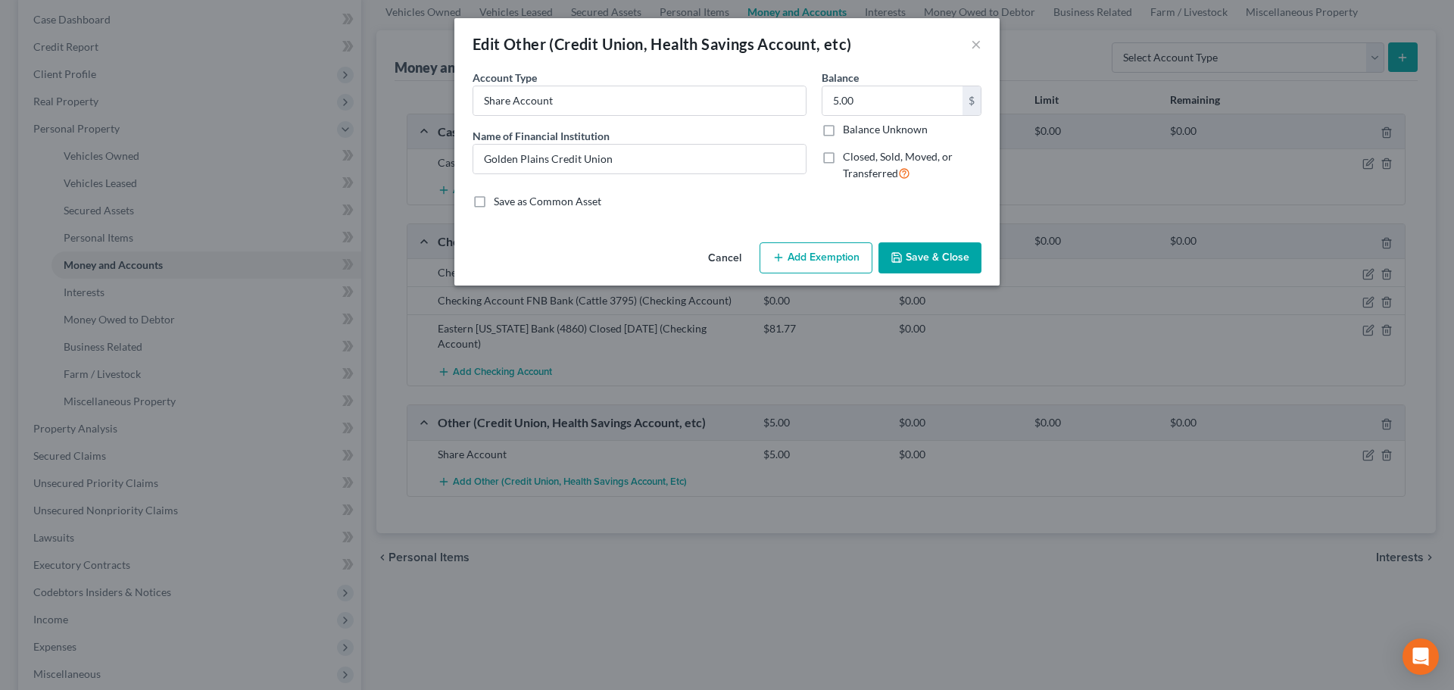
click at [914, 251] on button "Save & Close" at bounding box center [930, 258] width 103 height 32
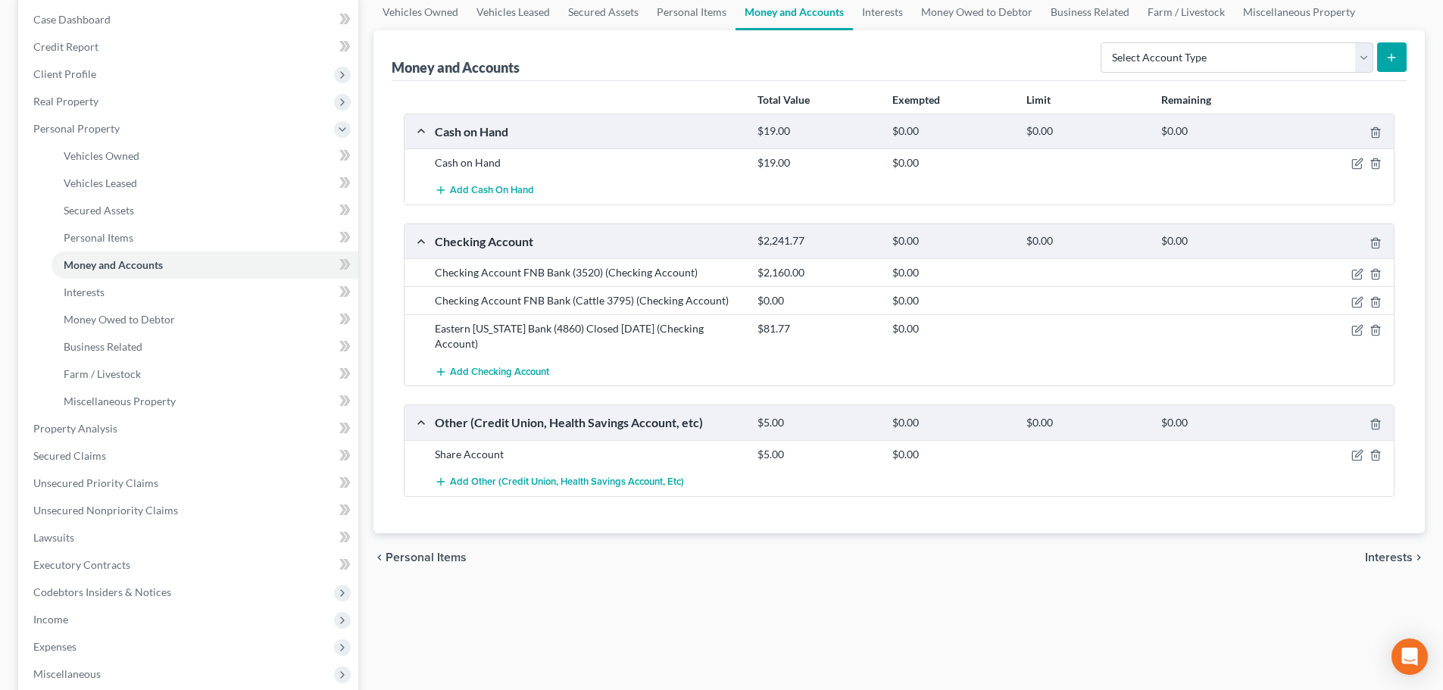
click at [1377, 560] on span "Interests" at bounding box center [1389, 557] width 48 height 12
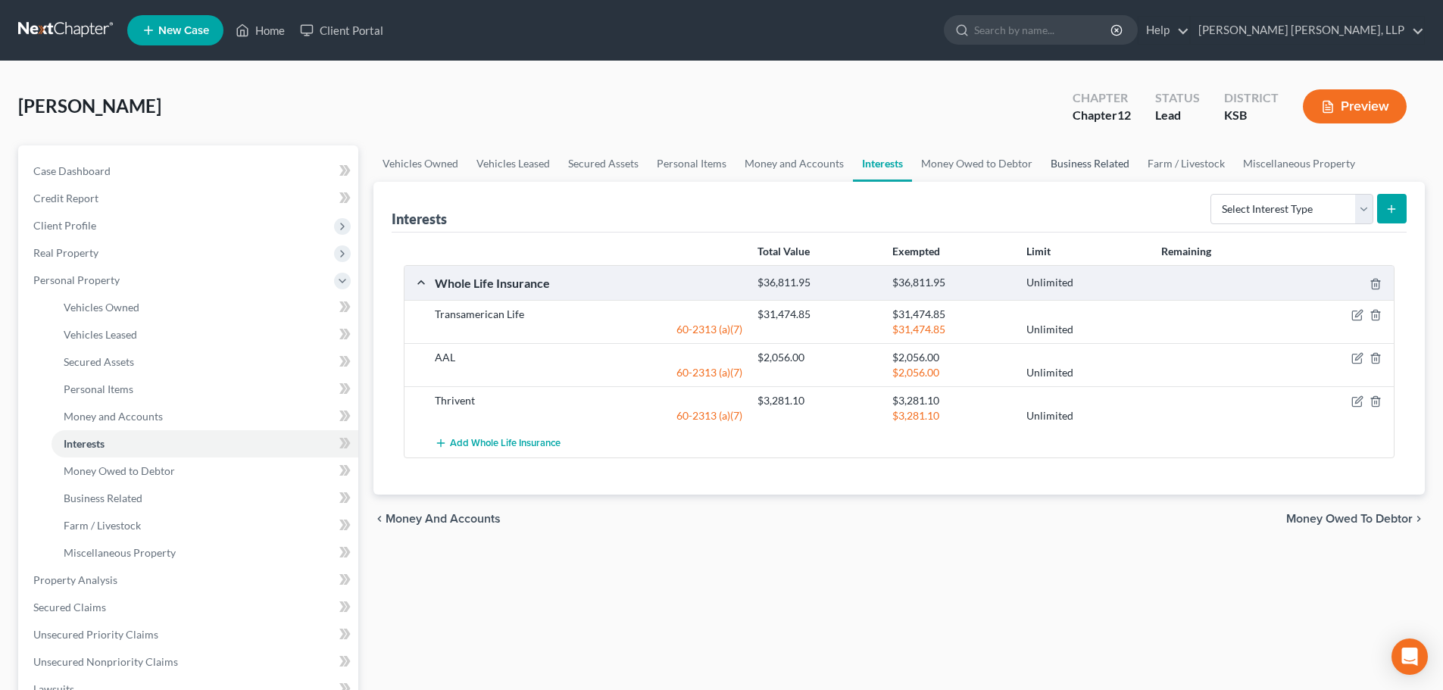
click at [1100, 162] on link "Business Related" at bounding box center [1089, 163] width 97 height 36
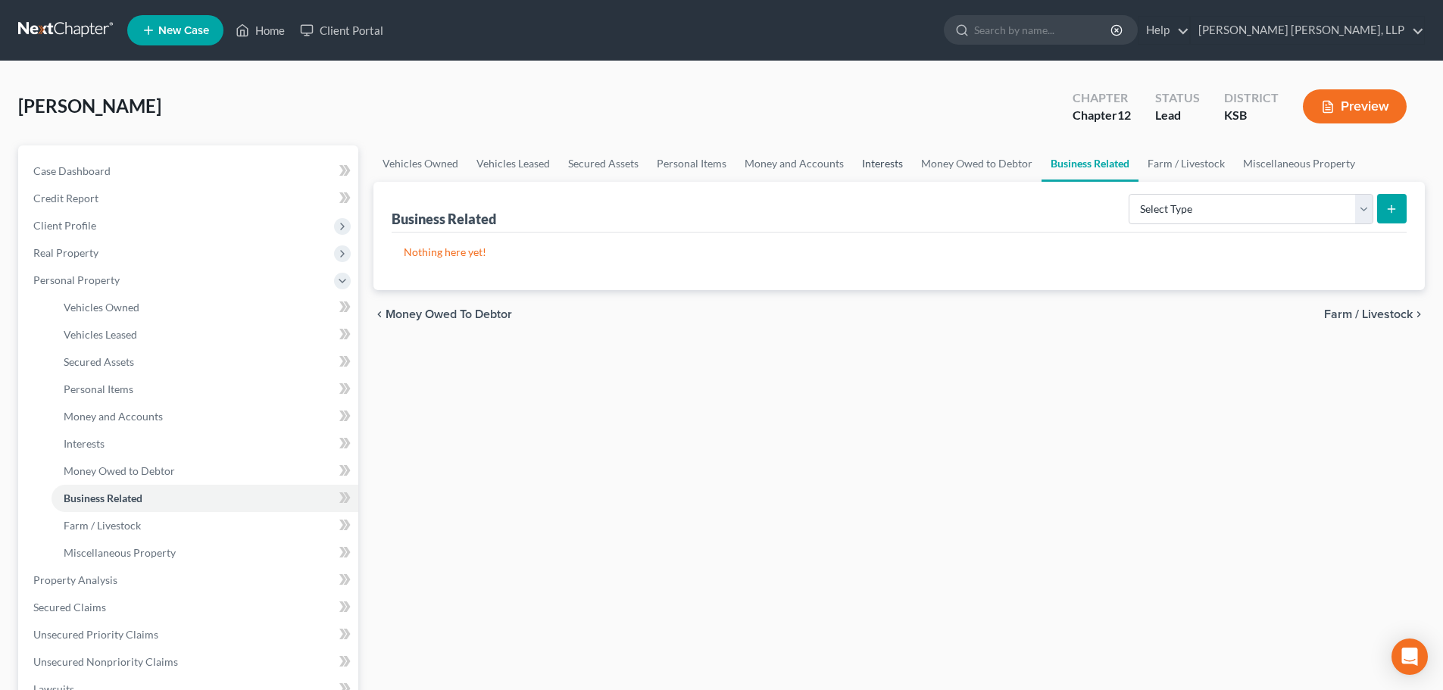
click at [877, 164] on link "Interests" at bounding box center [882, 163] width 59 height 36
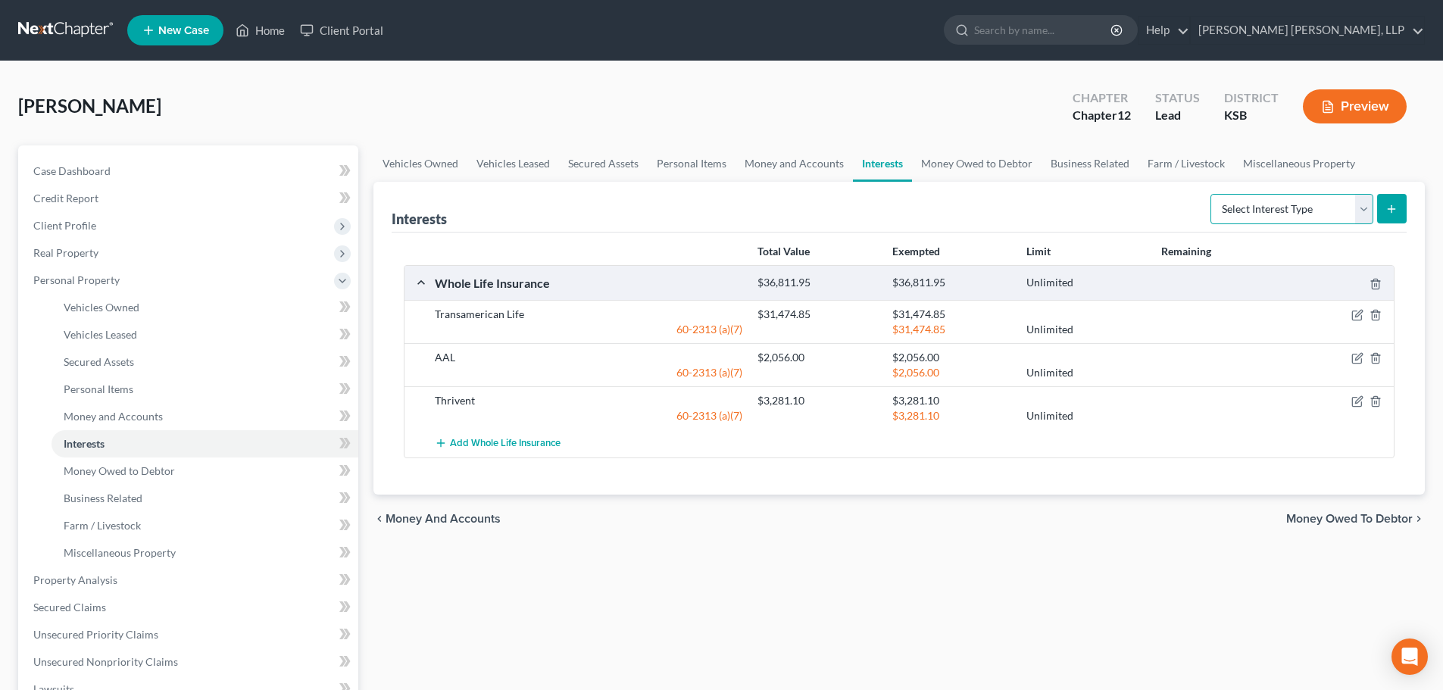
click at [1315, 213] on select "Select Interest Type 401K Annuity Bond Education IRA Government Bond Government…" at bounding box center [1291, 209] width 163 height 30
select select "partnership_active"
click at [1212, 194] on select "Select Interest Type 401K Annuity Bond Education IRA Government Bond Government…" at bounding box center [1291, 209] width 163 height 30
click at [1391, 207] on line "submit" at bounding box center [1391, 208] width 0 height 7
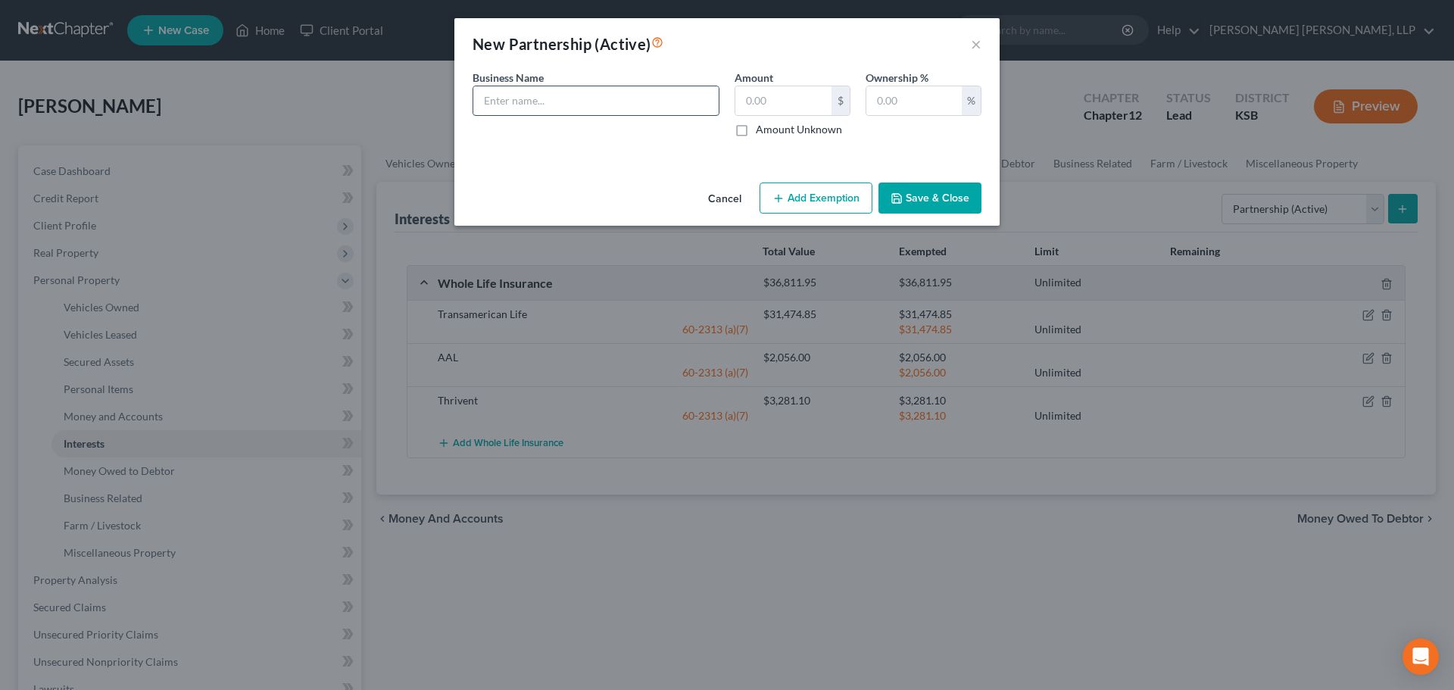
click at [526, 102] on input "text" at bounding box center [595, 100] width 245 height 29
type input "[PERSON_NAME] Farms, LLC"
click at [904, 114] on input "text" at bounding box center [913, 100] width 95 height 29
type input "32"
click at [935, 198] on button "Save & Close" at bounding box center [930, 199] width 103 height 32
